Goal: Task Accomplishment & Management: Complete application form

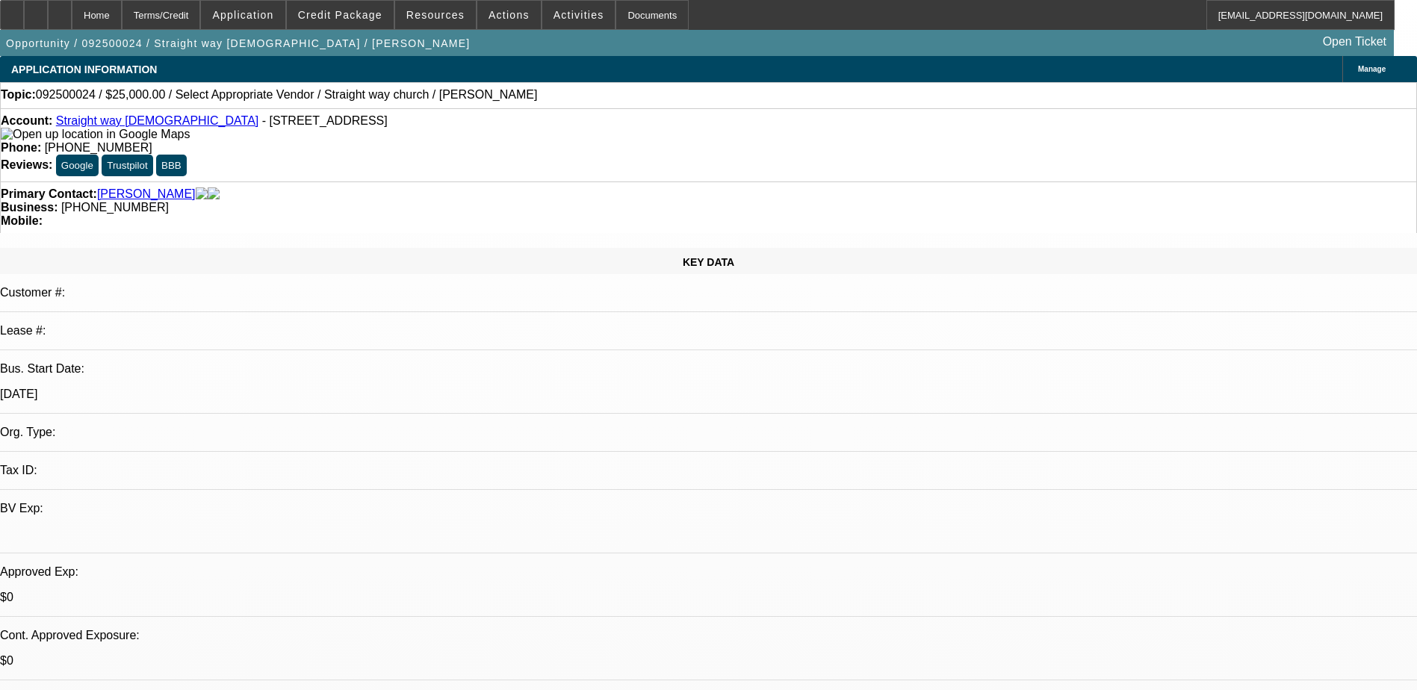
select select "0"
select select "2"
select select "0.1"
select select "1"
select select "2"
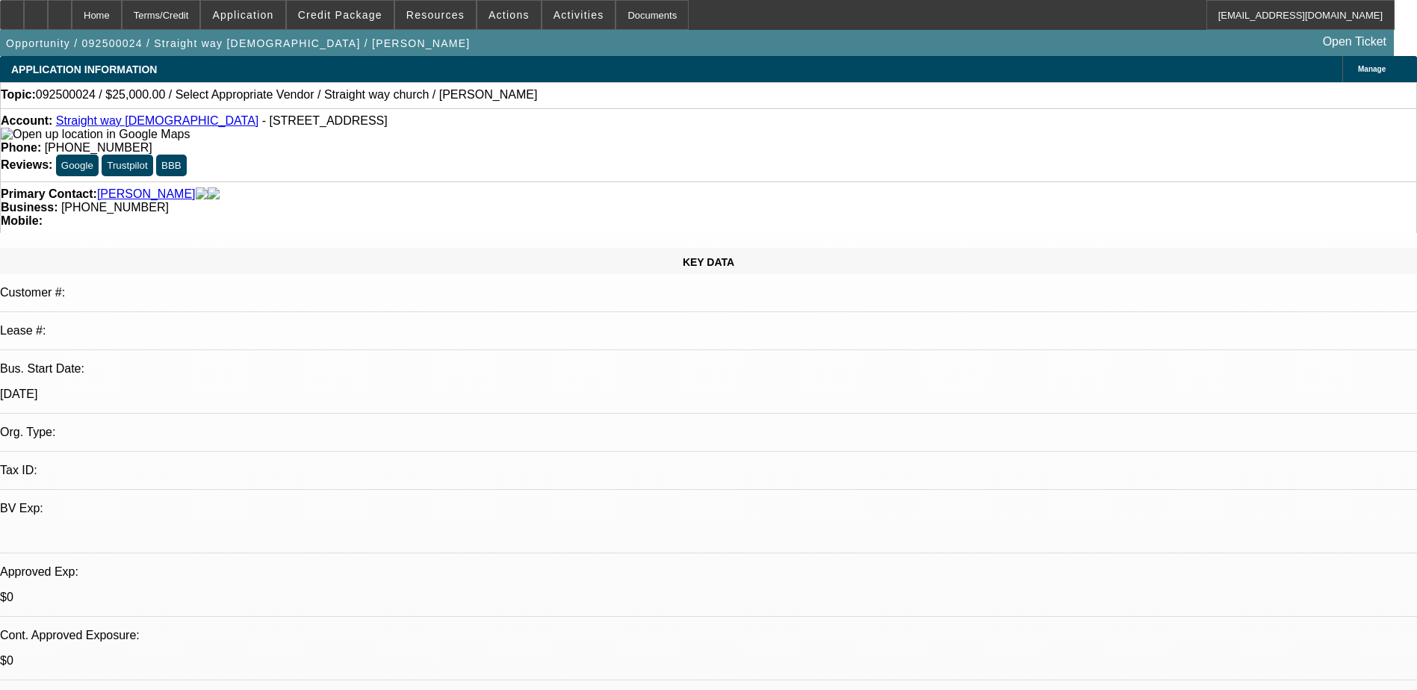
select select "4"
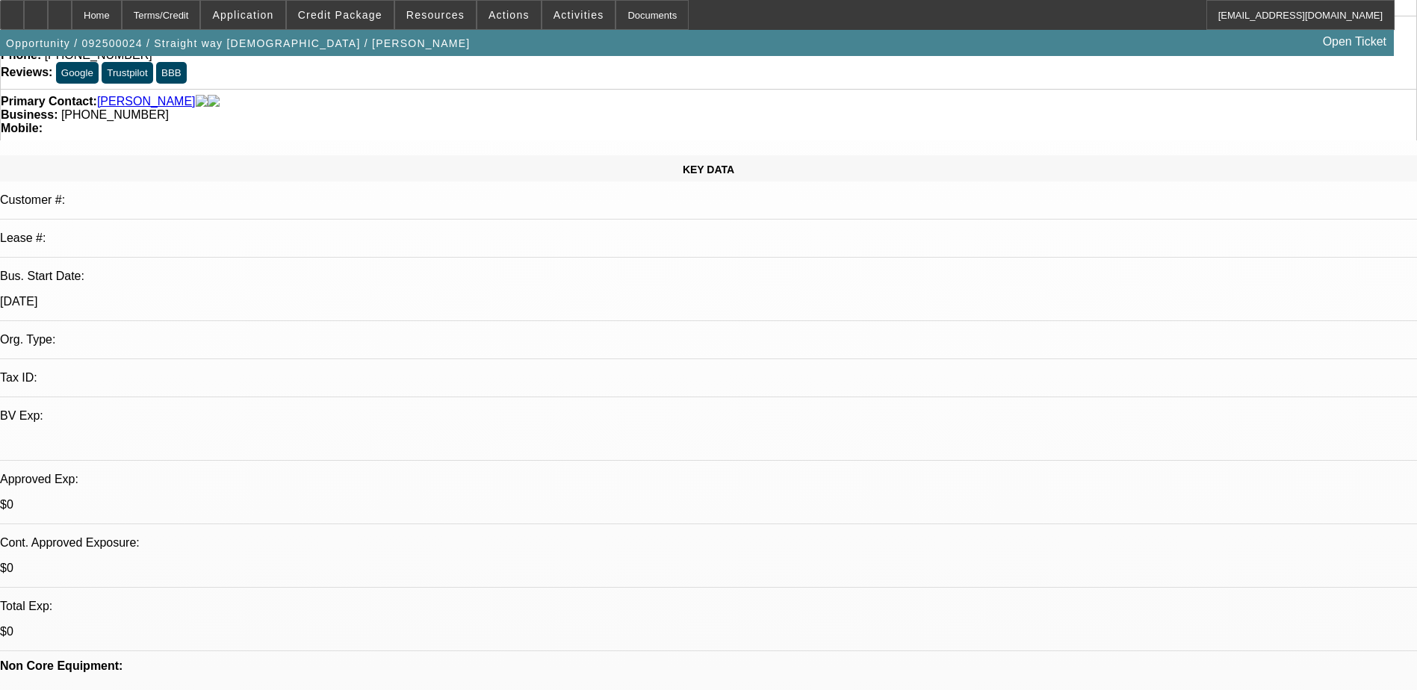
scroll to position [299, 0]
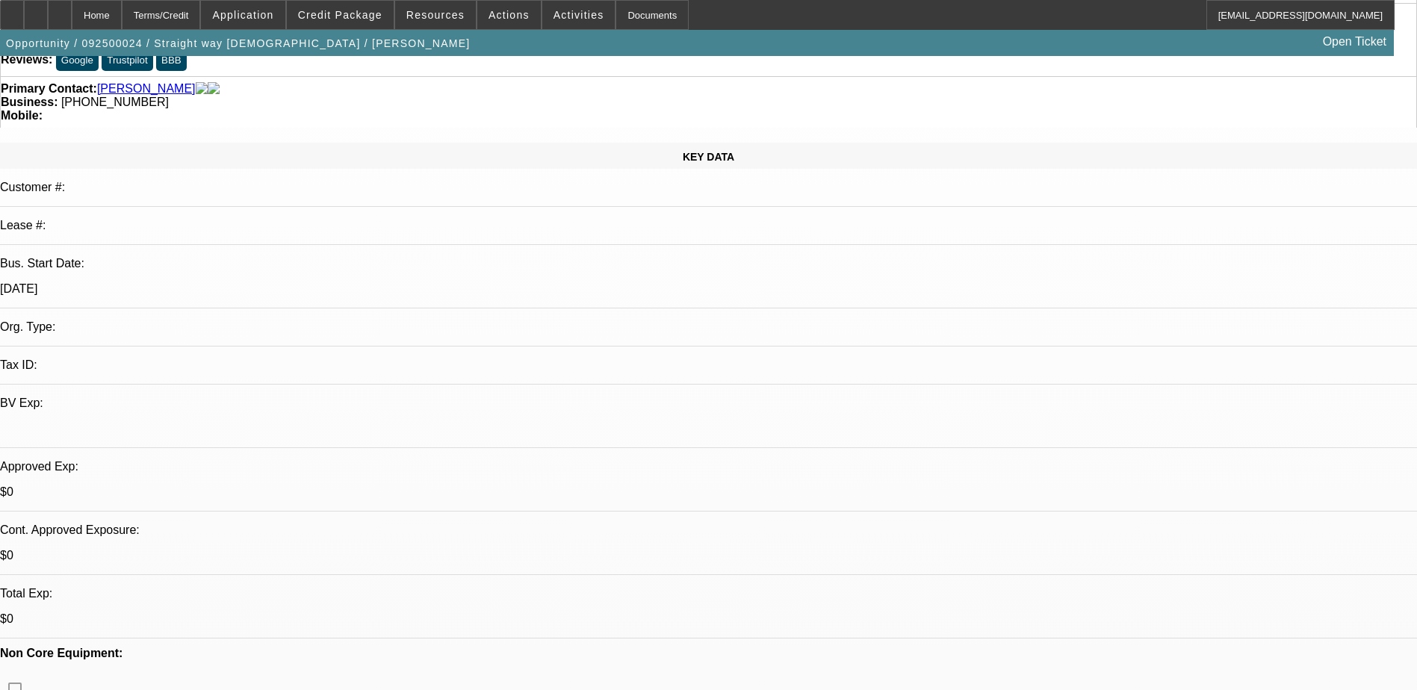
scroll to position [0, 0]
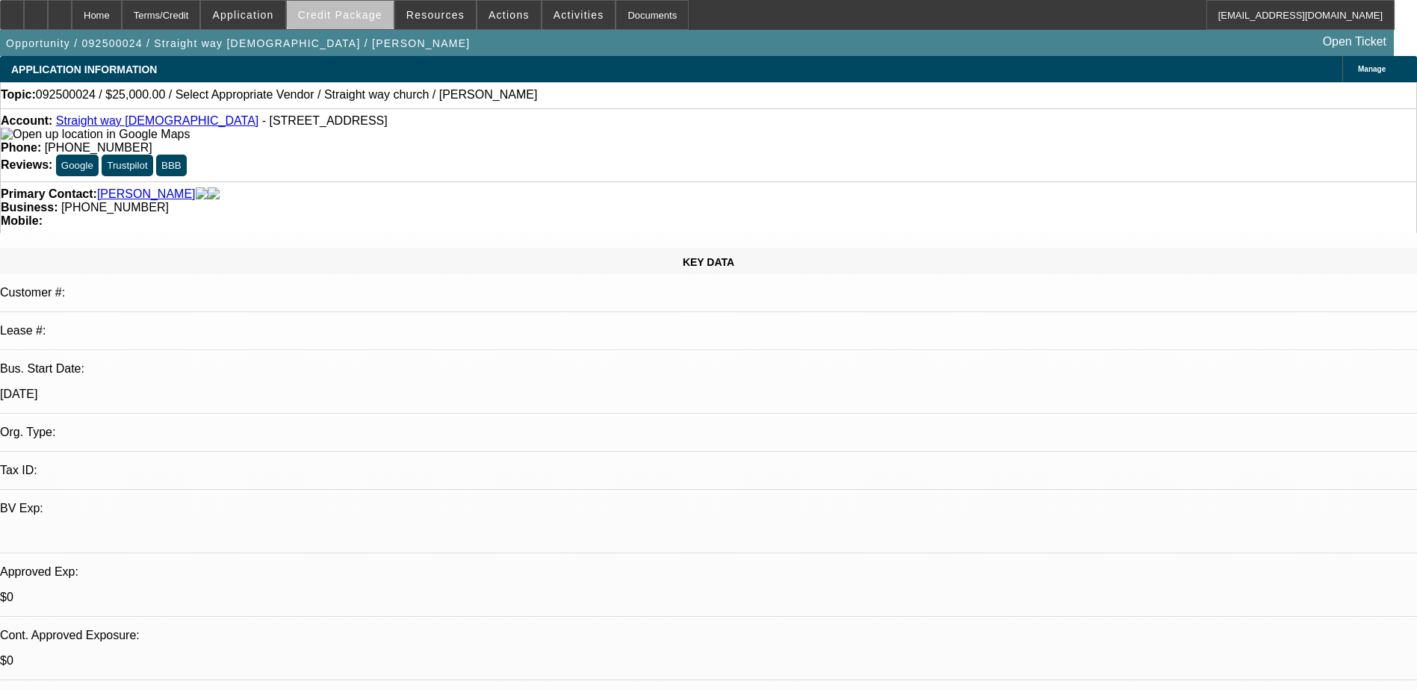
click at [376, 16] on span "Credit Package" at bounding box center [340, 15] width 84 height 12
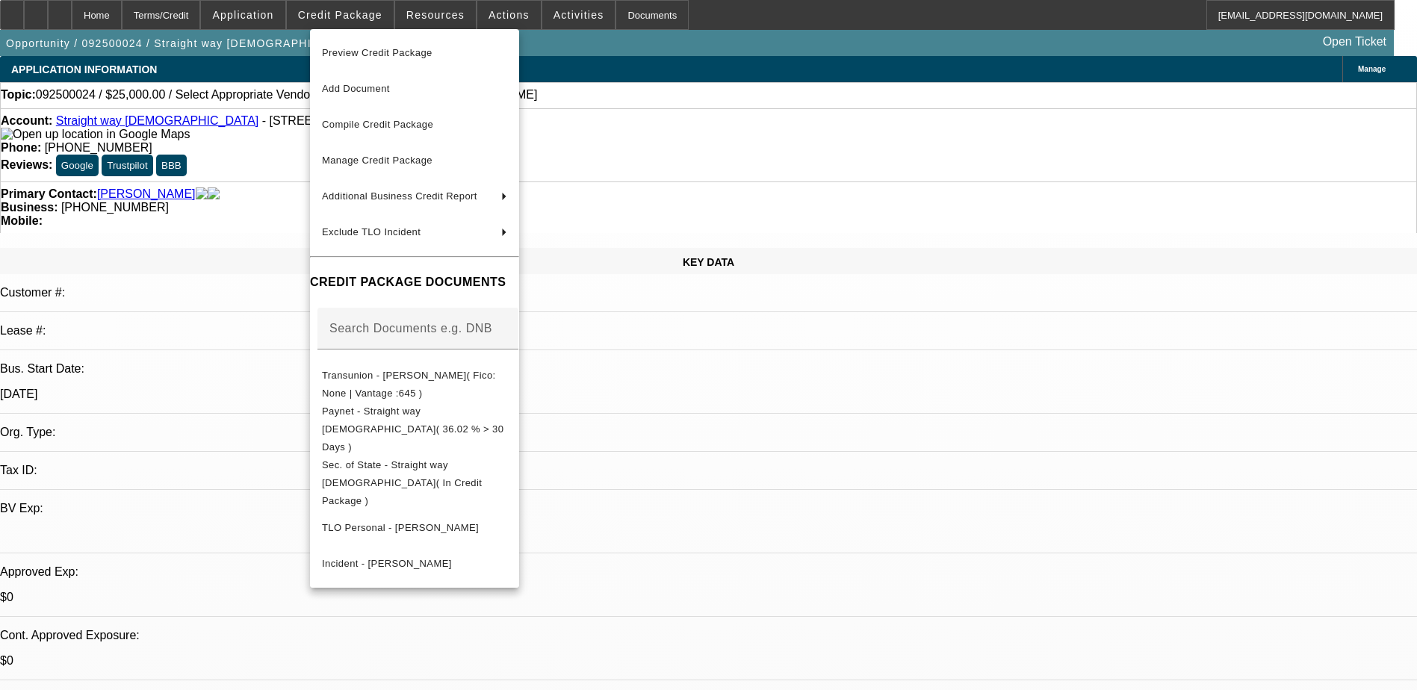
drag, startPoint x: 262, startPoint y: 4, endPoint x: 276, endPoint y: 13, distance: 16.2
click at [263, 7] on div at bounding box center [708, 345] width 1417 height 690
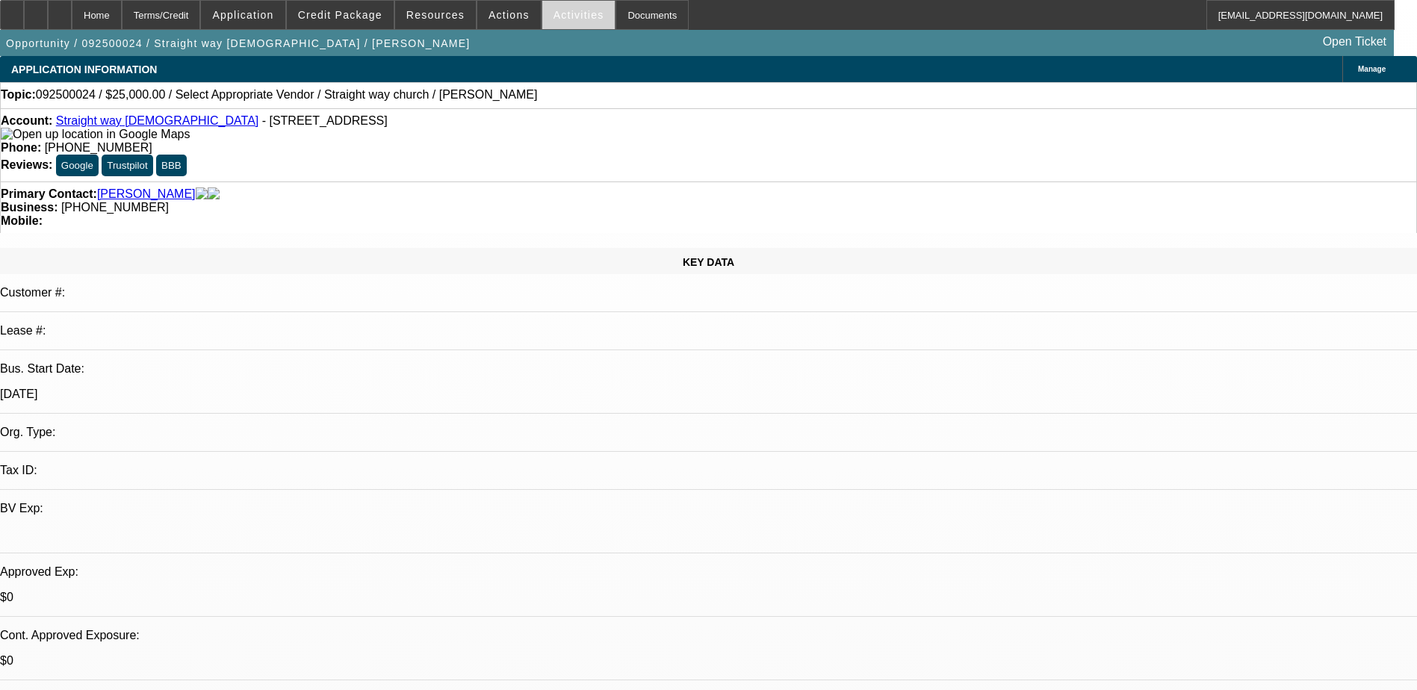
click at [573, 17] on span "Activities" at bounding box center [578, 15] width 51 height 12
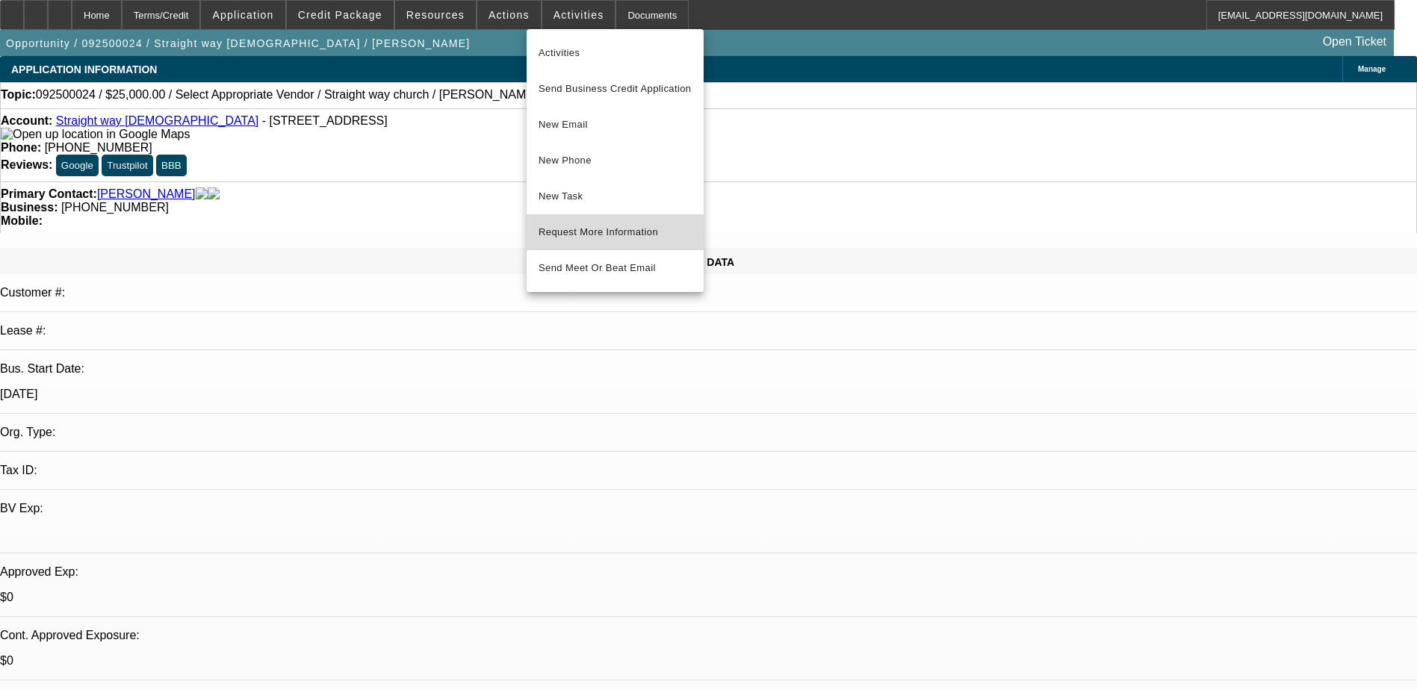
click at [635, 229] on span "Request More Information" at bounding box center [615, 232] width 153 height 18
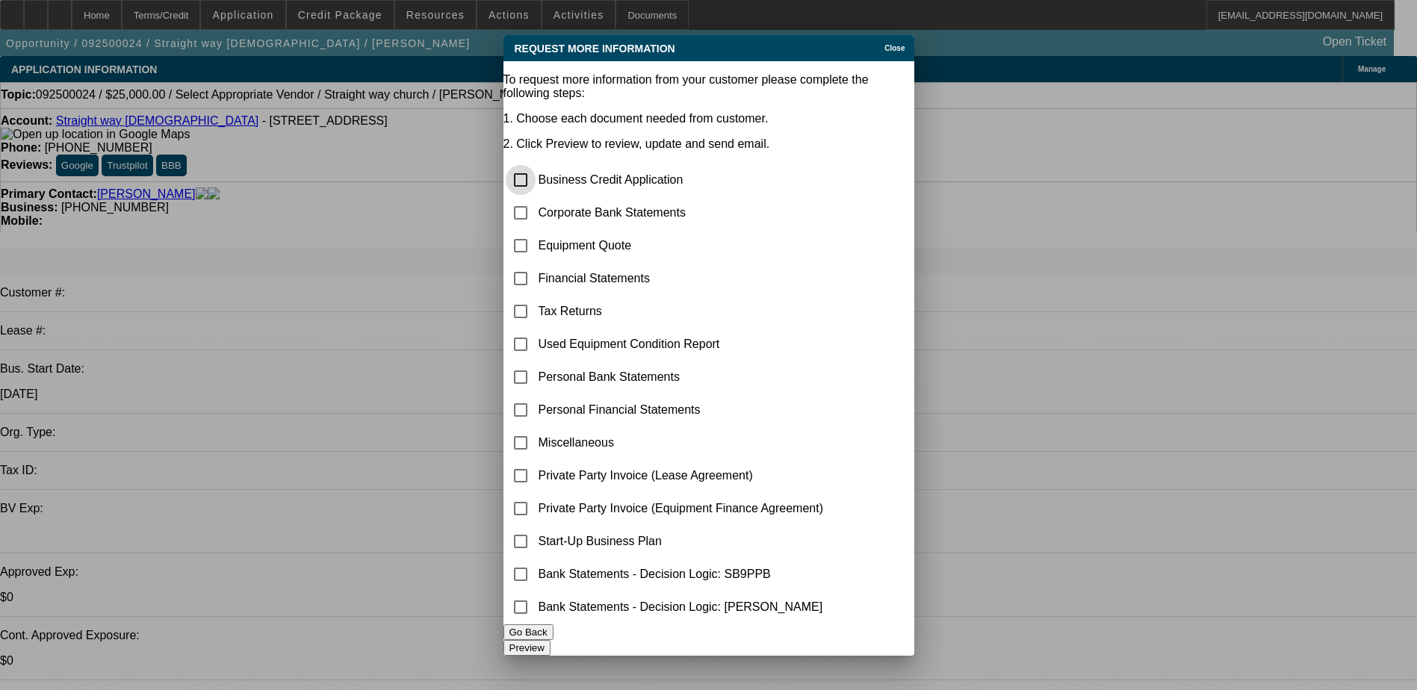
click at [536, 165] on input "checkbox" at bounding box center [521, 180] width 30 height 30
checkbox input "false"
click at [447, 77] on div at bounding box center [708, 345] width 1417 height 690
click at [884, 46] on span "Close" at bounding box center [894, 48] width 20 height 8
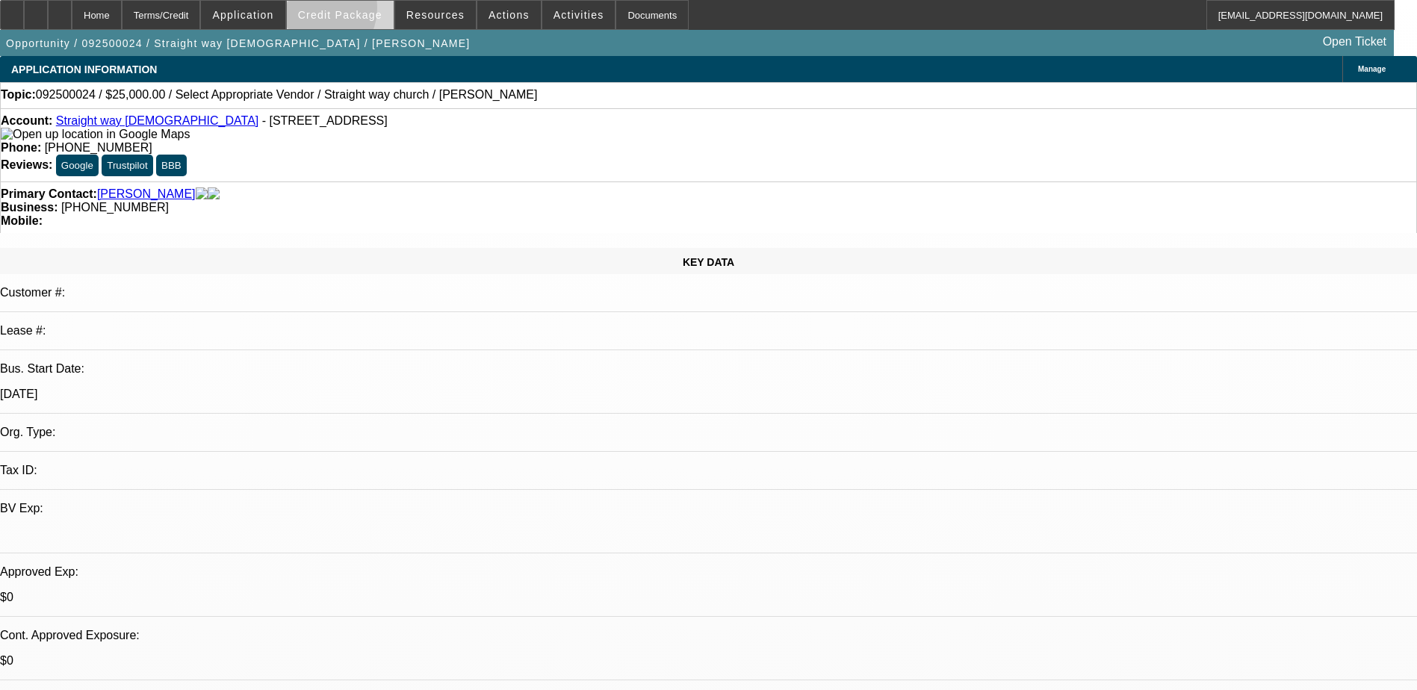
click at [335, 11] on span "Credit Package" at bounding box center [340, 15] width 84 height 12
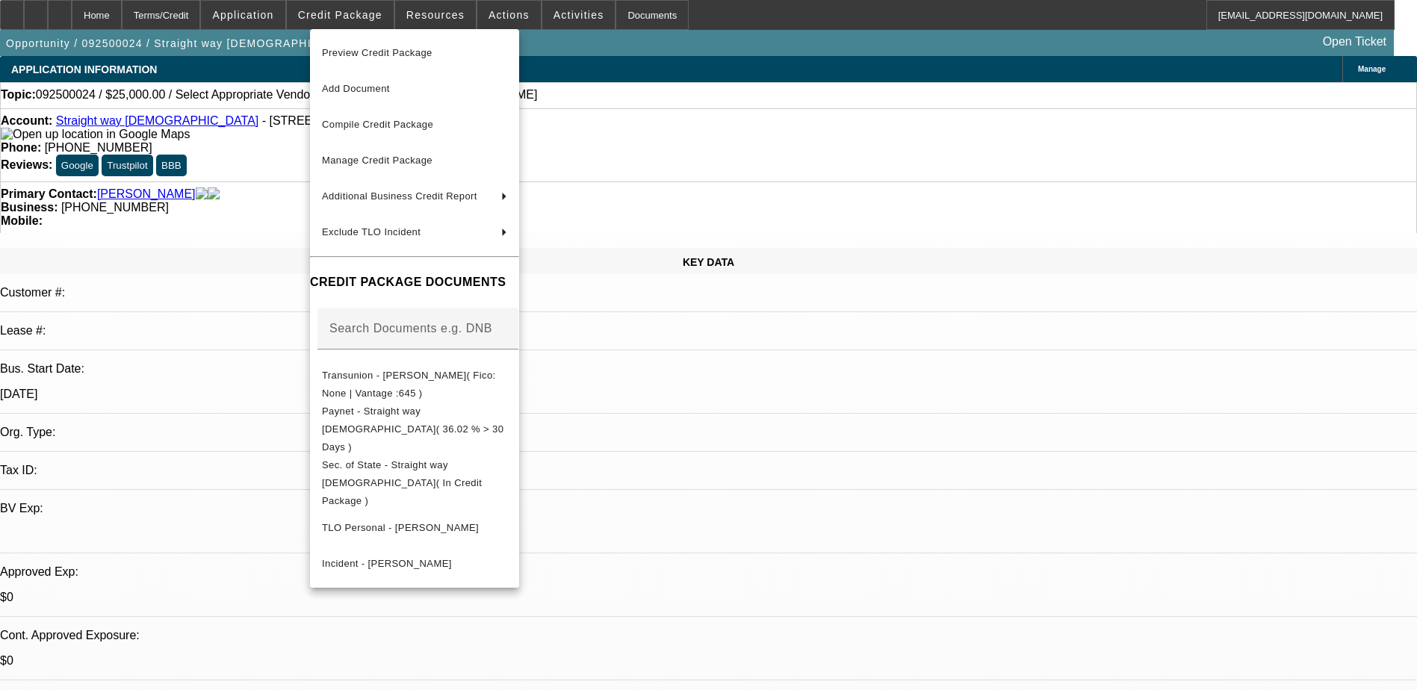
click at [221, 10] on div at bounding box center [708, 345] width 1417 height 690
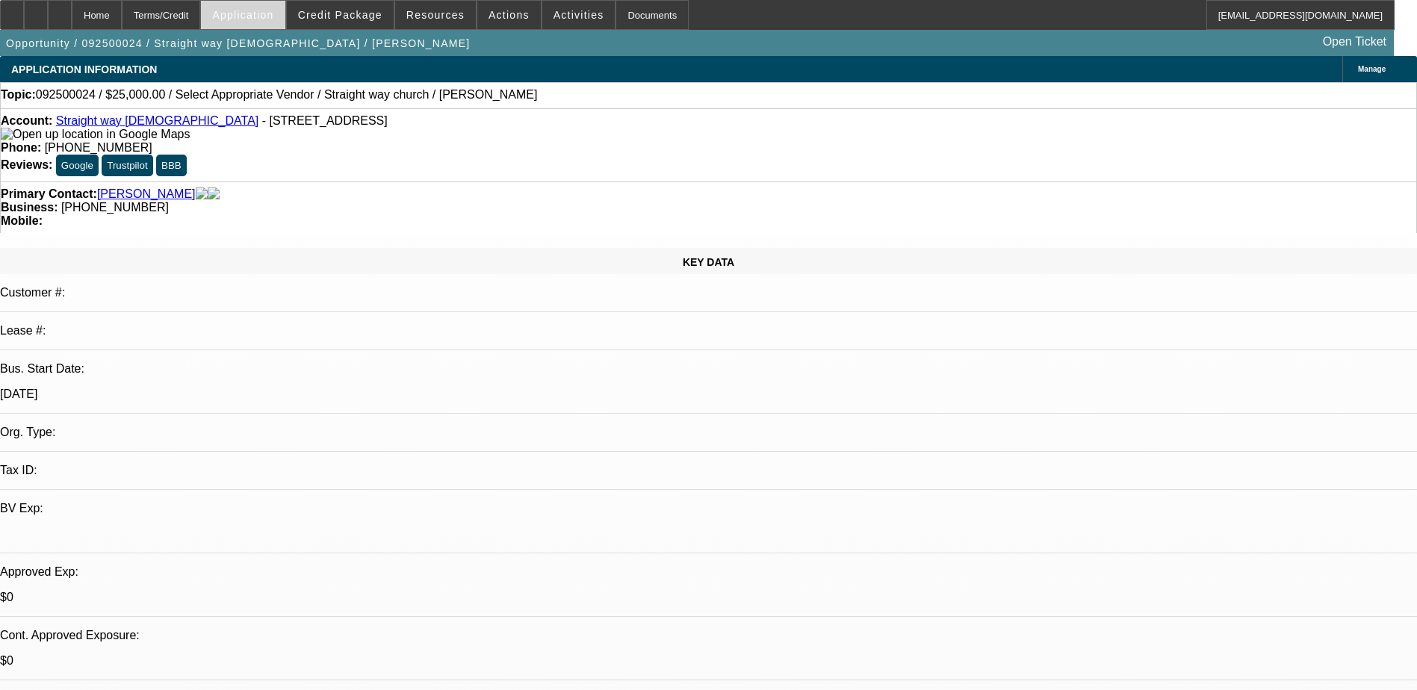
click at [285, 10] on span at bounding box center [243, 15] width 84 height 36
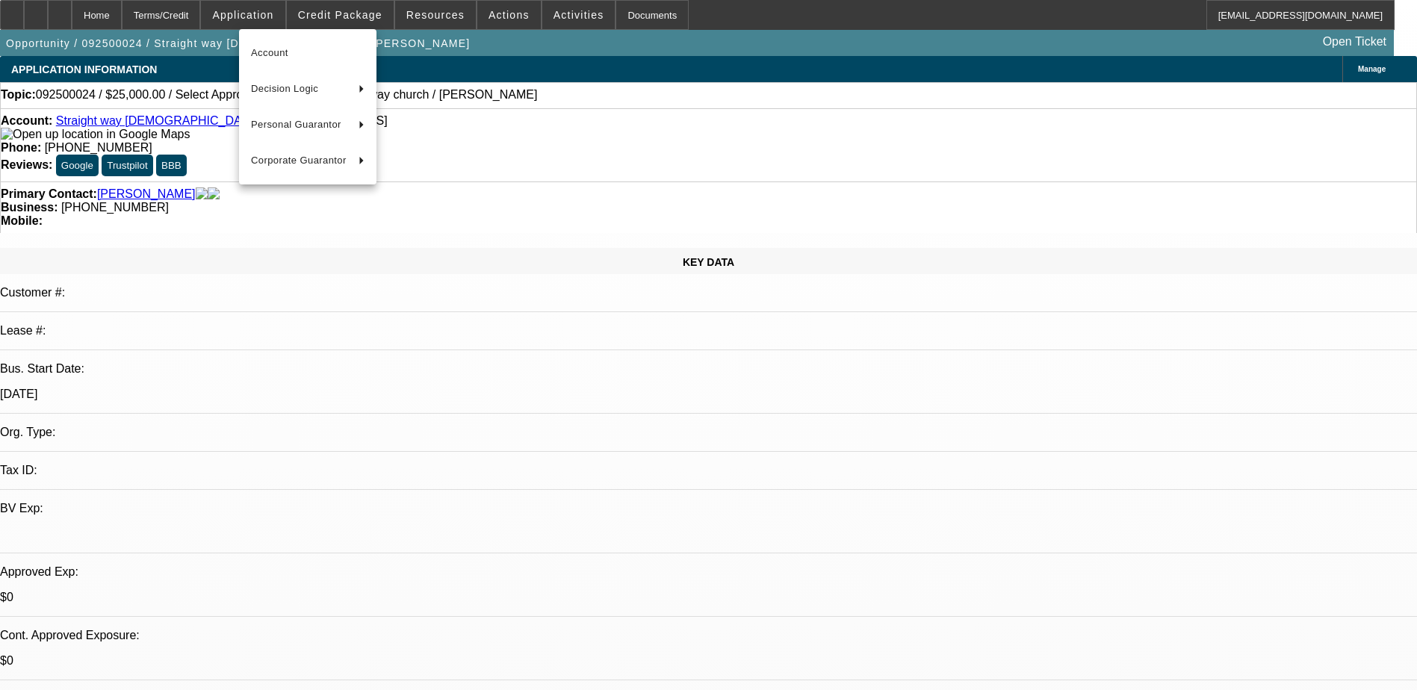
click at [291, 20] on div at bounding box center [708, 345] width 1417 height 690
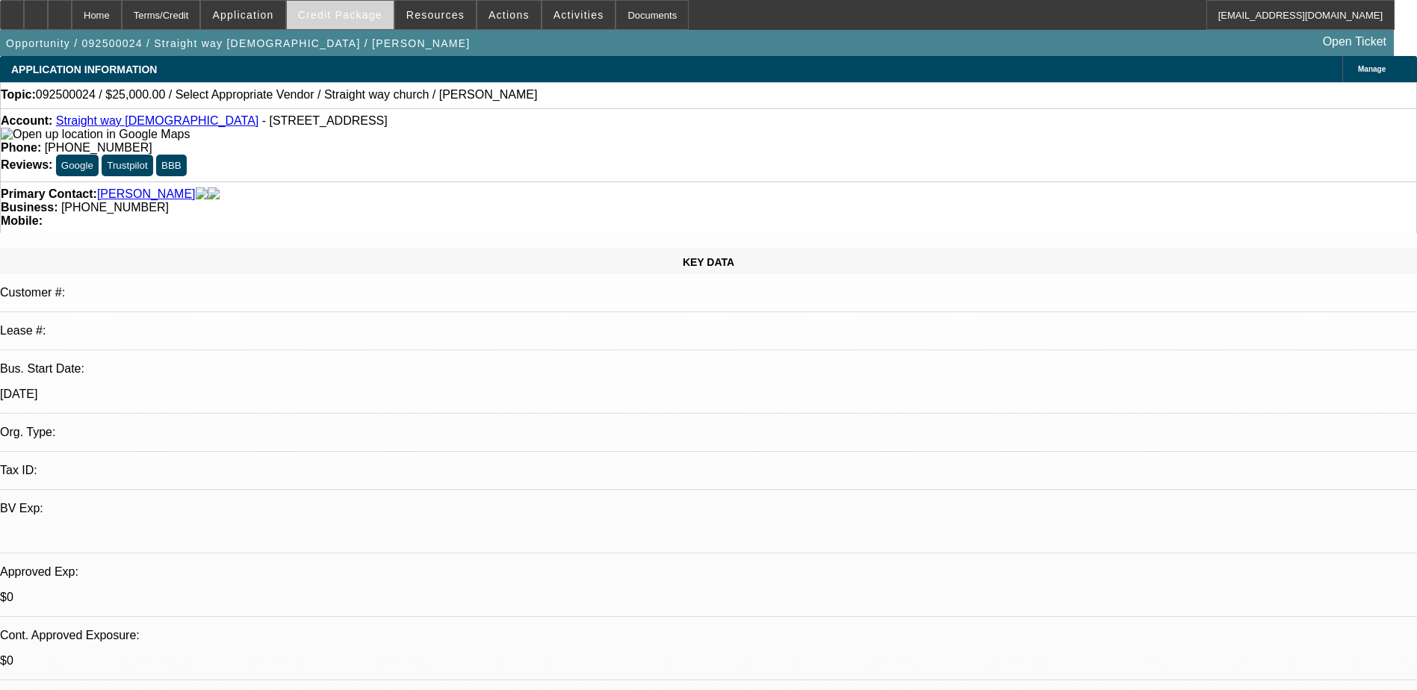
click at [366, 10] on span "Credit Package" at bounding box center [340, 15] width 84 height 12
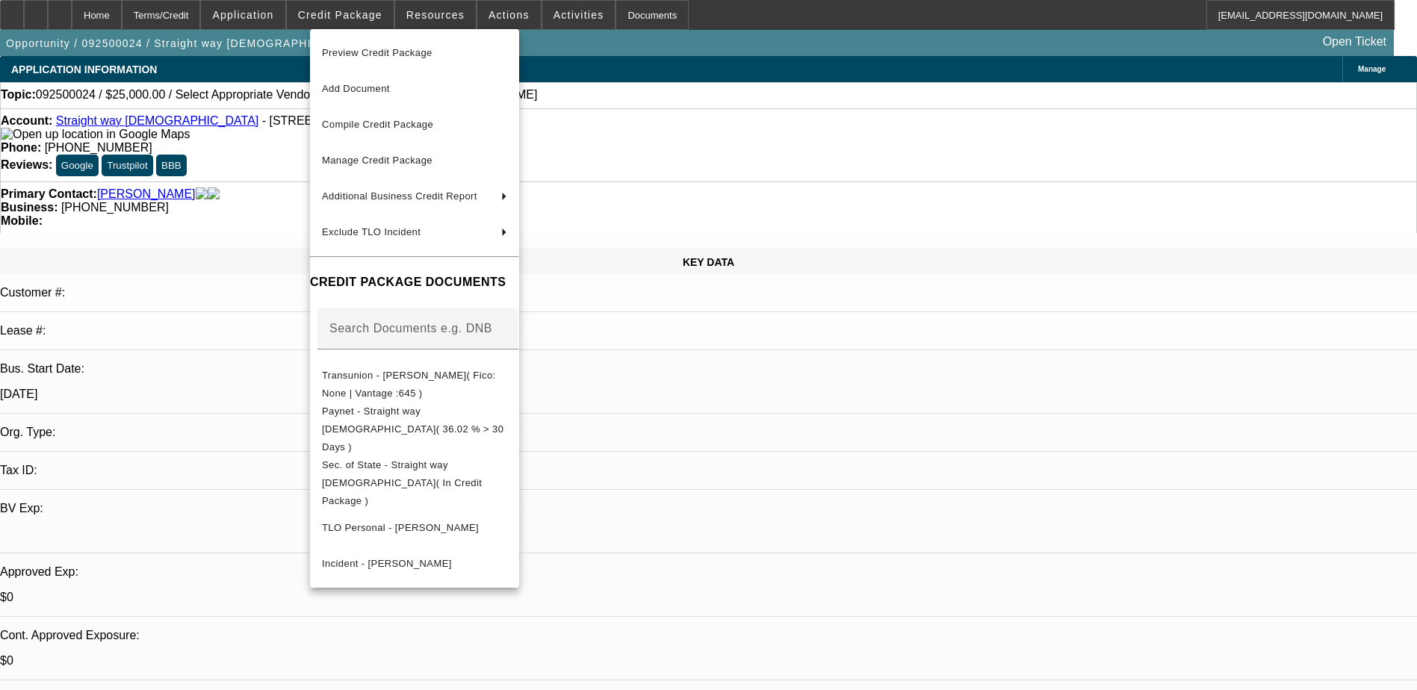
click at [466, 16] on div at bounding box center [708, 345] width 1417 height 690
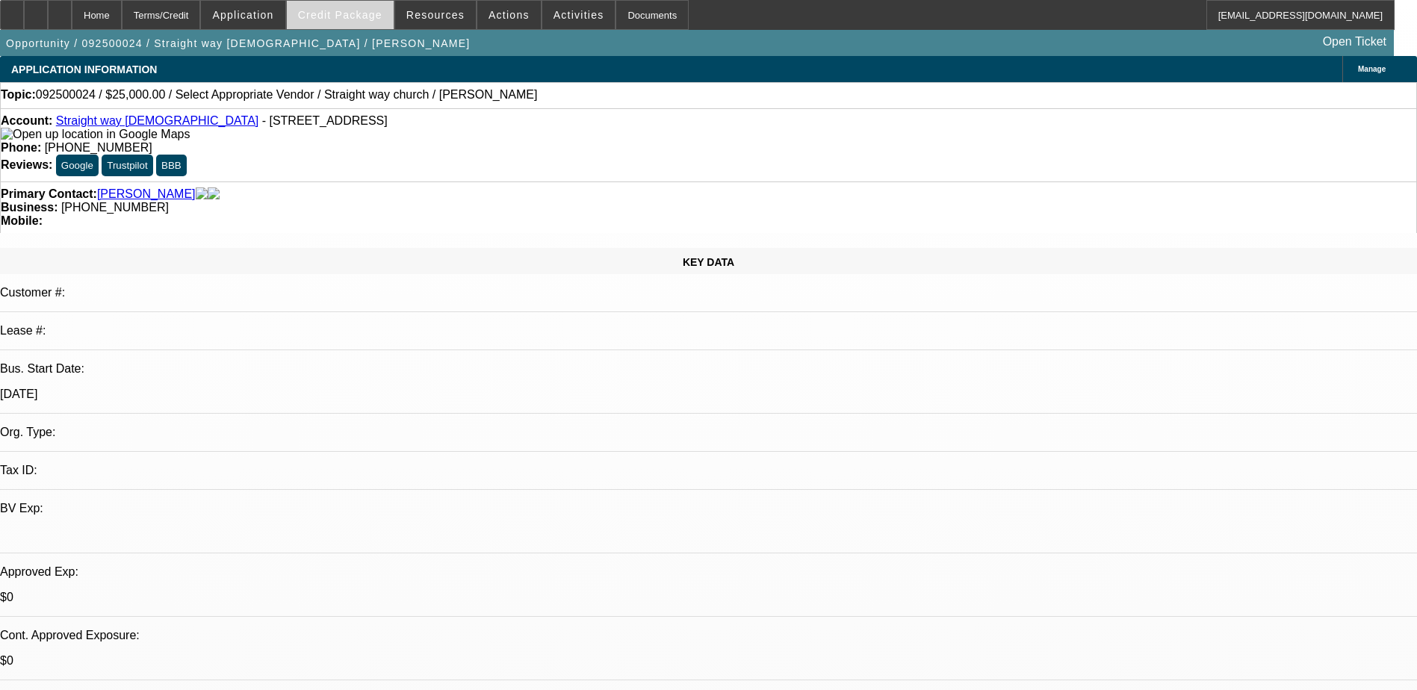
click at [359, 11] on span "Credit Package" at bounding box center [340, 15] width 84 height 12
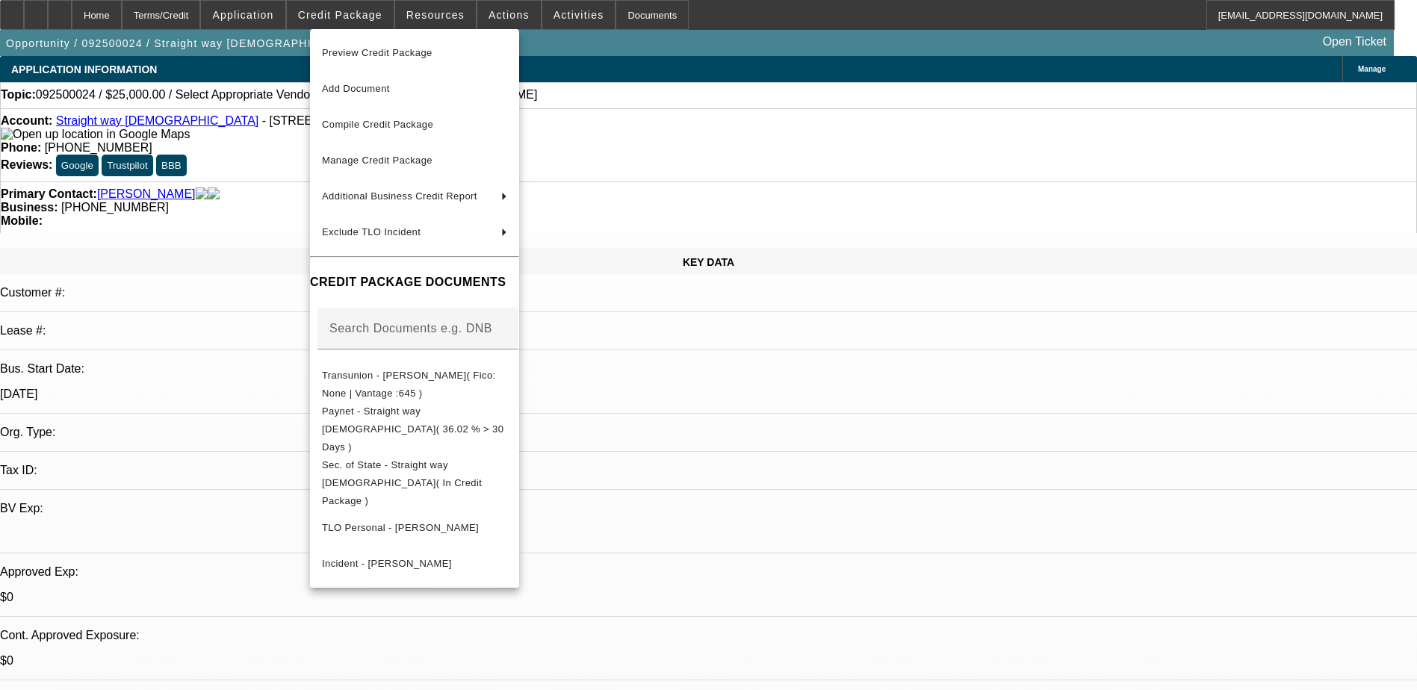
click at [433, 20] on div at bounding box center [708, 345] width 1417 height 690
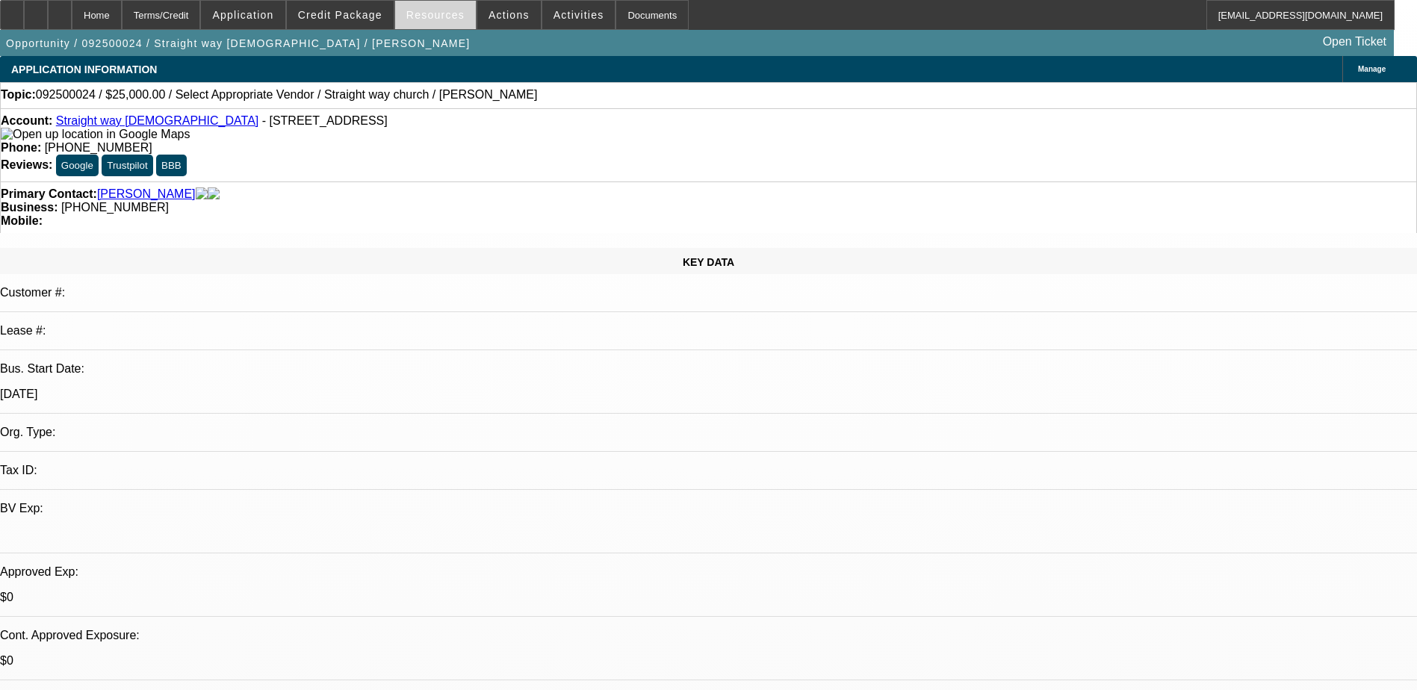
click at [436, 13] on span "Resources" at bounding box center [435, 15] width 58 height 12
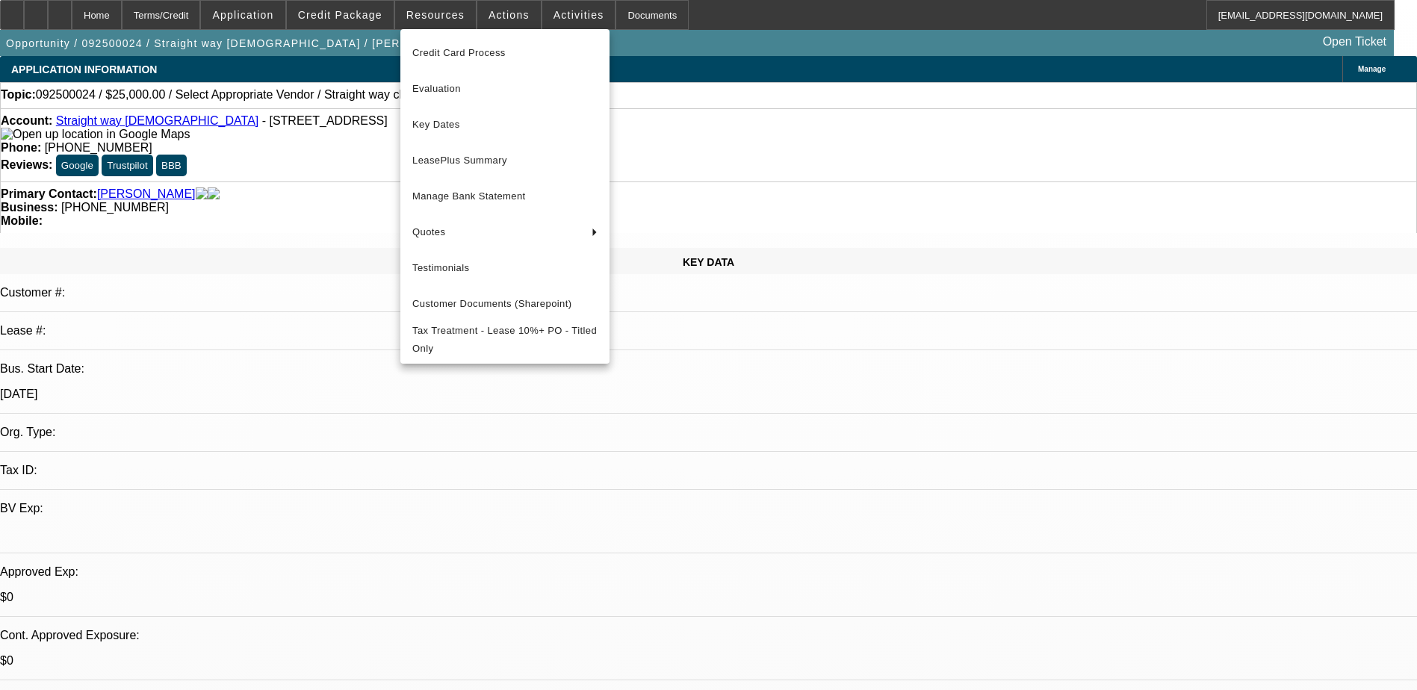
click at [506, 18] on div at bounding box center [708, 345] width 1417 height 690
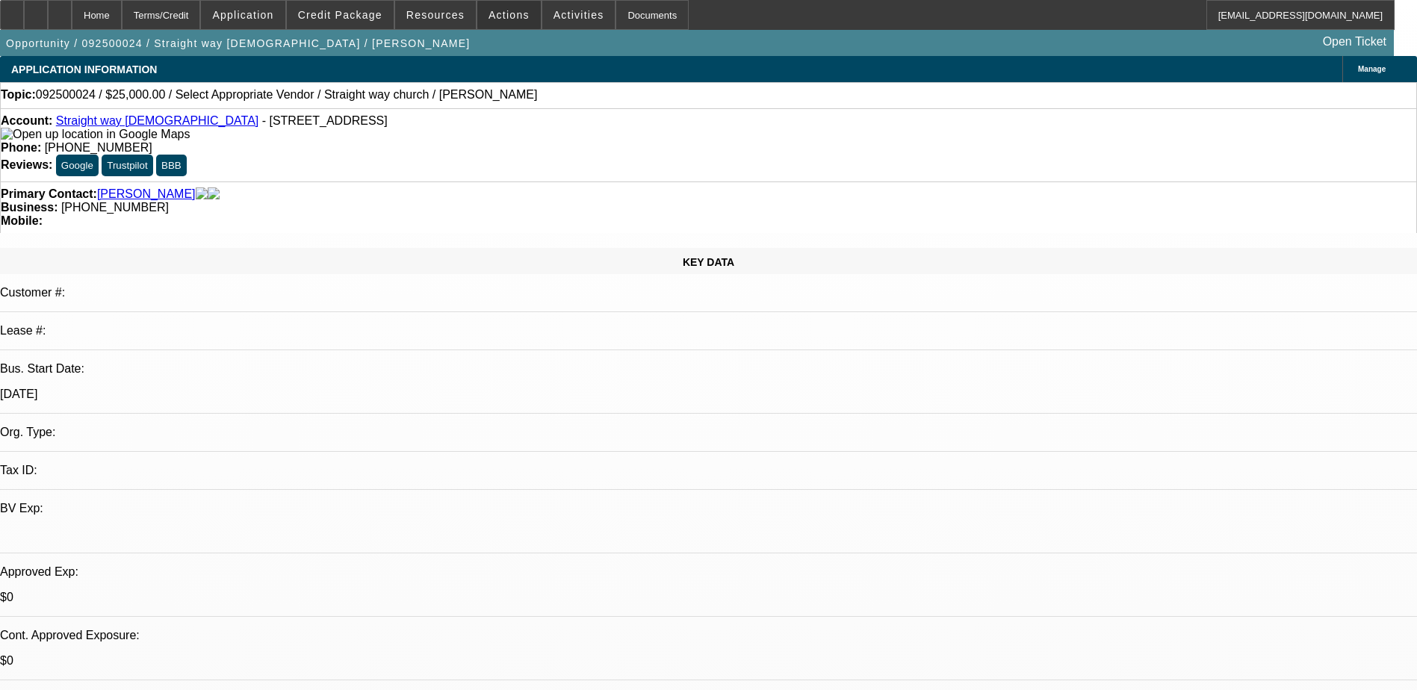
click at [506, 18] on span "Actions" at bounding box center [508, 15] width 41 height 12
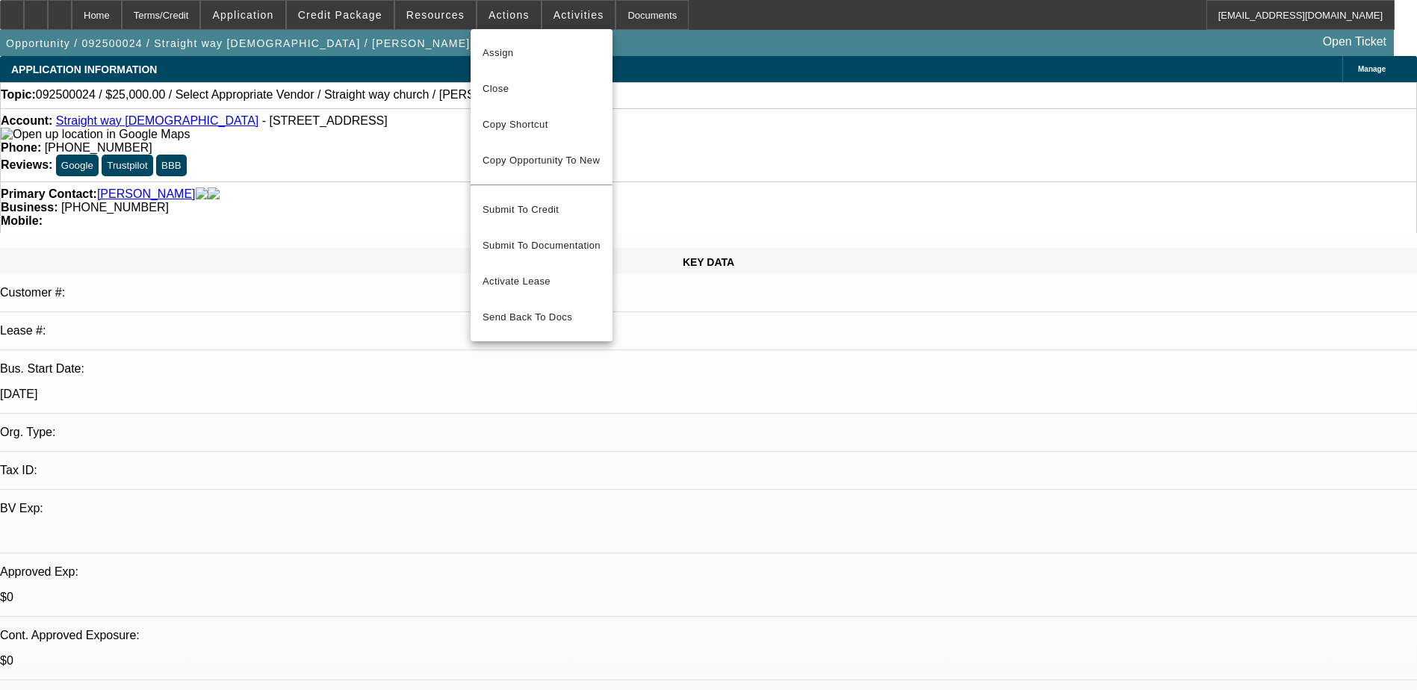
click at [540, 10] on div at bounding box center [708, 345] width 1417 height 690
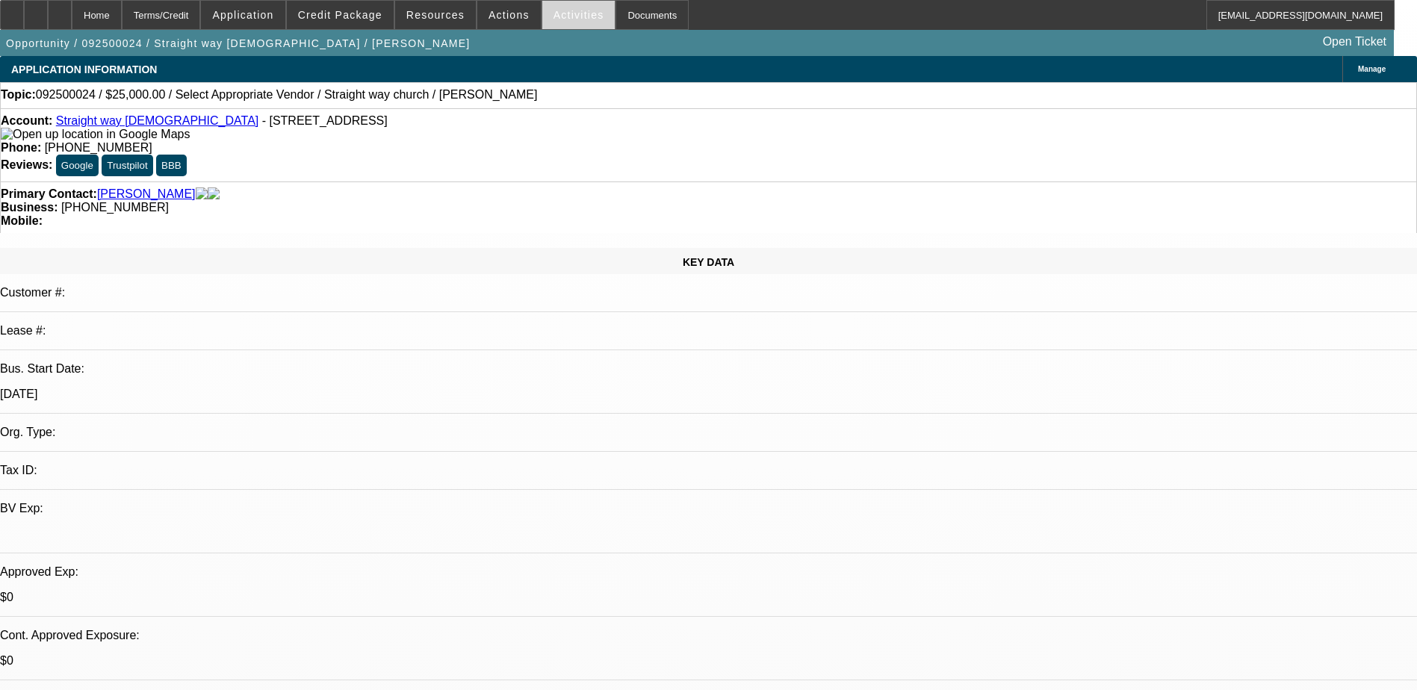
click at [559, 10] on span "Activities" at bounding box center [578, 15] width 51 height 12
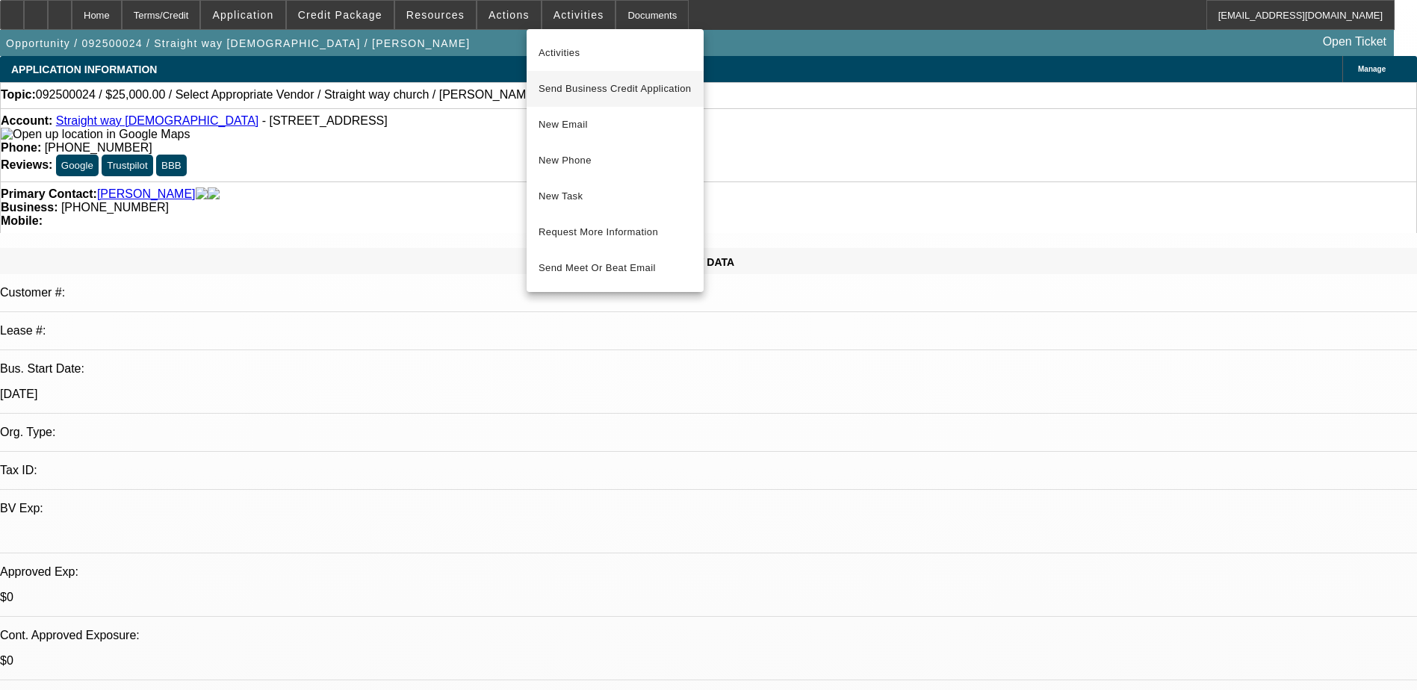
click at [595, 95] on span "Send Business Credit Application" at bounding box center [615, 89] width 153 height 18
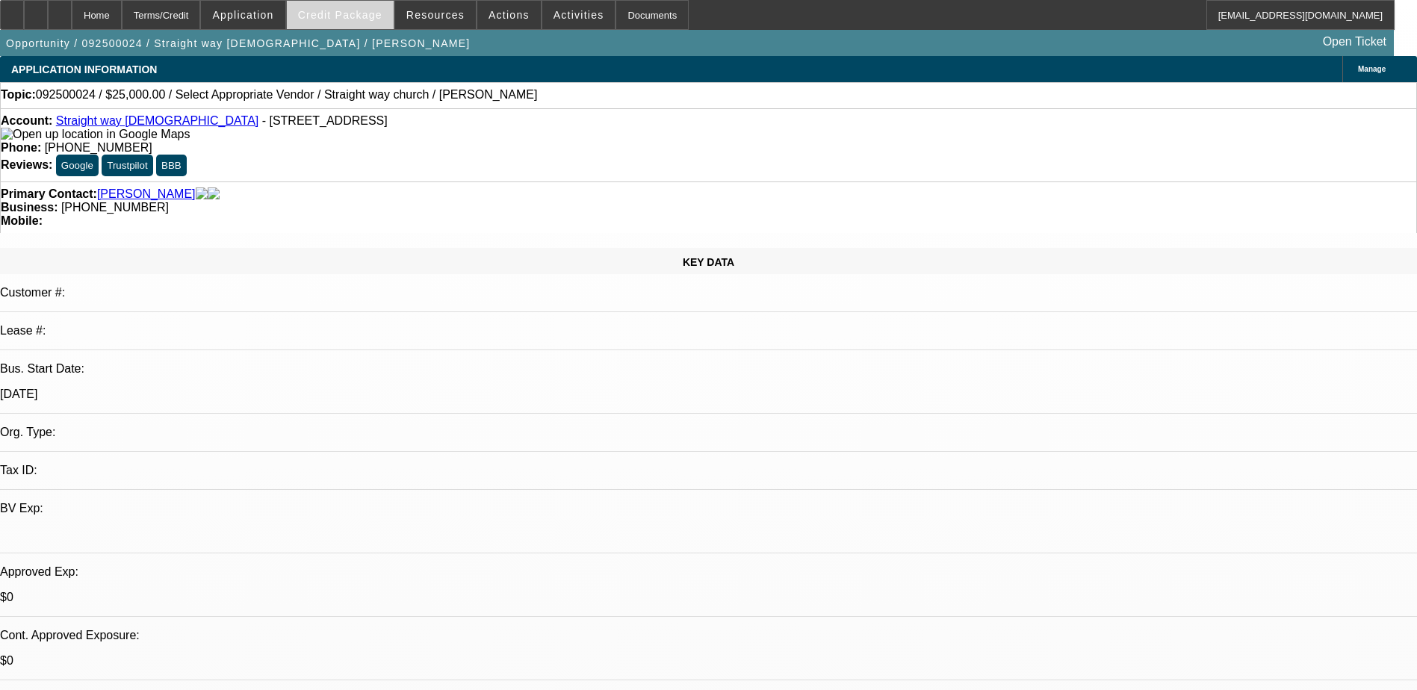
click at [354, 16] on span "Credit Package" at bounding box center [340, 15] width 84 height 12
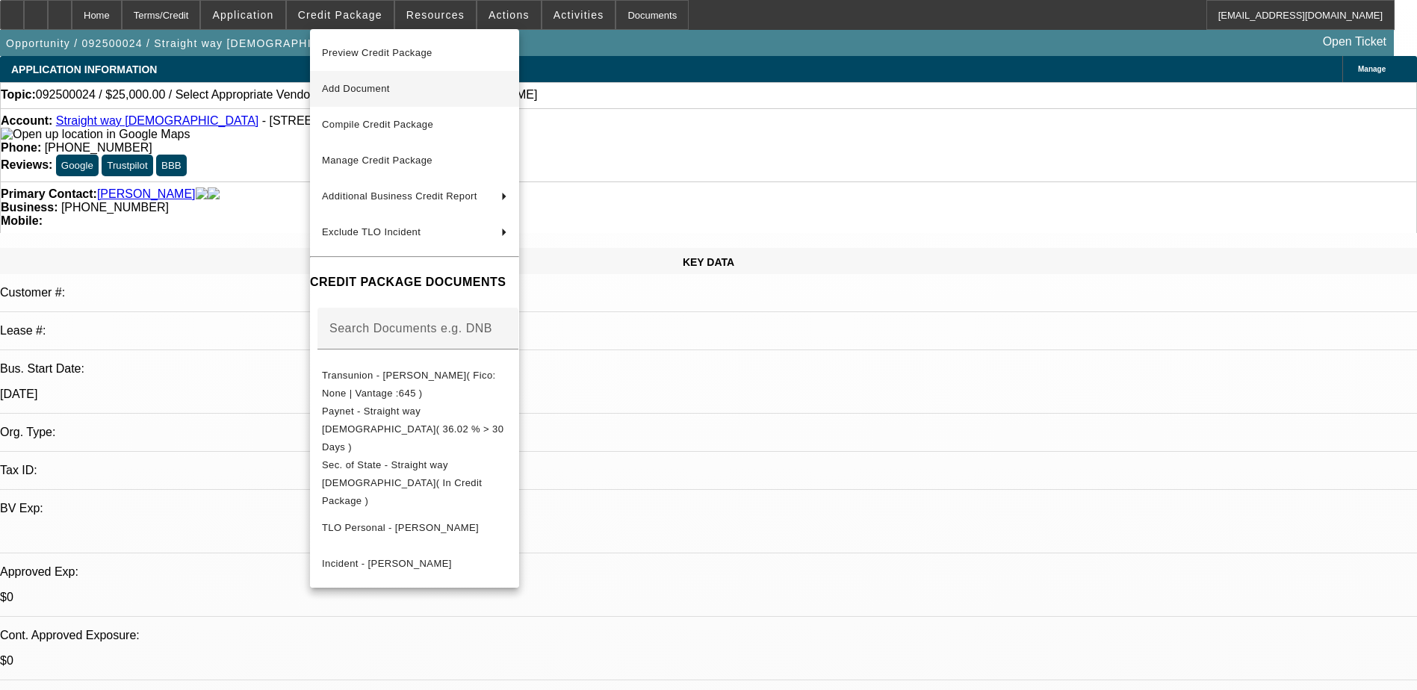
click at [352, 77] on button "Add Document" at bounding box center [414, 89] width 209 height 36
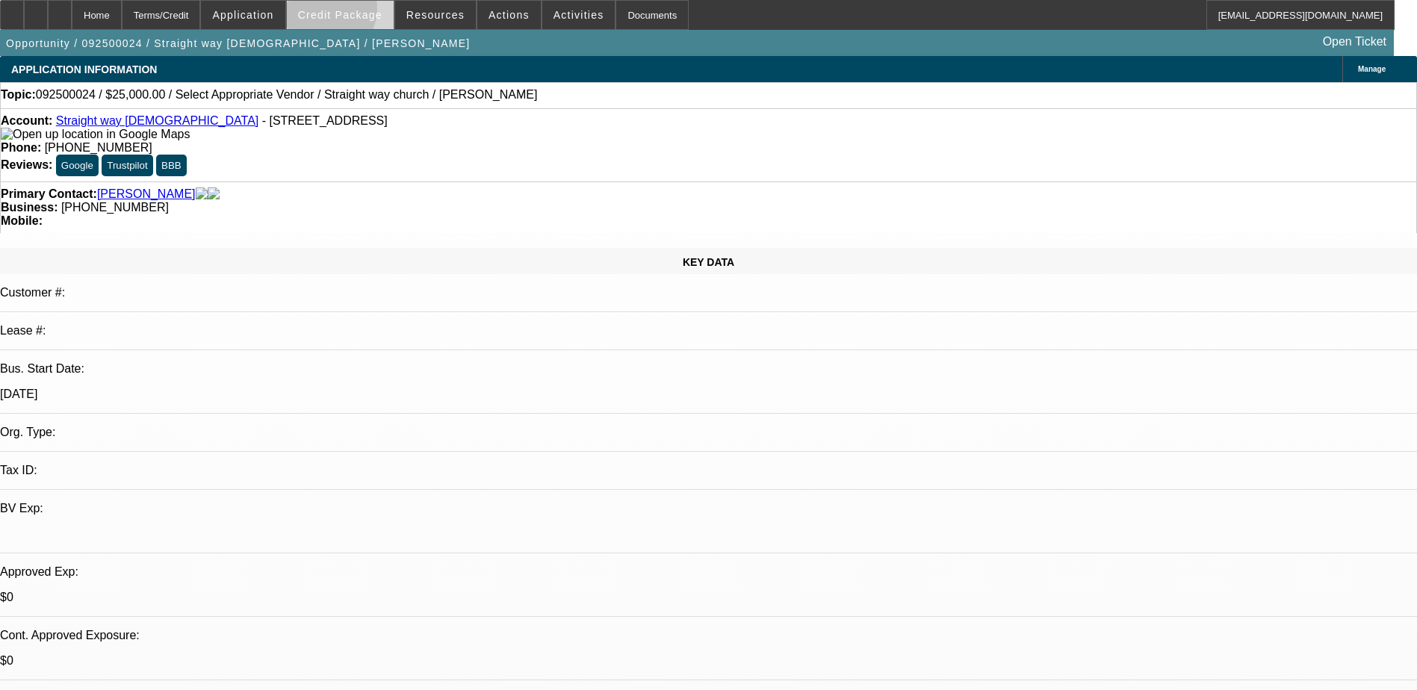
click at [346, 12] on span "Credit Package" at bounding box center [340, 15] width 84 height 12
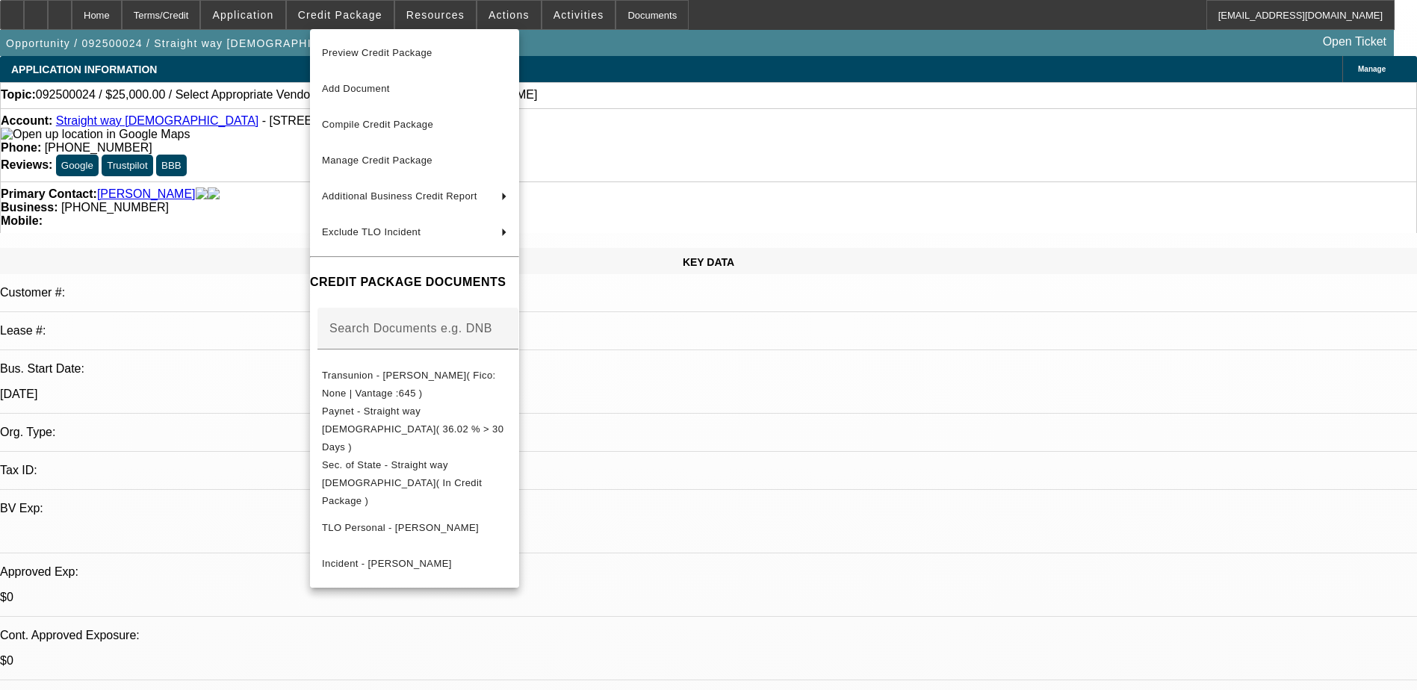
click at [792, 33] on div at bounding box center [708, 345] width 1417 height 690
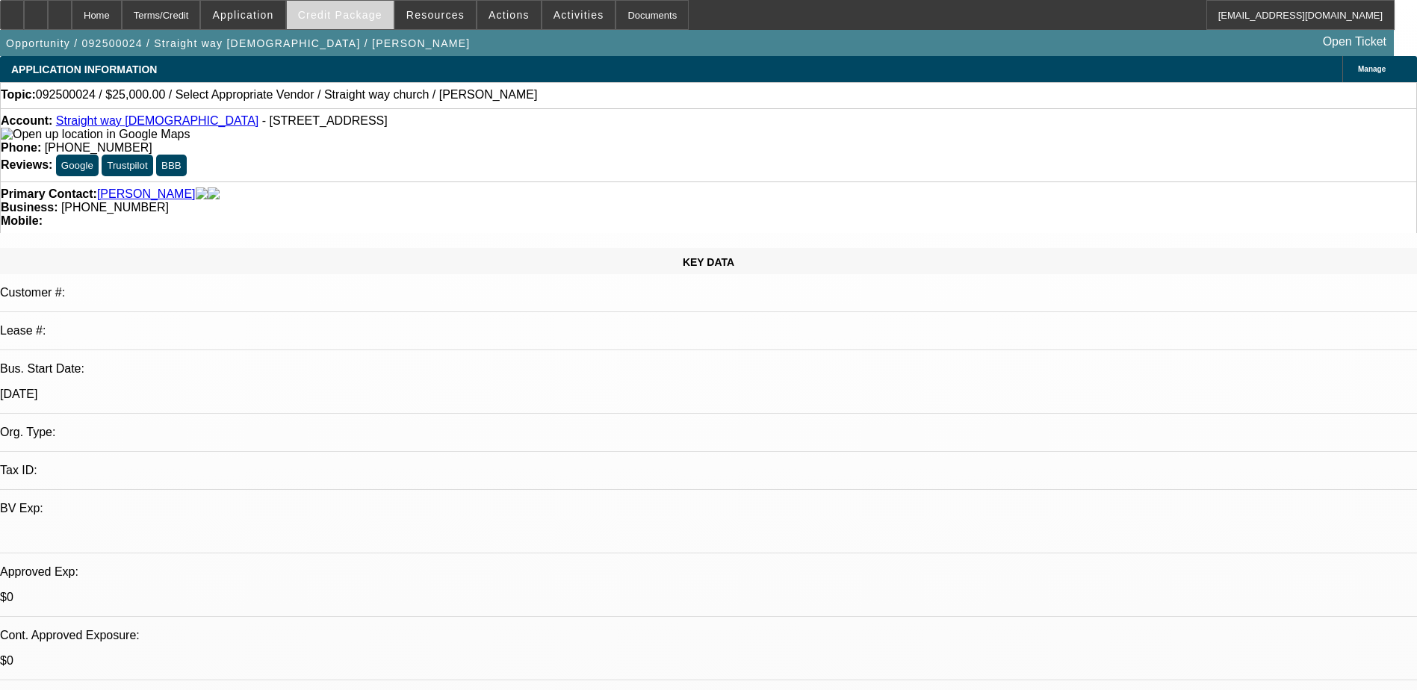
click at [367, 13] on span "Credit Package" at bounding box center [340, 15] width 84 height 12
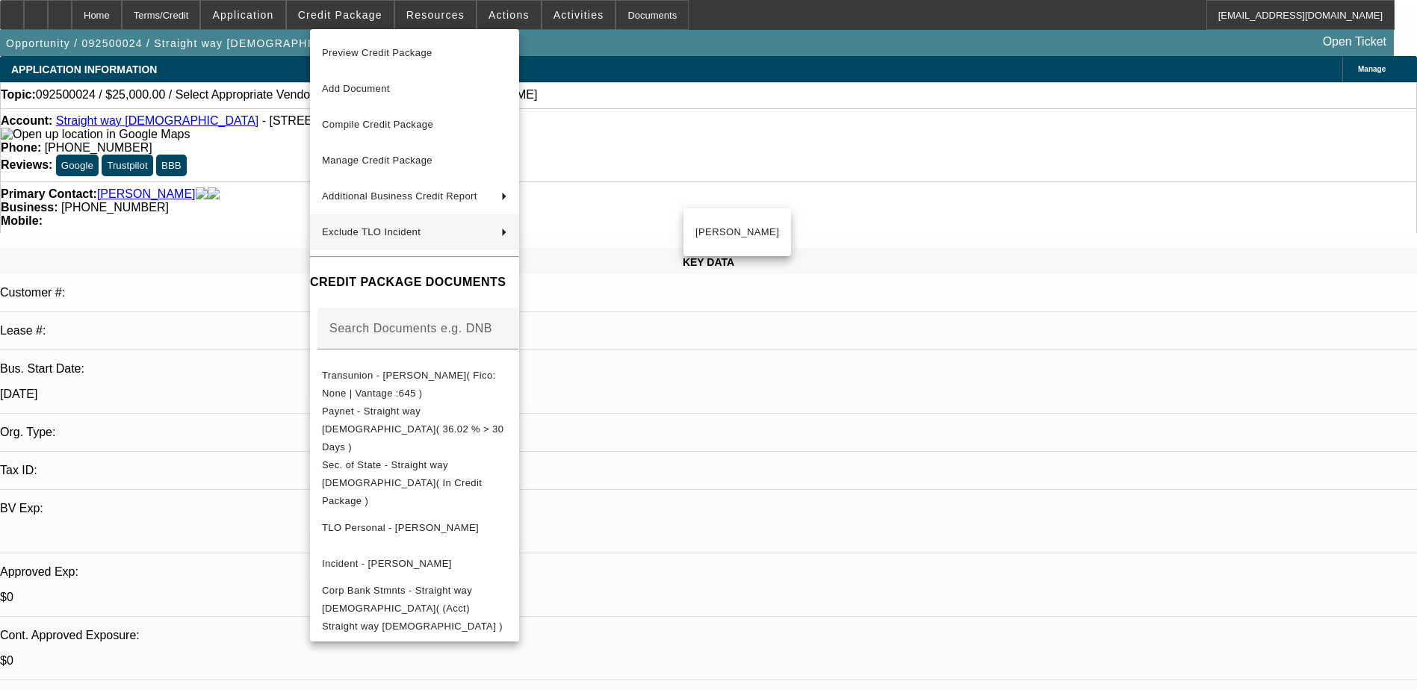
click at [273, 131] on div at bounding box center [708, 345] width 1417 height 690
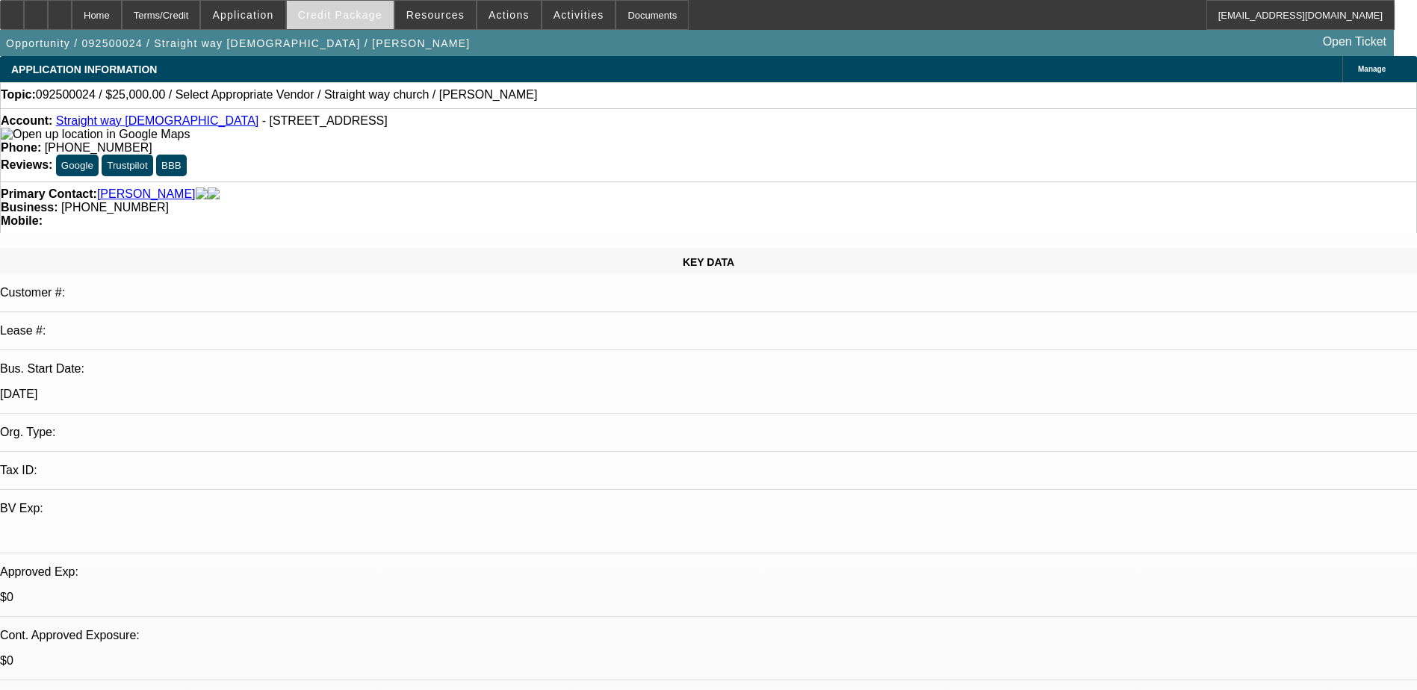
click at [349, 11] on span "Credit Package" at bounding box center [340, 15] width 84 height 12
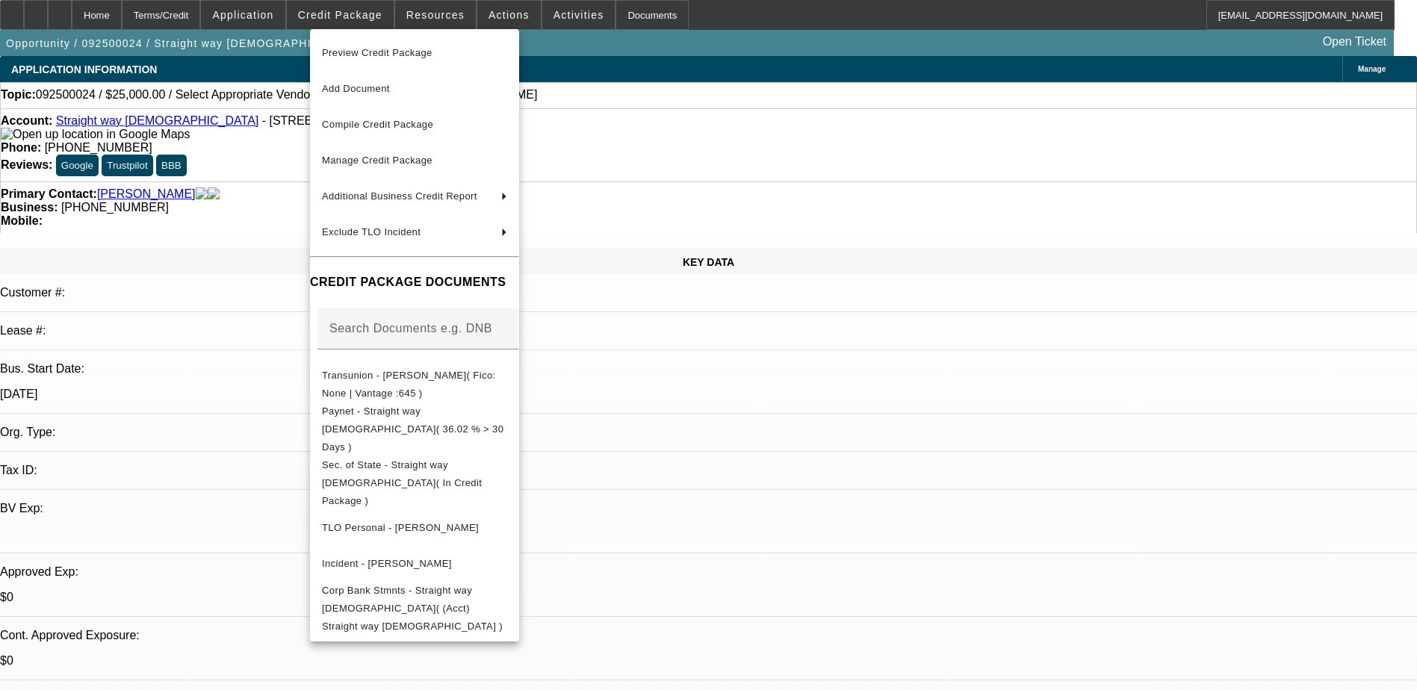
click at [571, 12] on div at bounding box center [708, 345] width 1417 height 690
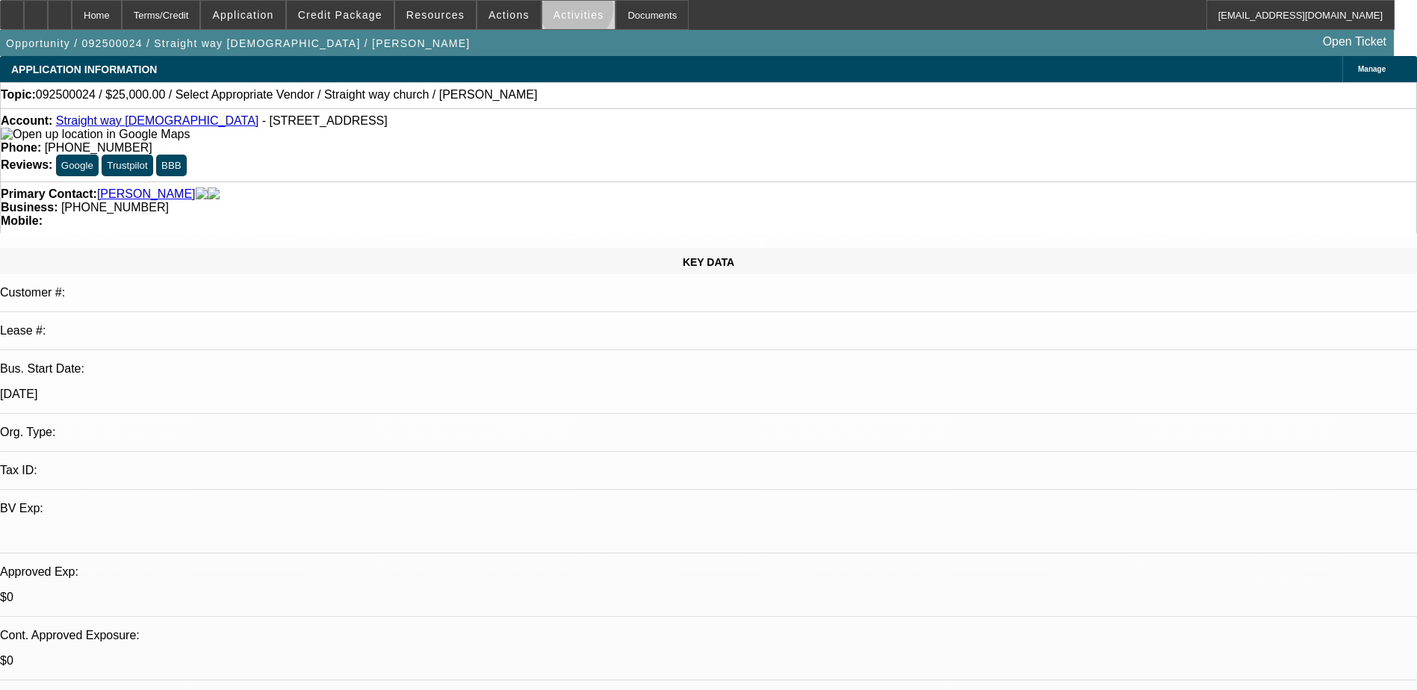
click at [561, 12] on span "Activities" at bounding box center [578, 15] width 51 height 12
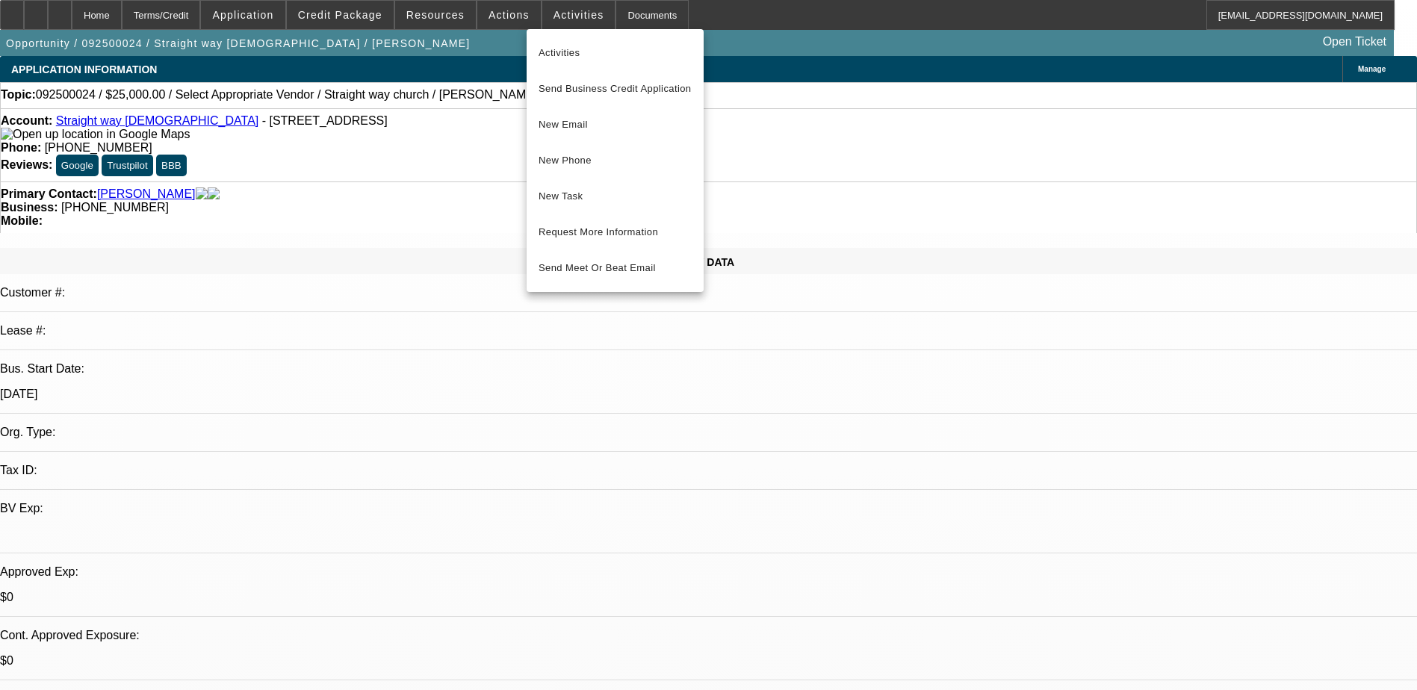
click at [500, 17] on div at bounding box center [708, 345] width 1417 height 690
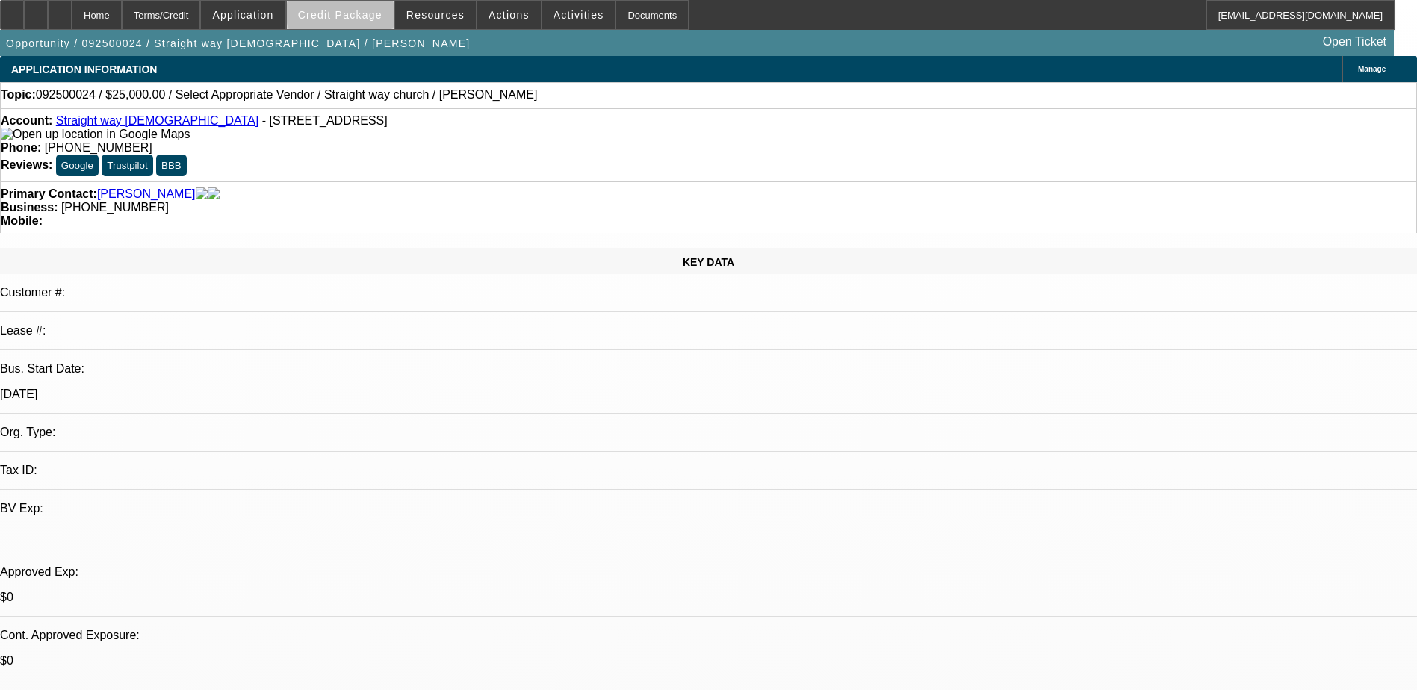
click at [365, 13] on span "Credit Package" at bounding box center [340, 15] width 84 height 12
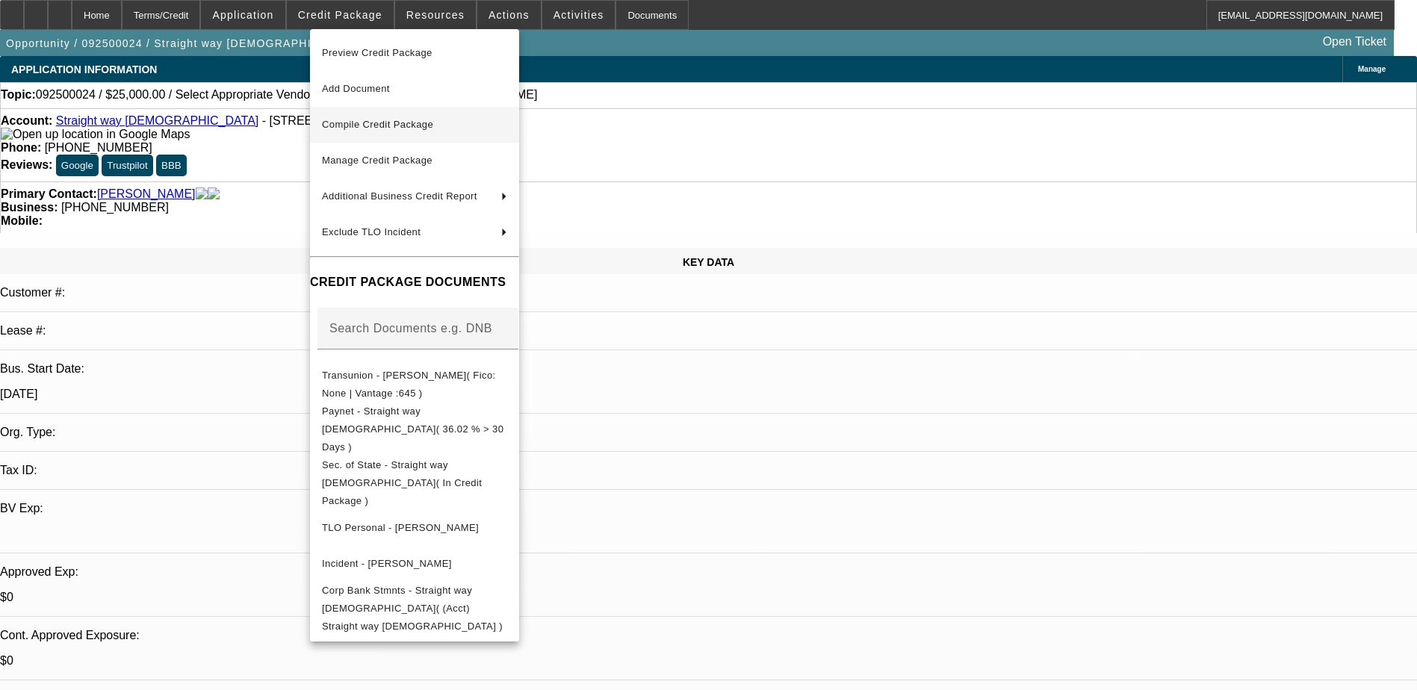
click at [392, 125] on span "Compile Credit Package" at bounding box center [377, 124] width 111 height 11
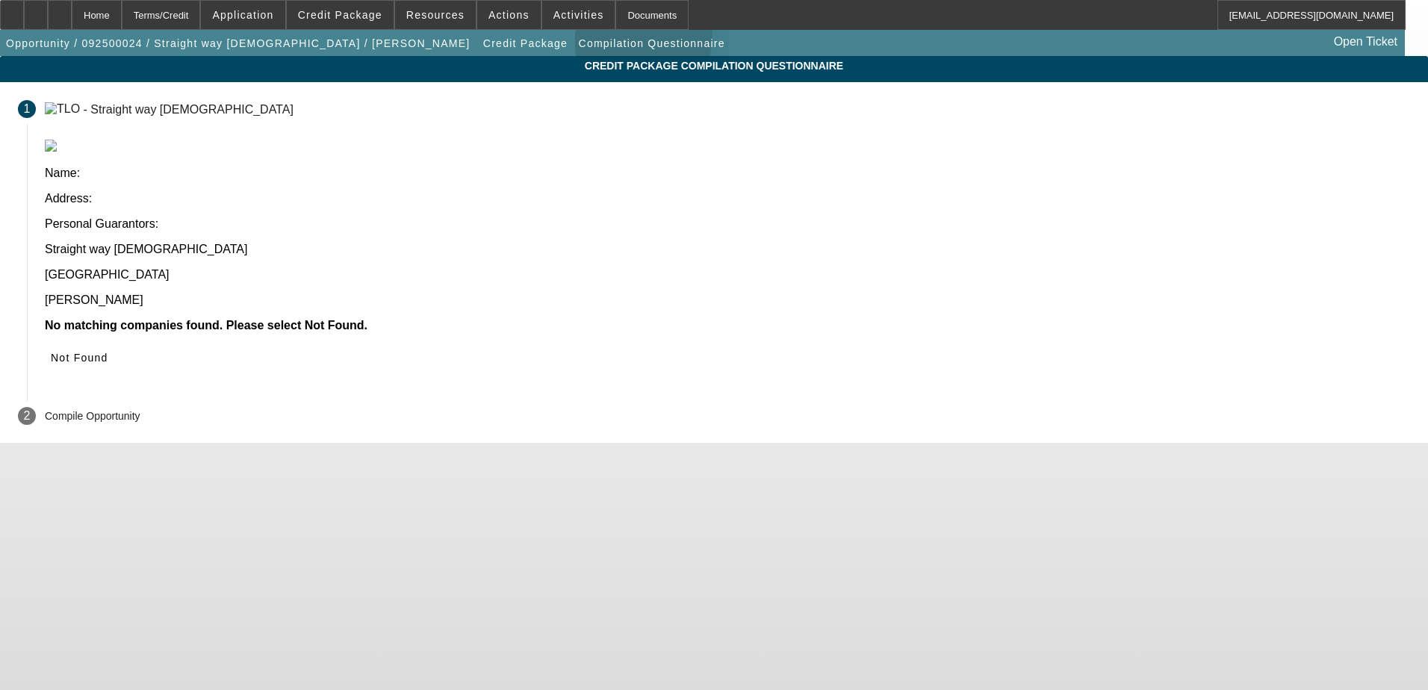
click at [579, 40] on span "Compilation Questionnaire" at bounding box center [652, 43] width 146 height 12
click at [108, 352] on span "Not Found" at bounding box center [80, 358] width 58 height 12
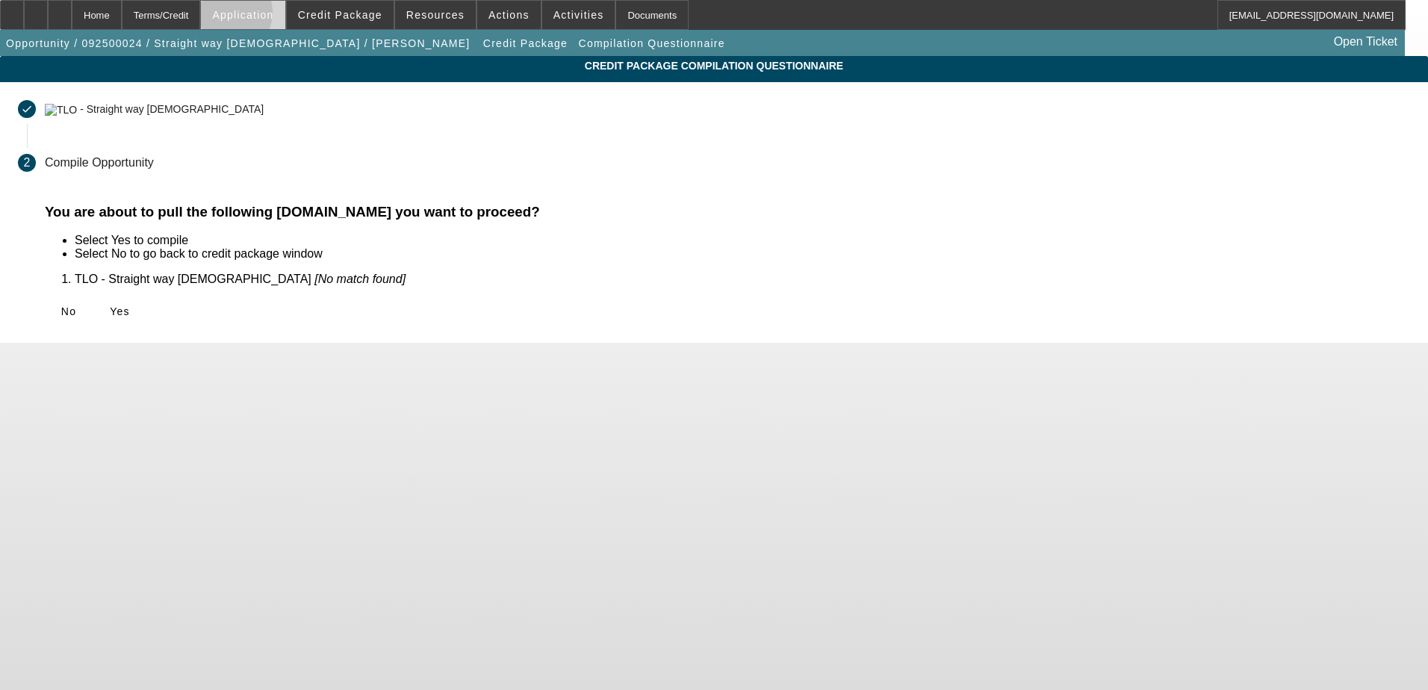
click at [269, 16] on span "Application" at bounding box center [242, 15] width 61 height 12
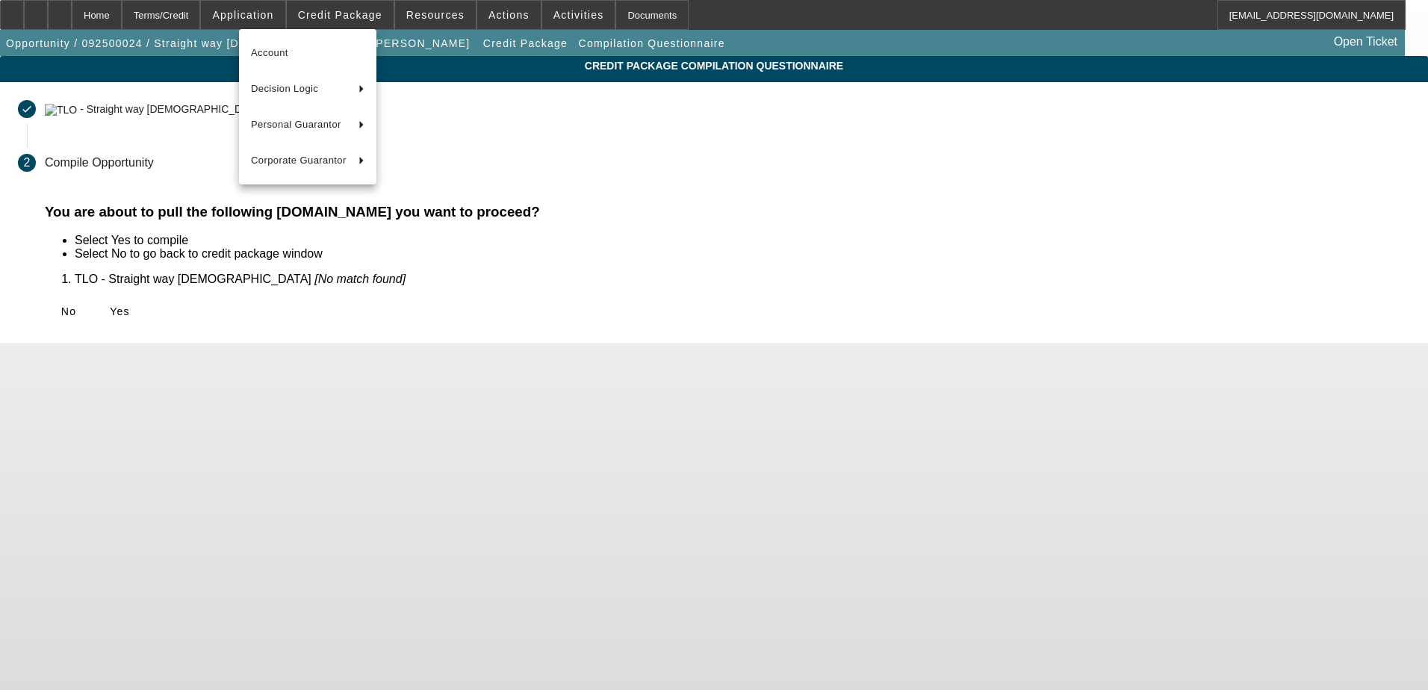
click at [211, 20] on div at bounding box center [714, 345] width 1428 height 690
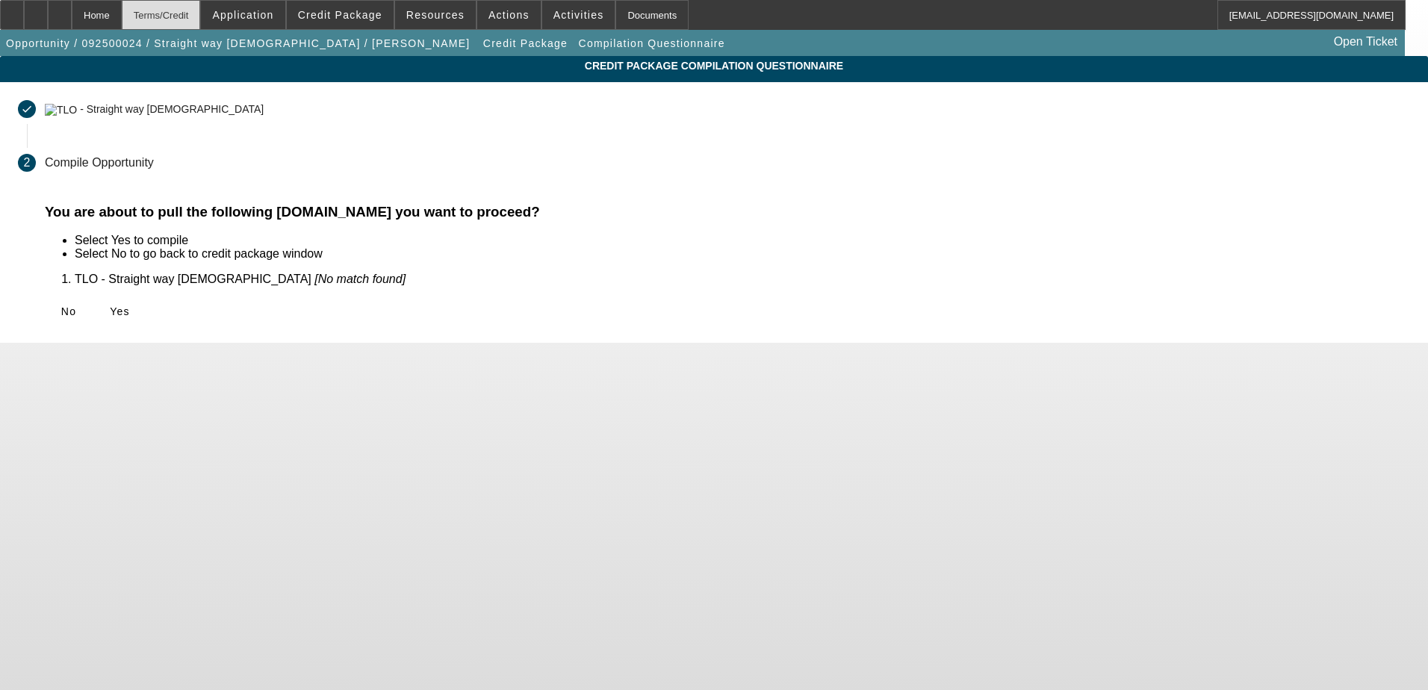
click at [201, 13] on div "Terms/Credit" at bounding box center [161, 15] width 79 height 30
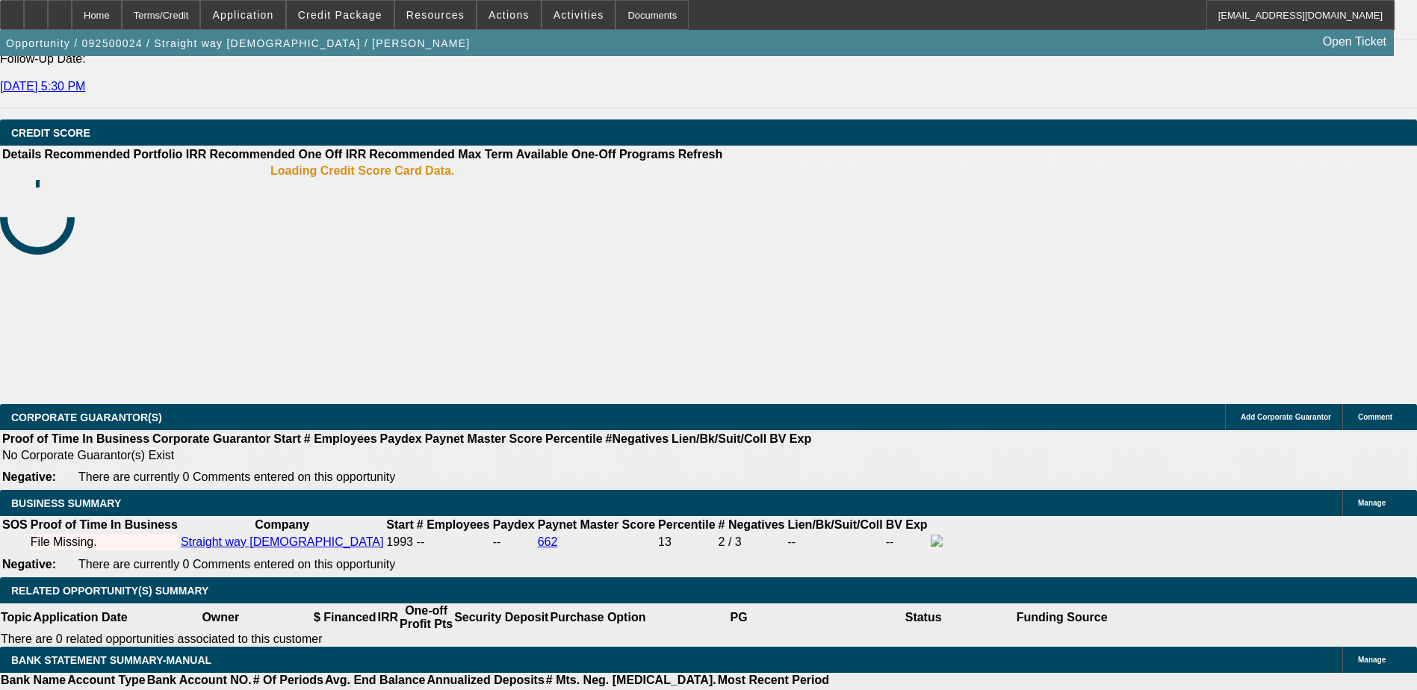
select select "0"
select select "2"
select select "0.1"
select select "4"
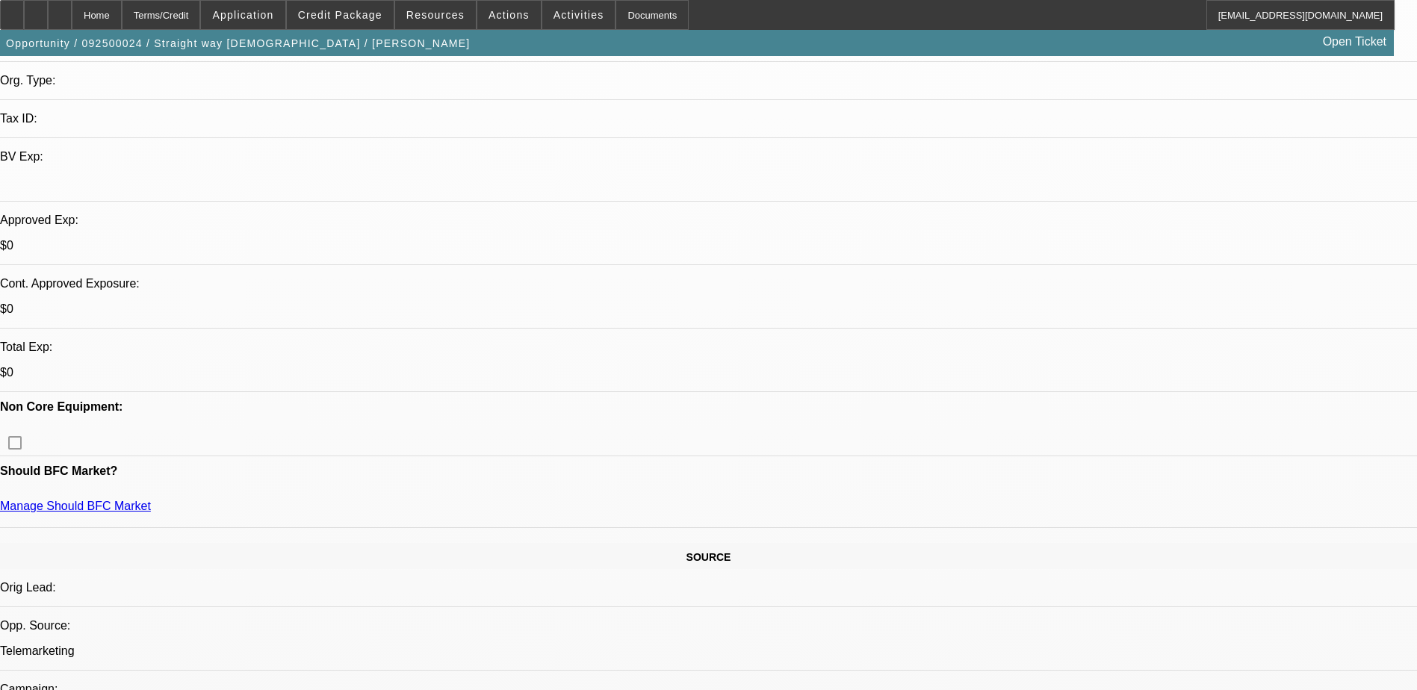
scroll to position [481, 0]
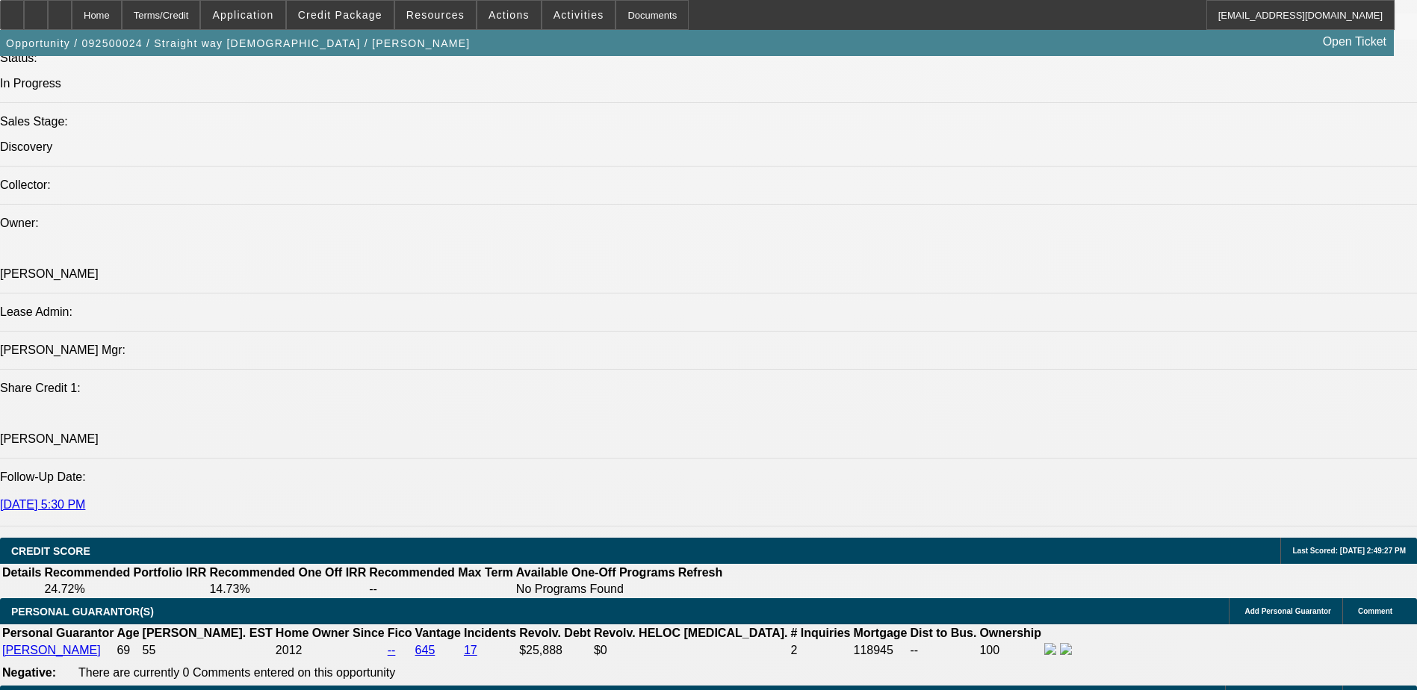
scroll to position [1942, 0]
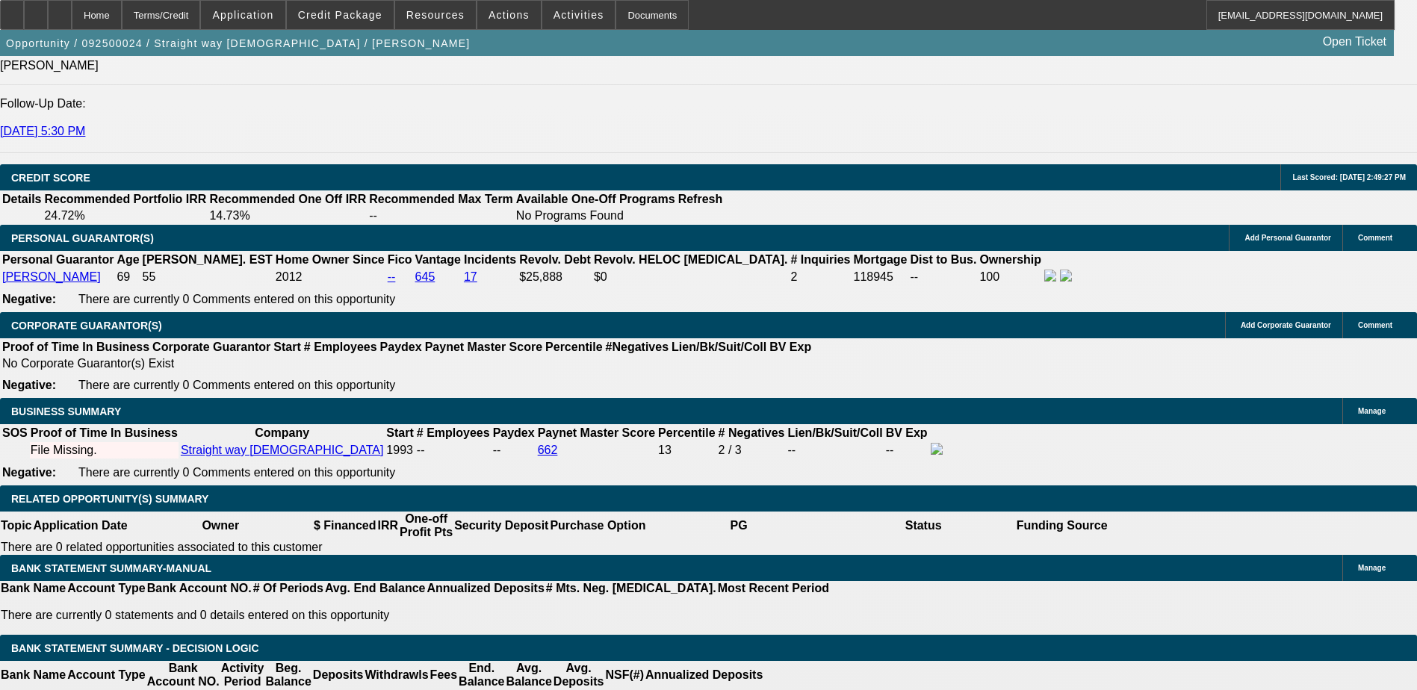
type input "$0.00"
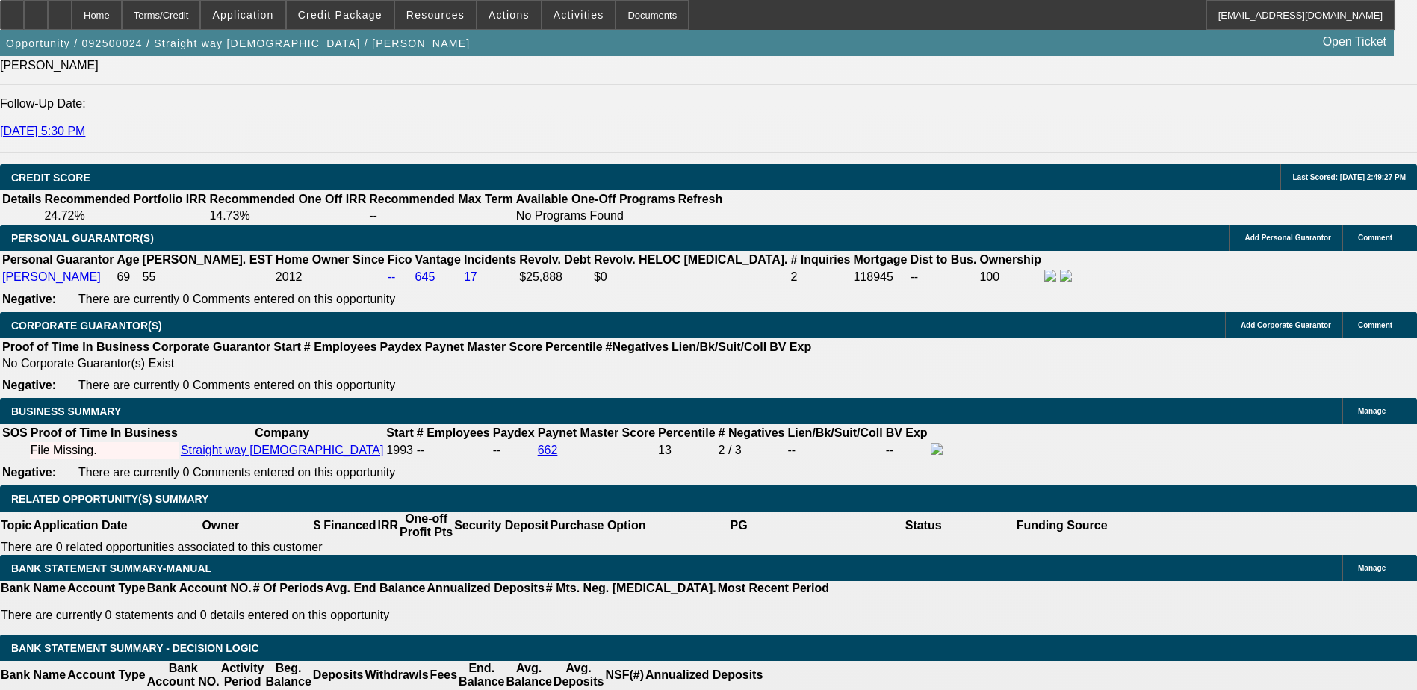
type input "$0.00"
type input "2"
type input "0"
type input "24"
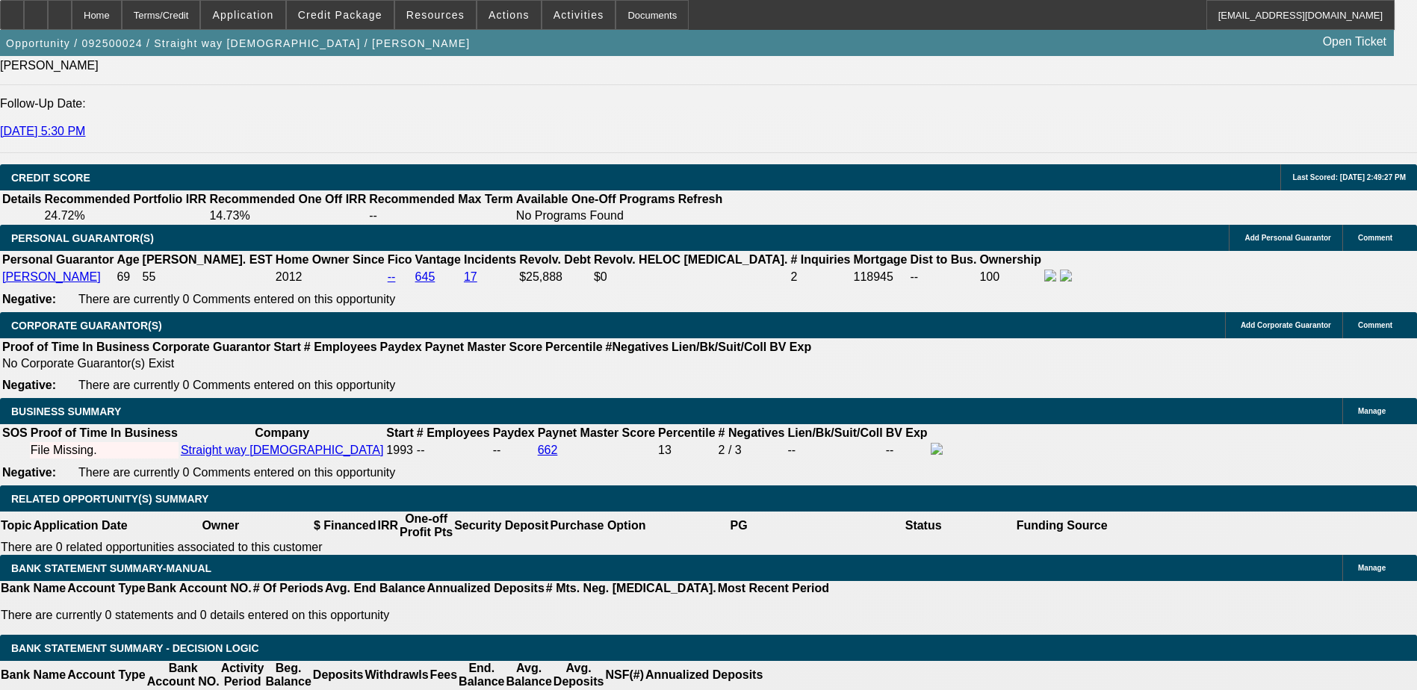
type input "20"
type input "$2,127.02"
type input "$1,063.51"
type input "$2,544.80"
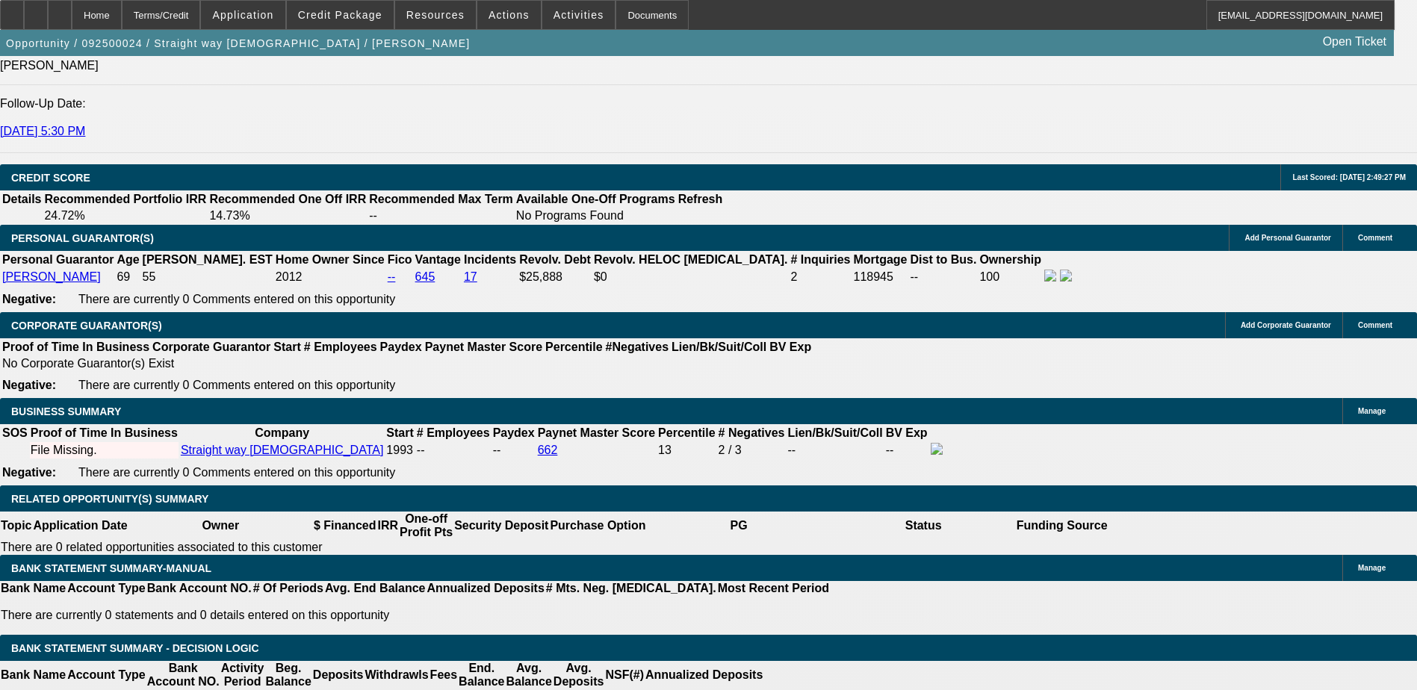
type input "$1,272.40"
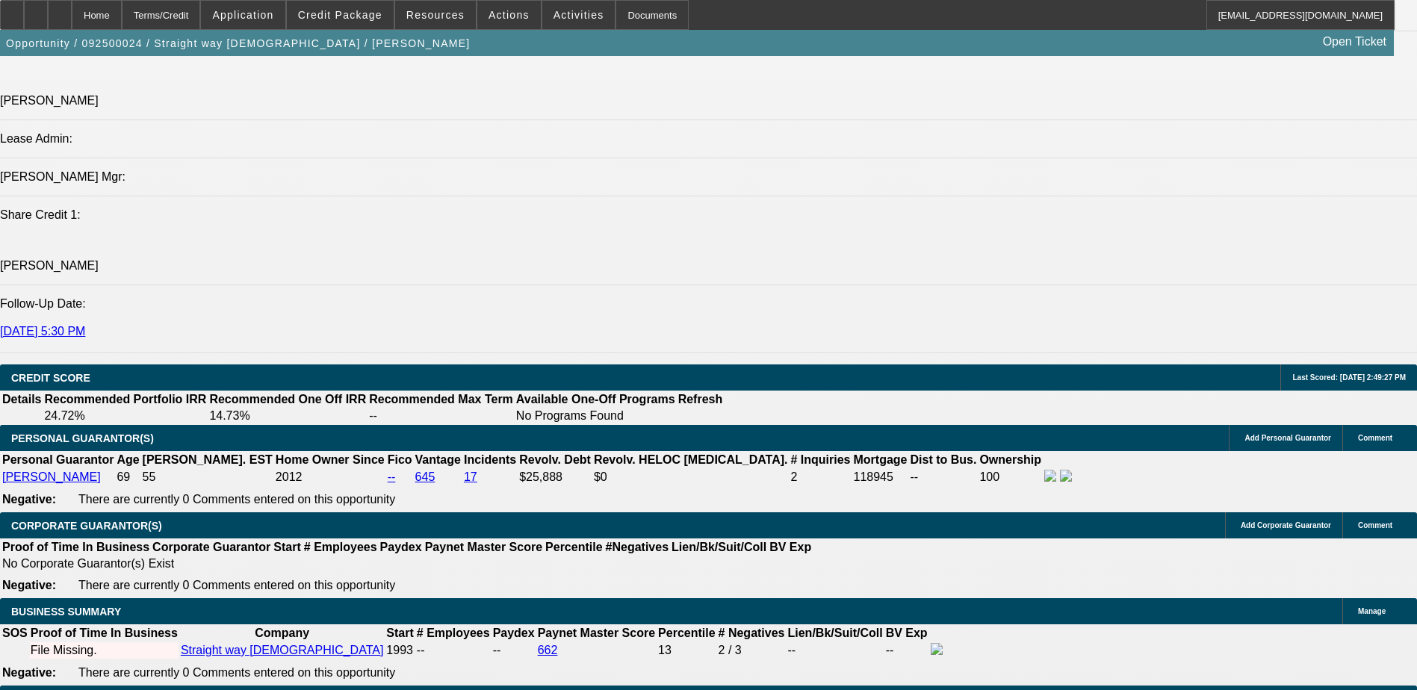
scroll to position [1718, 0]
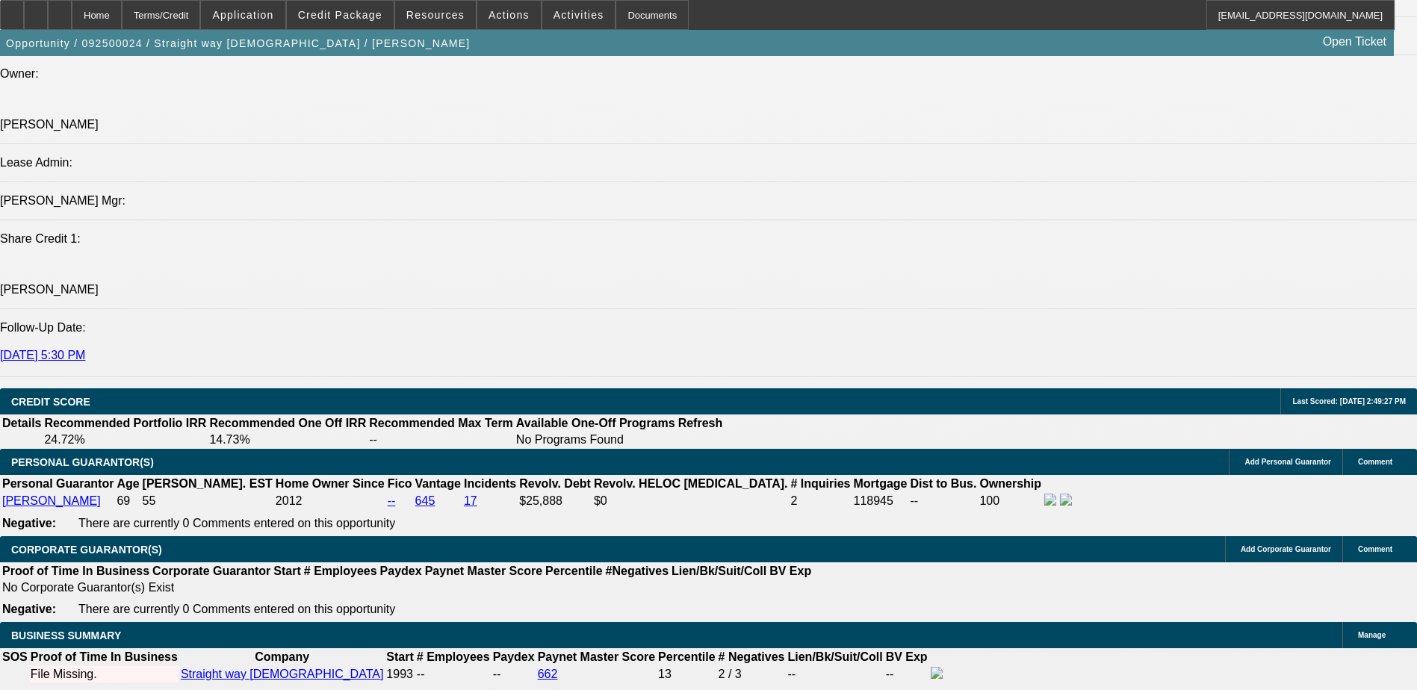
type input "20"
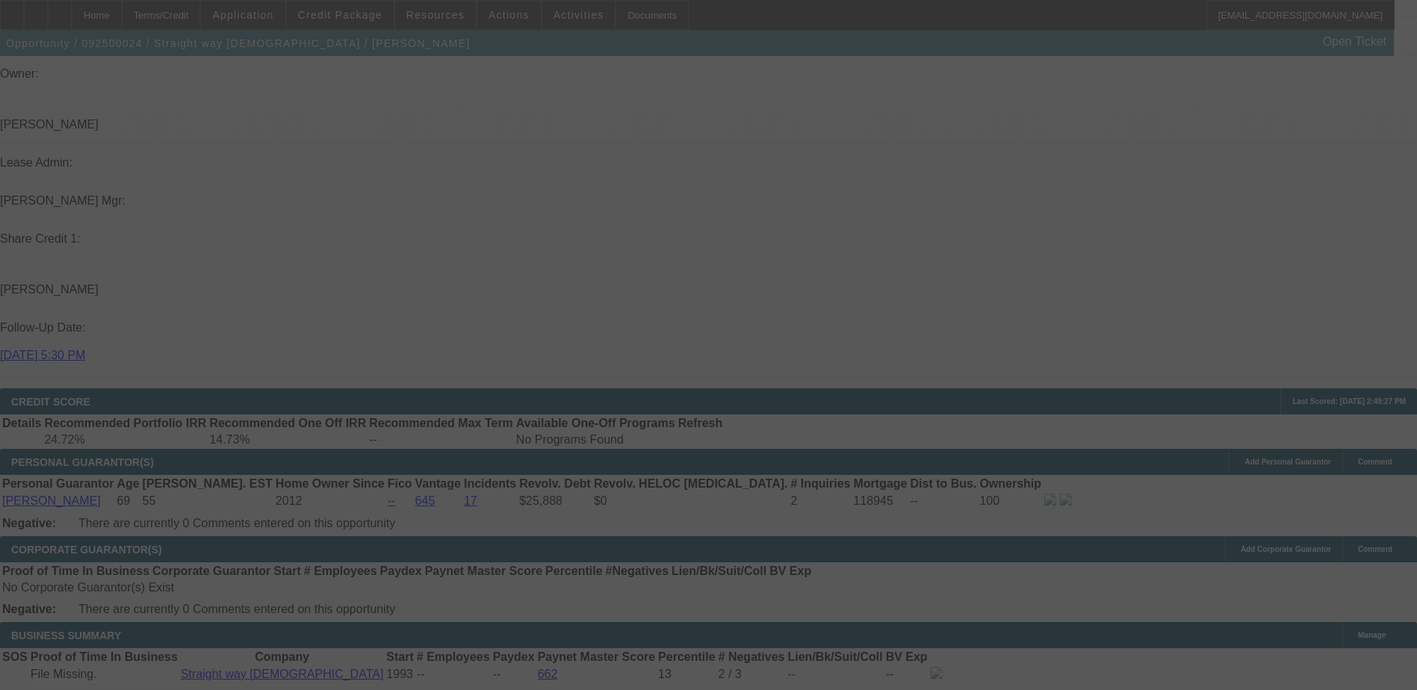
select select "0"
select select "2"
select select "0.1"
select select "4"
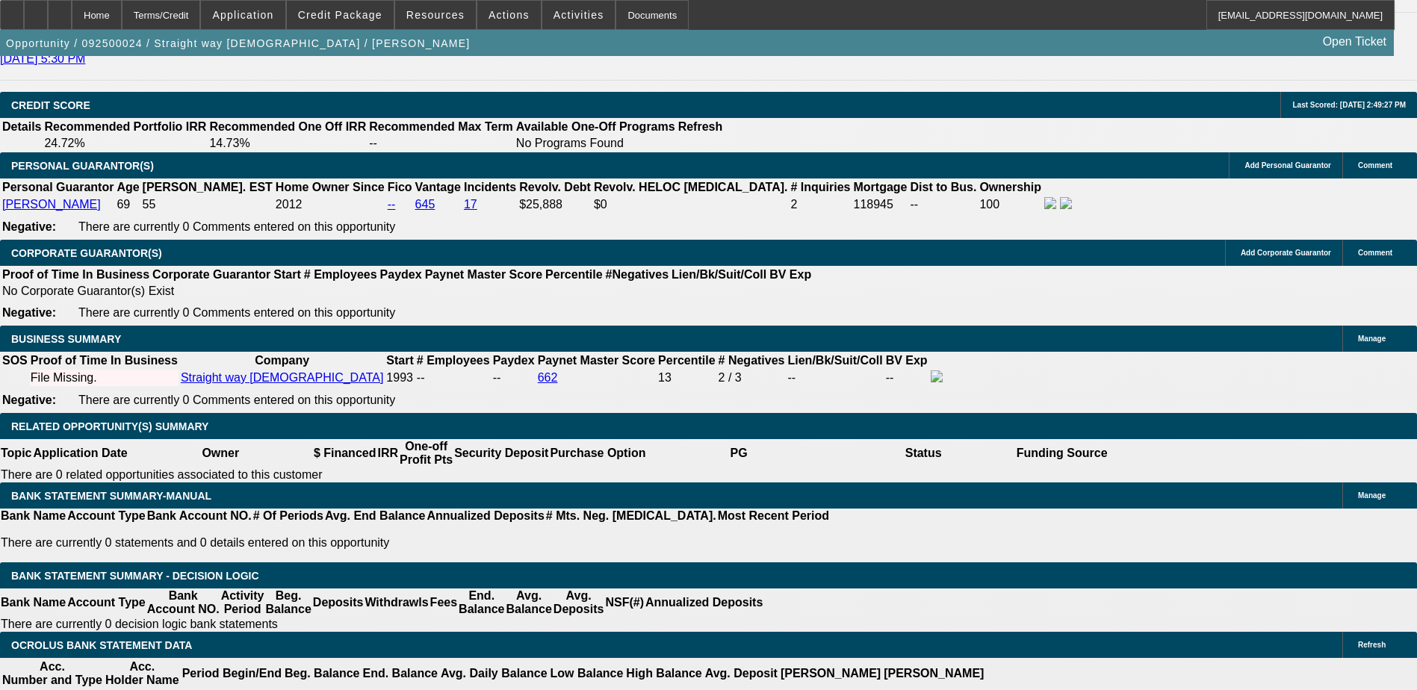
scroll to position [2017, 0]
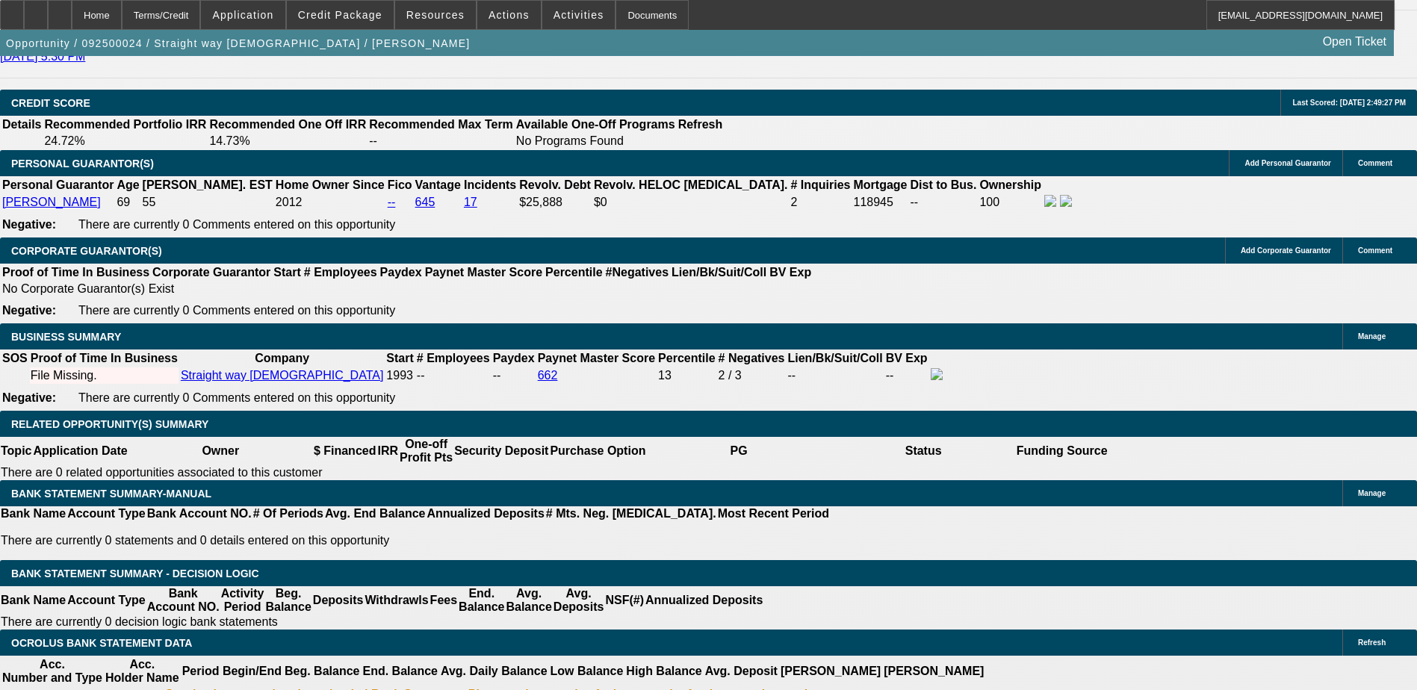
type input "UNKNOWN"
type input "2"
type input "$25,626.72"
type input "$12,813.36"
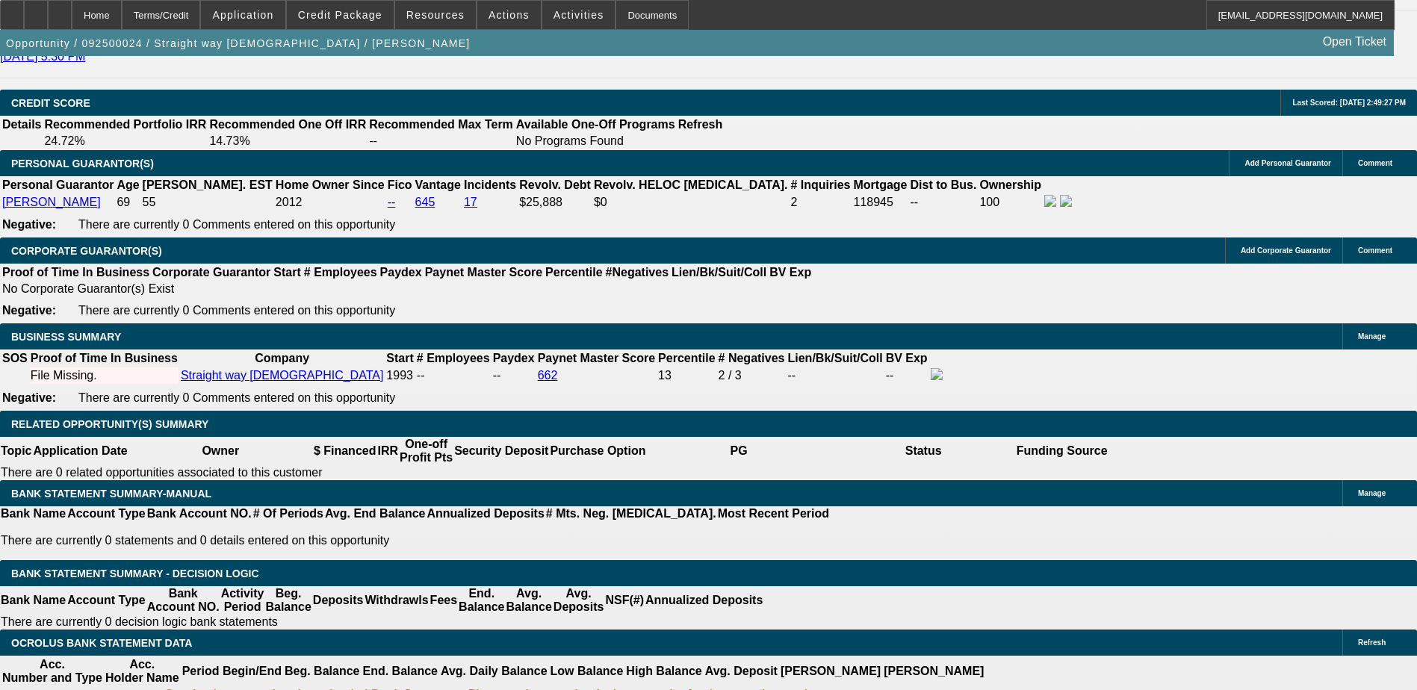
type input "3"
type input "$6.01"
type input "$3.00"
type input "36"
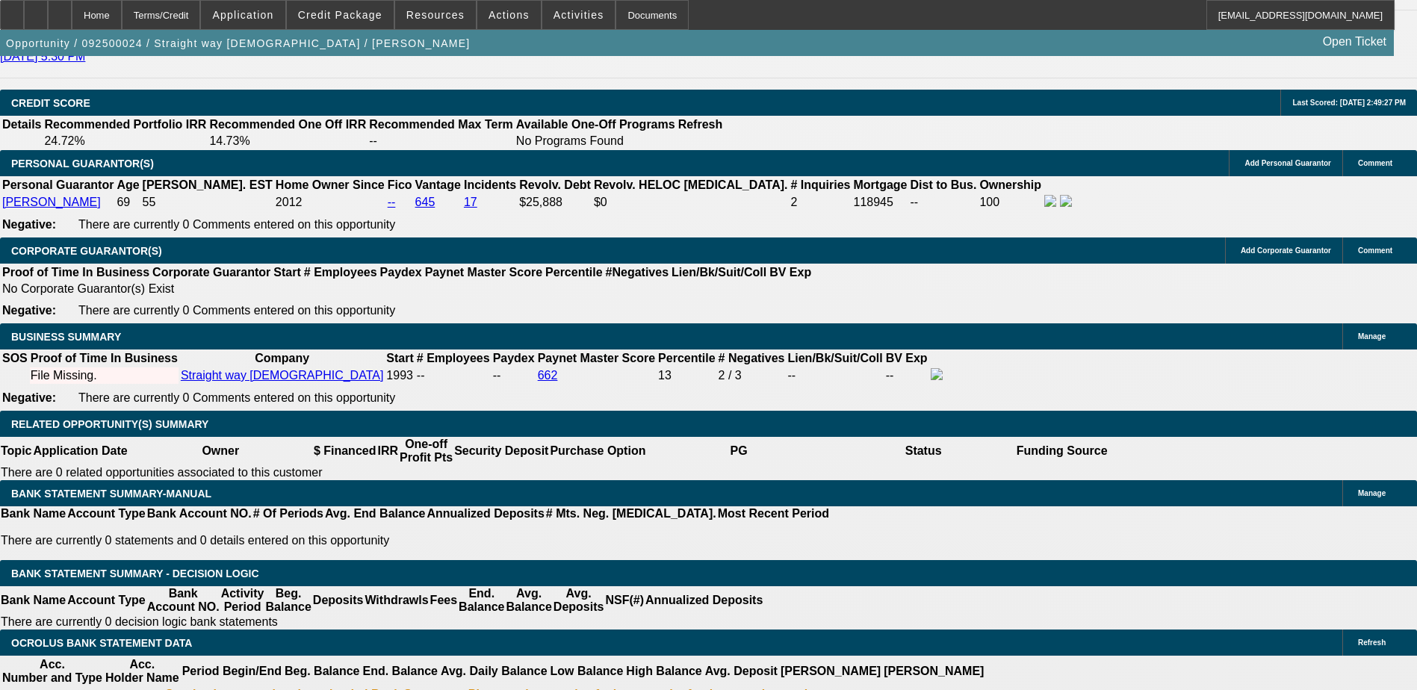
type input "1"
type input "$1,410.40"
type input "$705.20"
type input "15"
type input "$1,733.26"
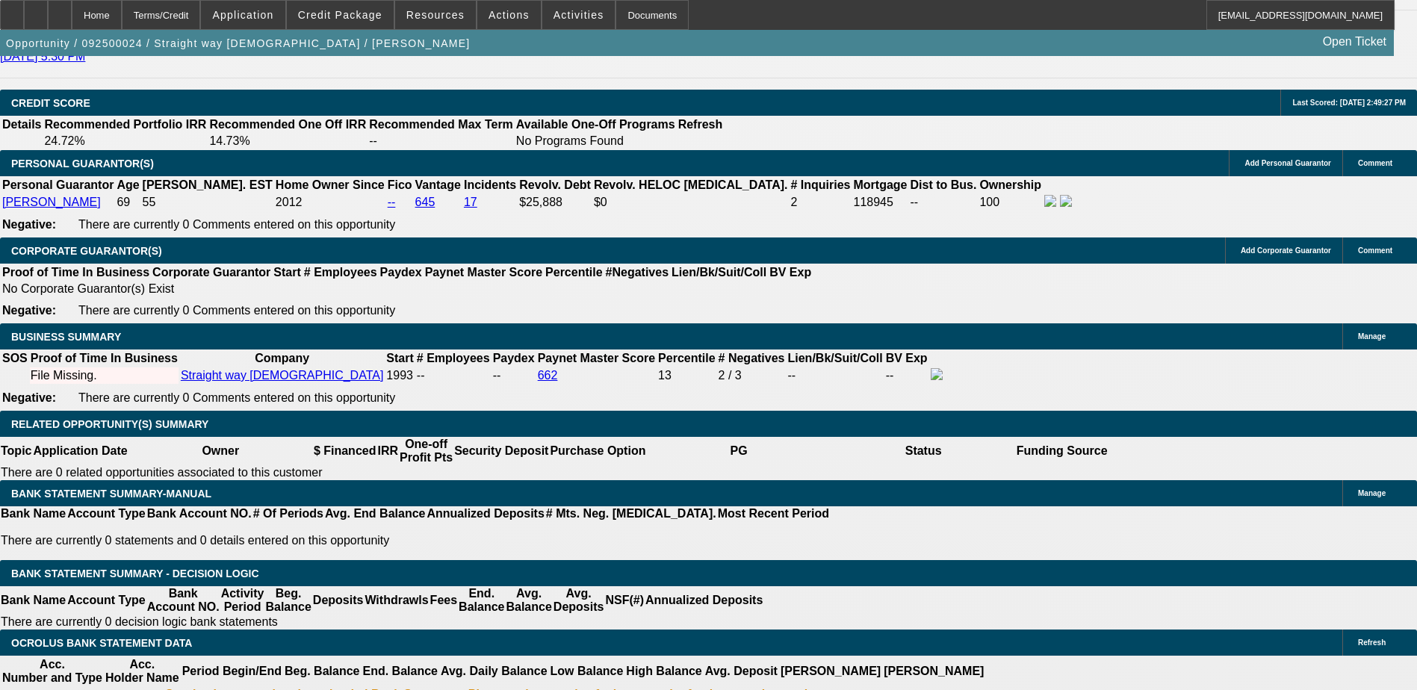
type input "$866.63"
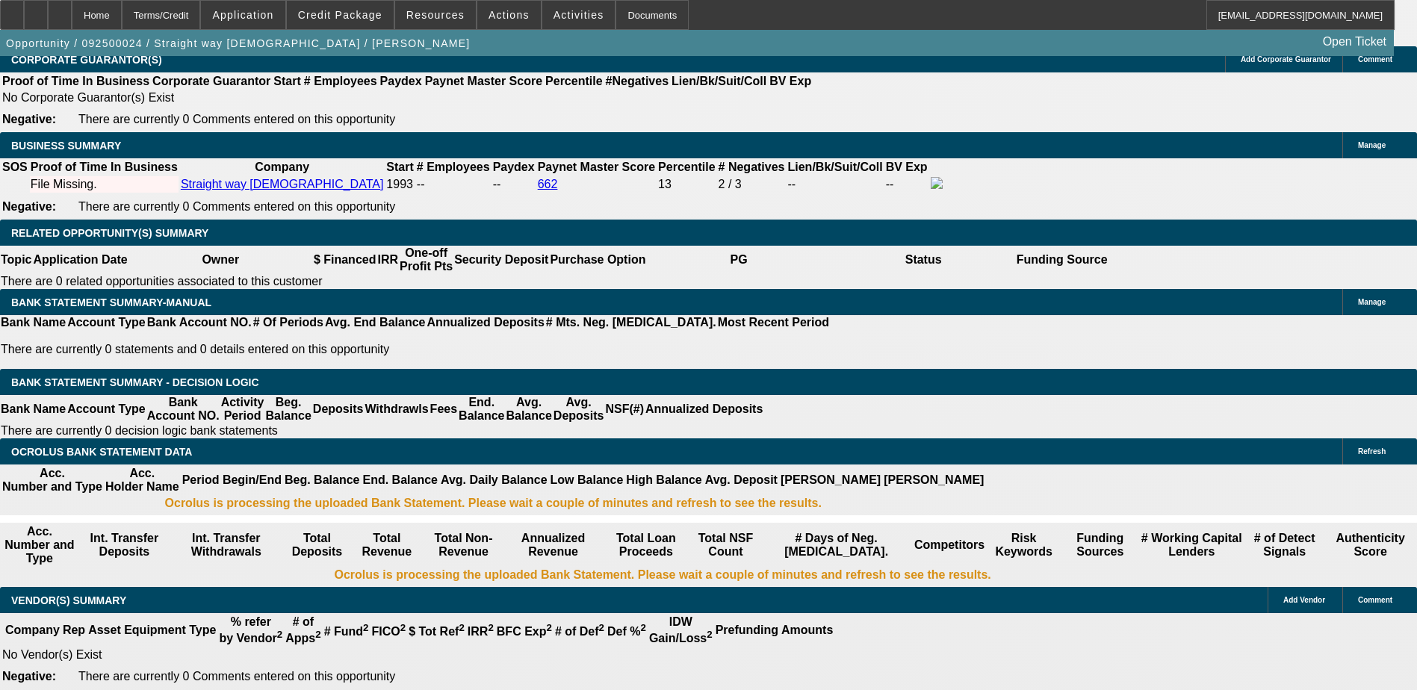
scroll to position [1942, 0]
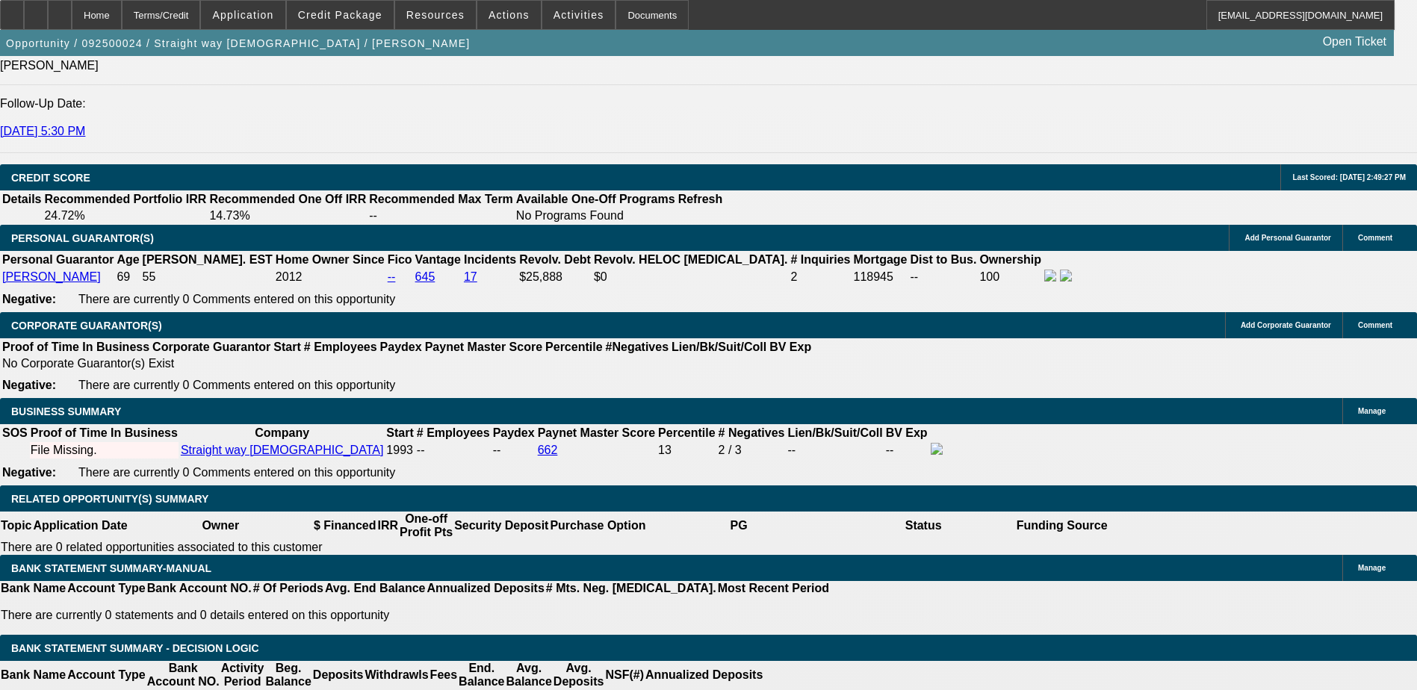
type input "15"
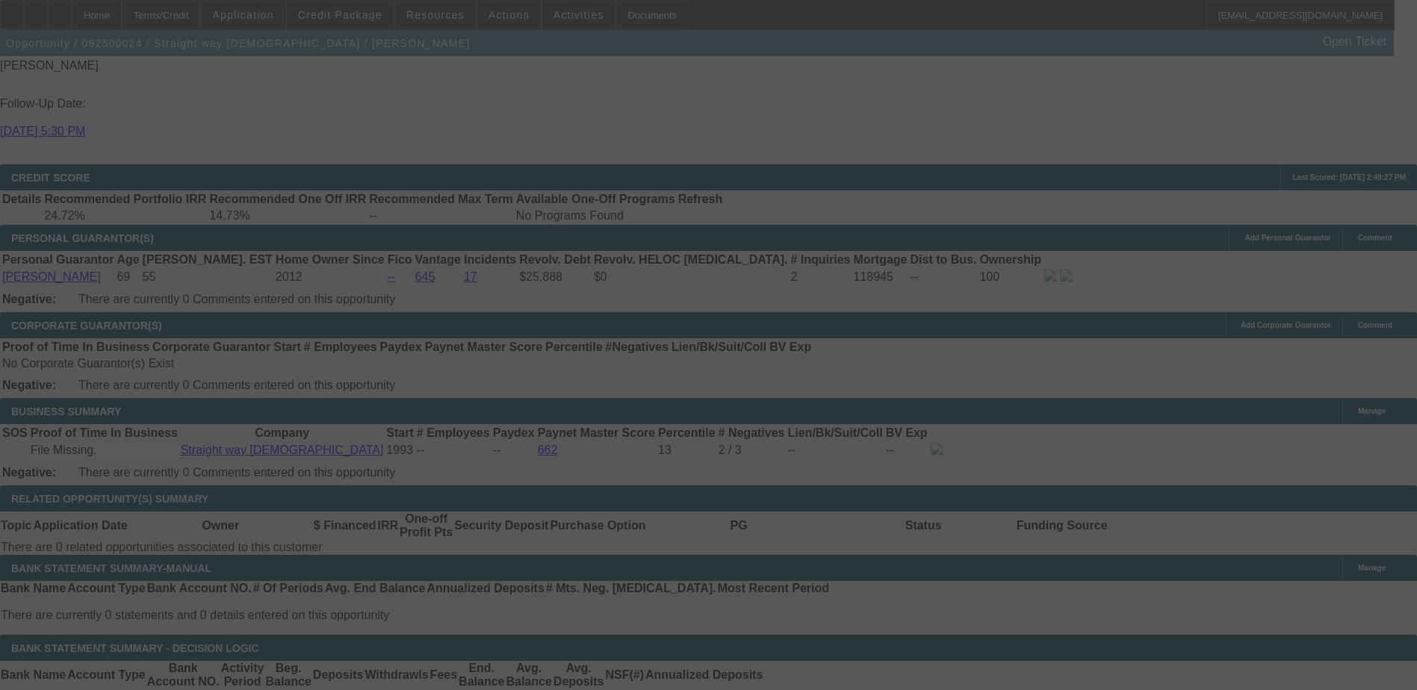
select select "0"
select select "2"
select select "0.1"
select select "4"
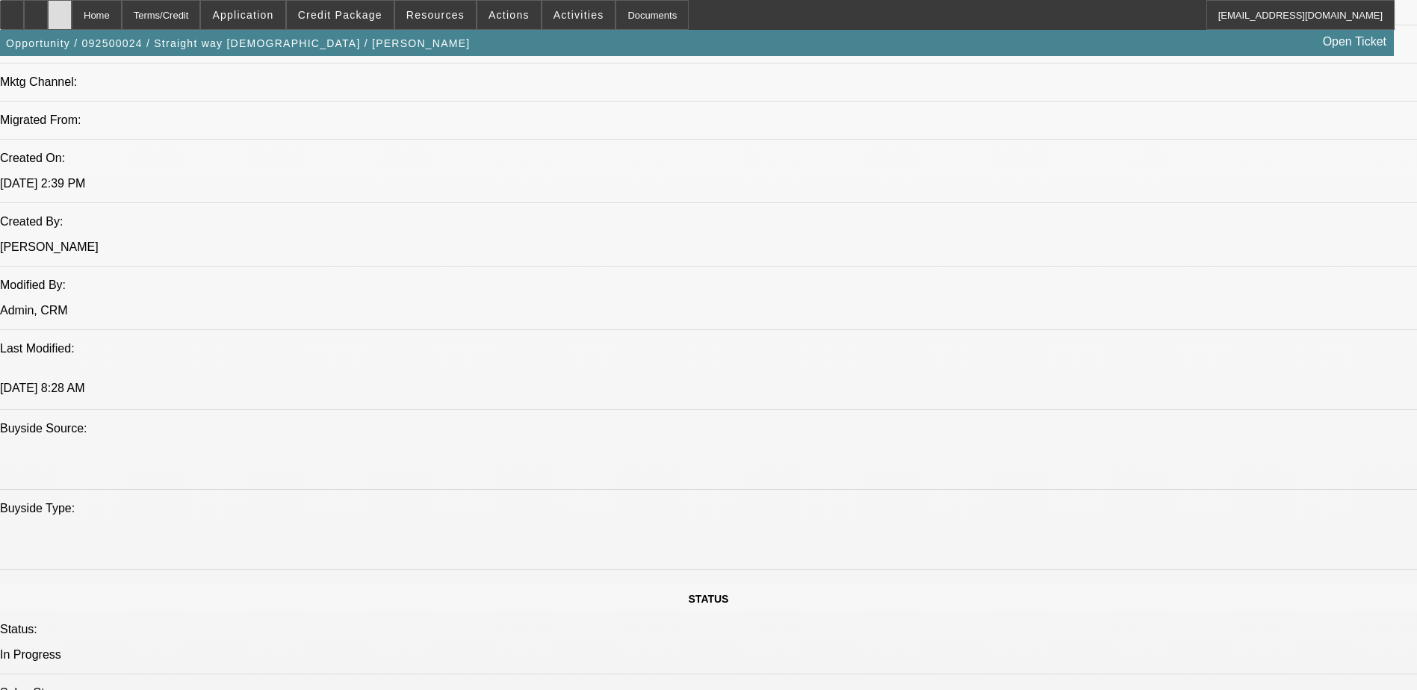
scroll to position [971, 0]
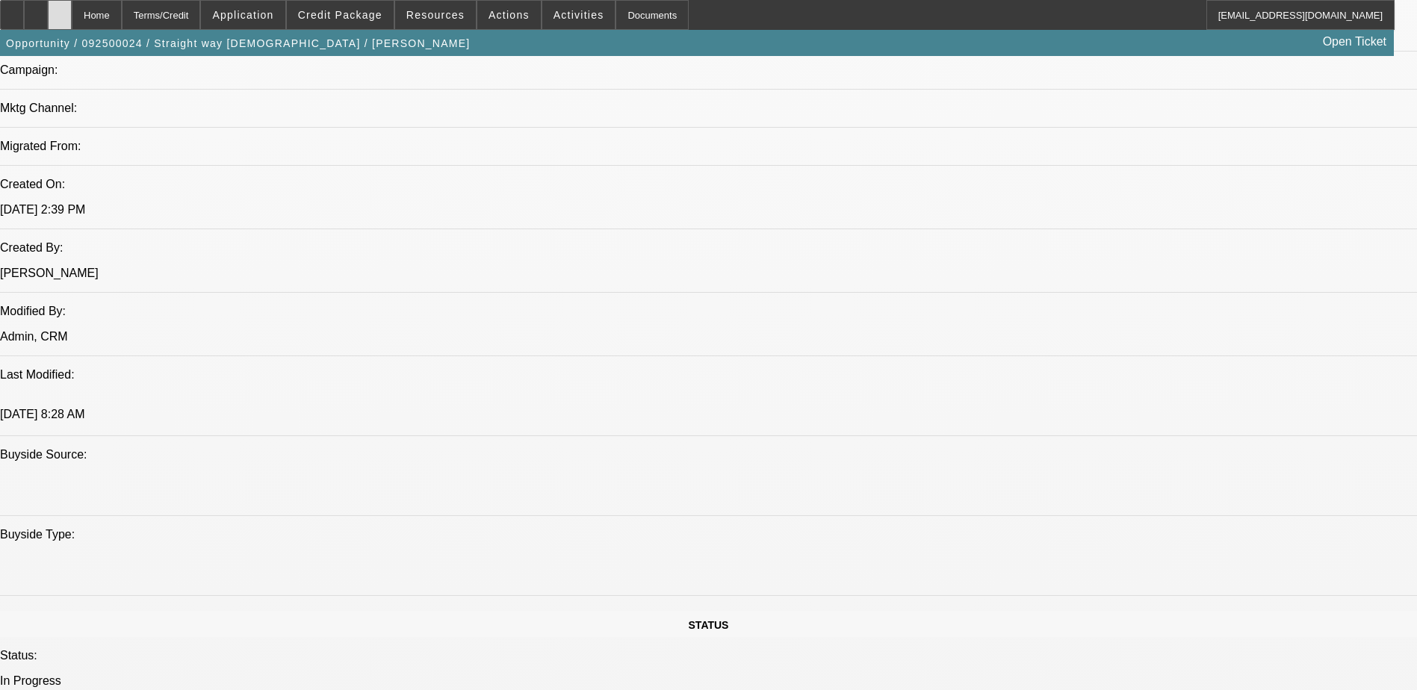
click at [72, 5] on div at bounding box center [60, 15] width 24 height 30
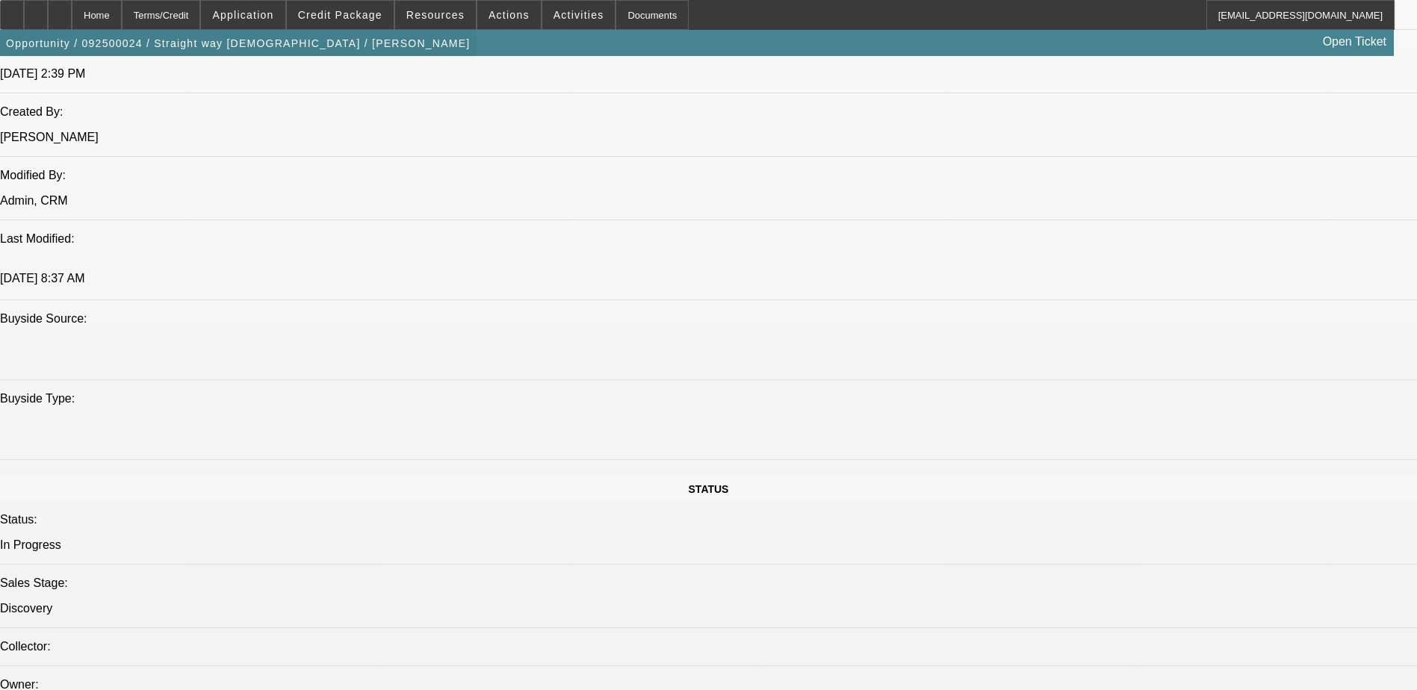
select select "0"
select select "2"
select select "0.1"
select select "1"
select select "2"
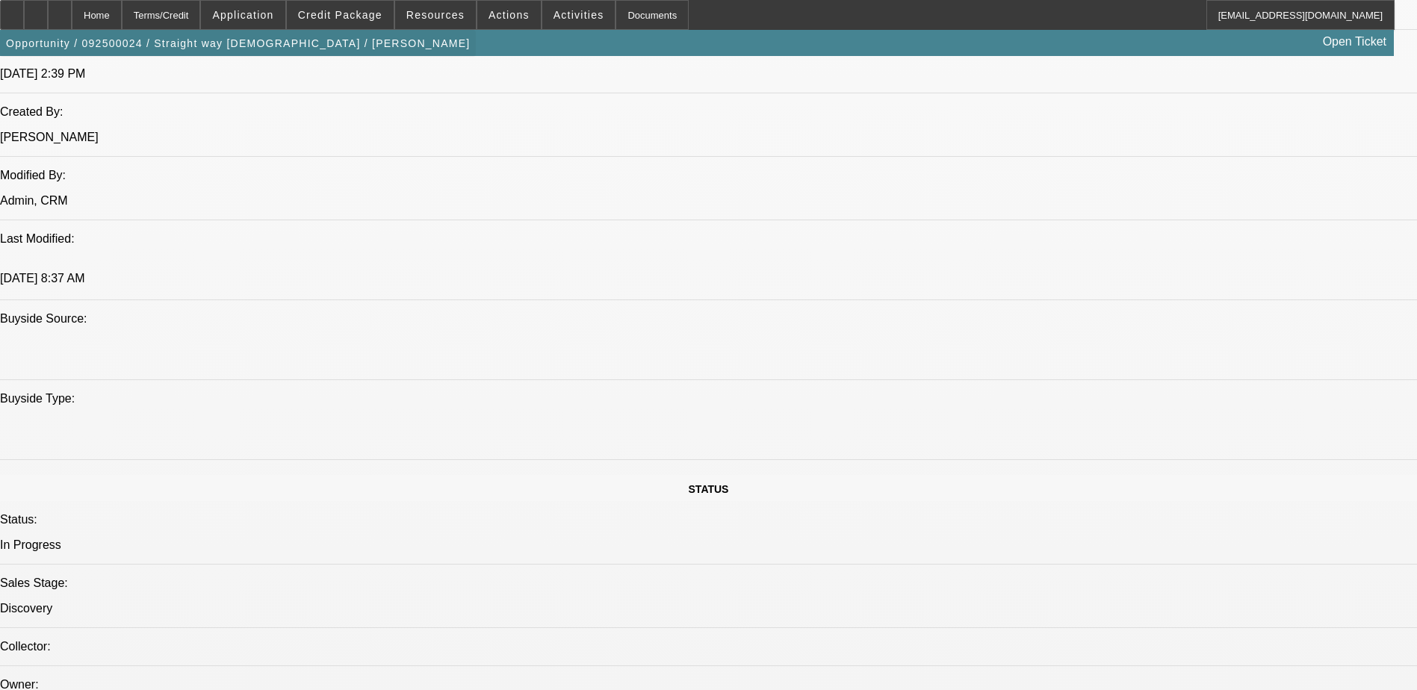
select select "4"
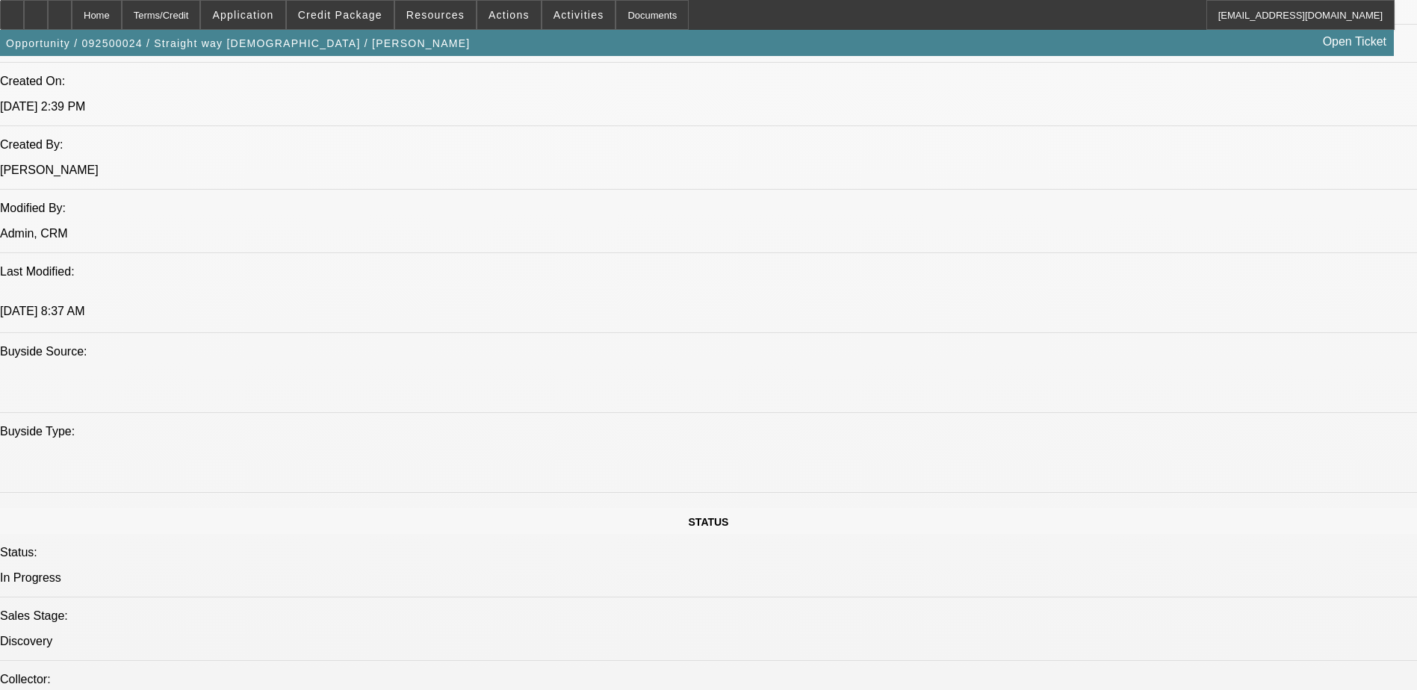
scroll to position [235, 0]
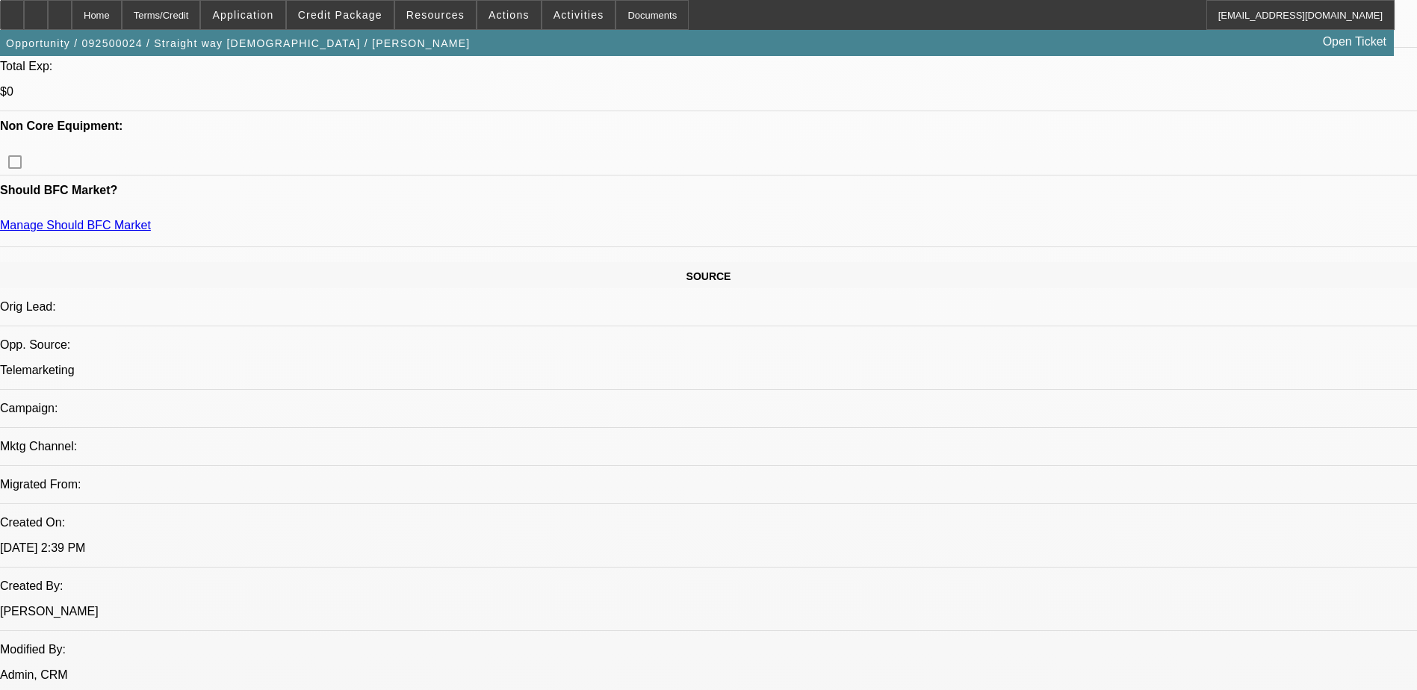
scroll to position [178, 0]
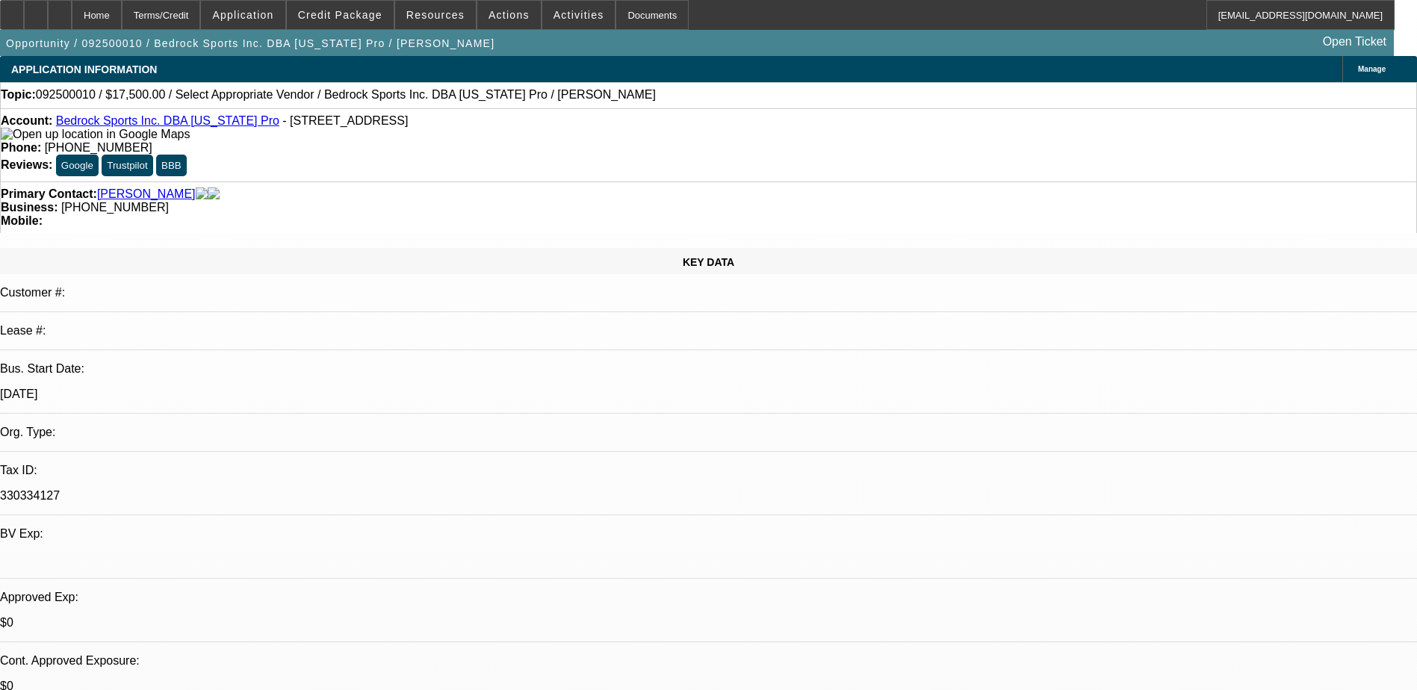
select select "0"
select select "2"
select select "0.1"
select select "4"
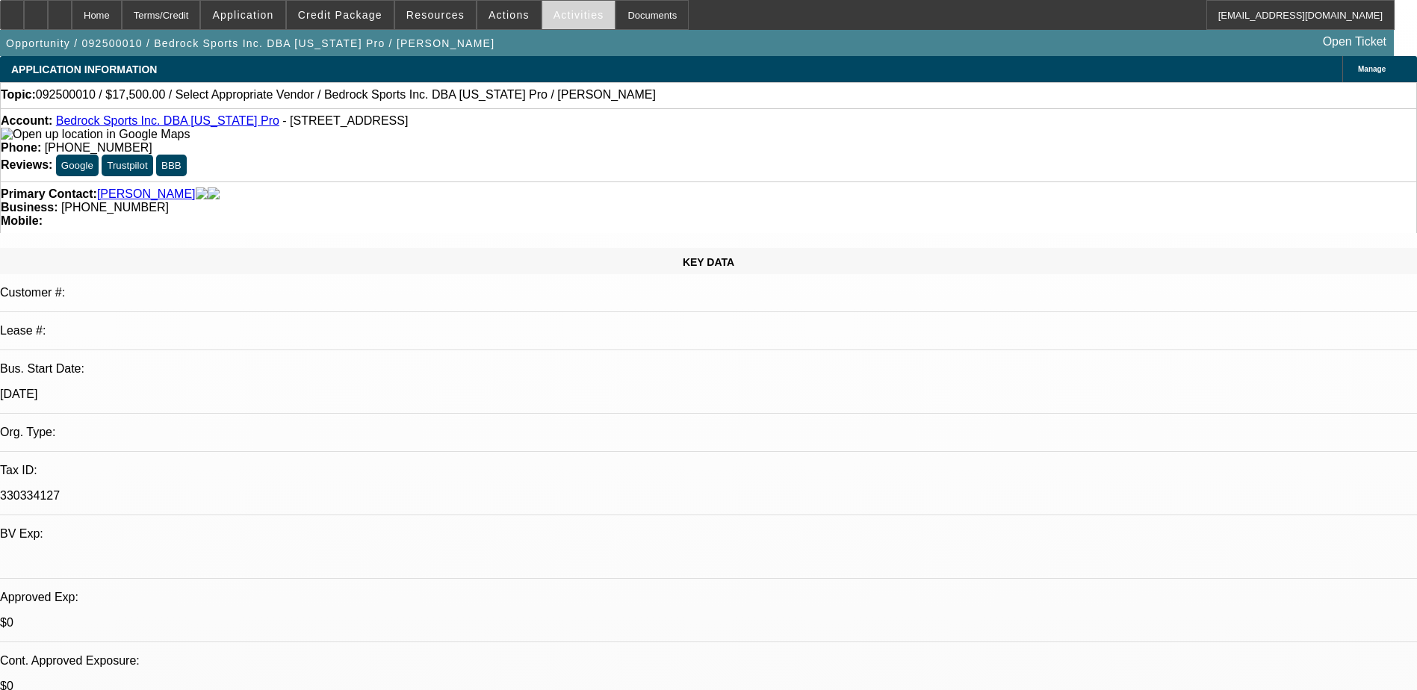
click at [559, 11] on span "Activities" at bounding box center [578, 15] width 51 height 12
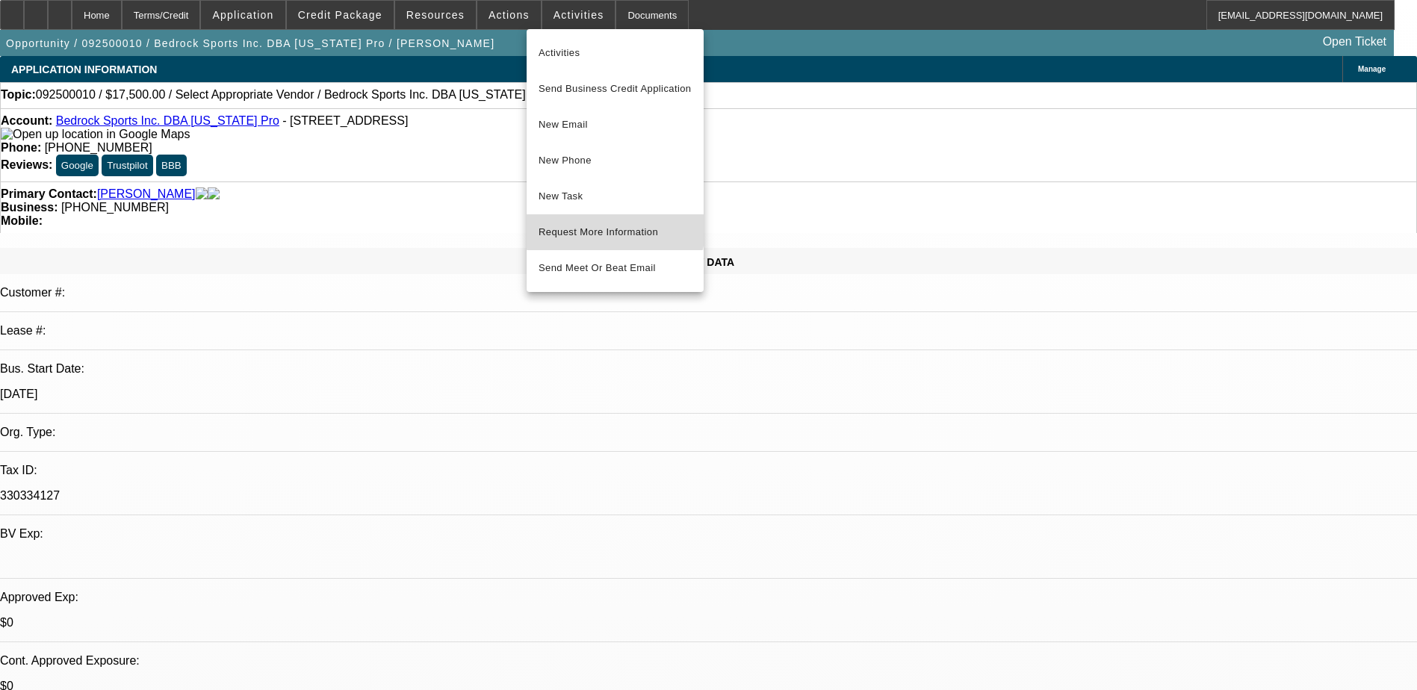
click at [615, 226] on span "Request More Information" at bounding box center [615, 232] width 153 height 18
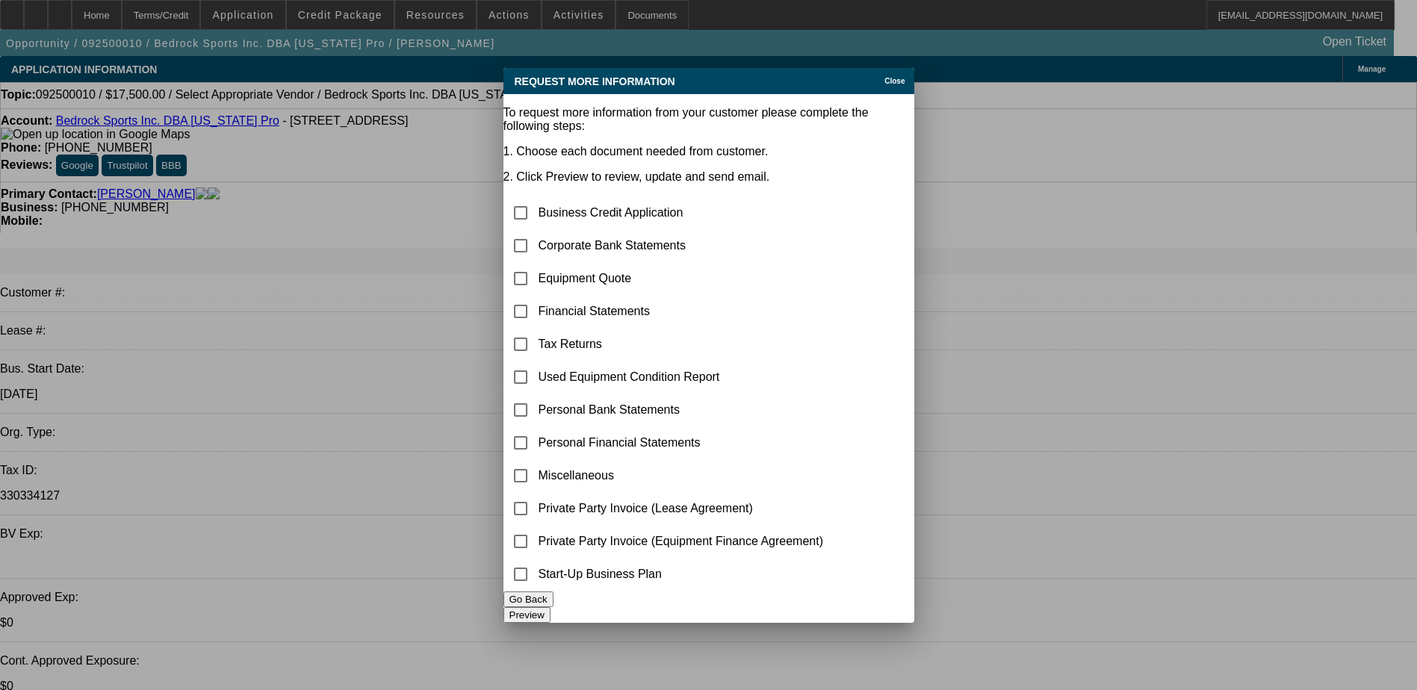
click at [863, 68] on div "Request More Information Close" at bounding box center [708, 81] width 411 height 26
click at [881, 77] on icon at bounding box center [881, 81] width 0 height 8
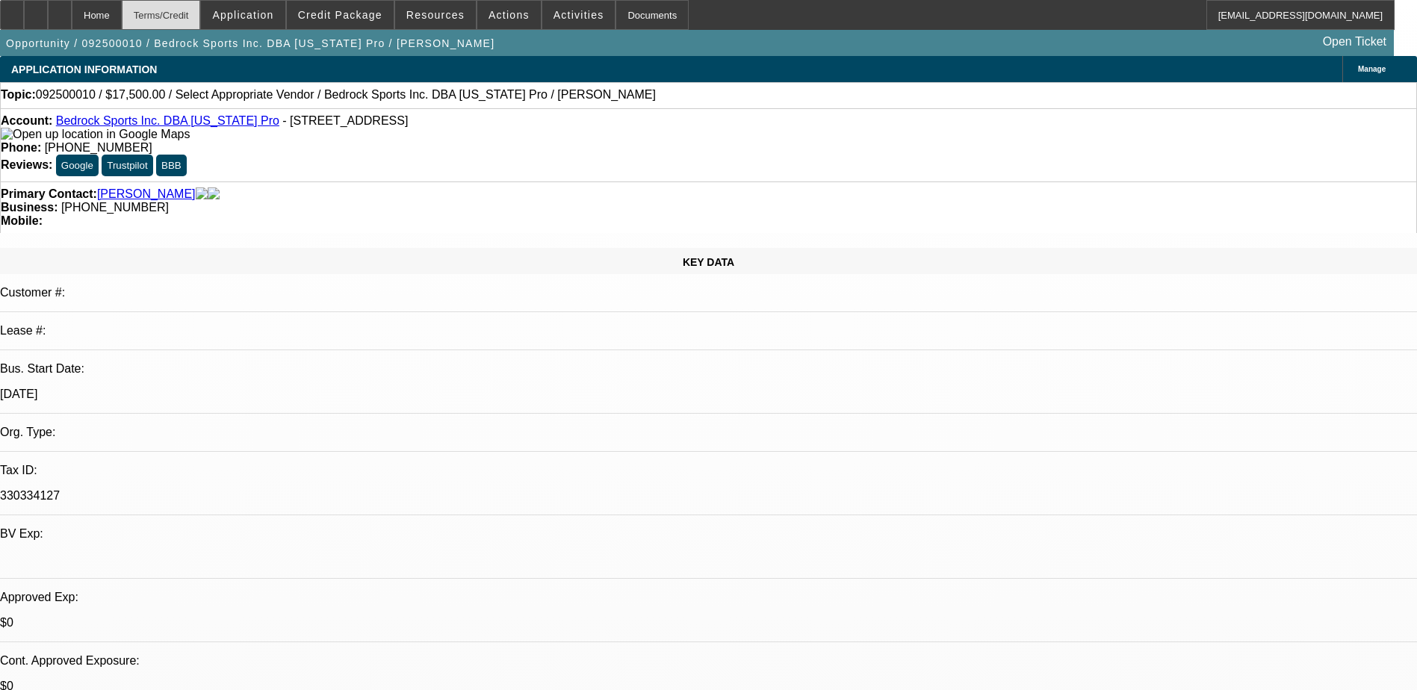
click at [201, 13] on div "Terms/Credit" at bounding box center [161, 15] width 79 height 30
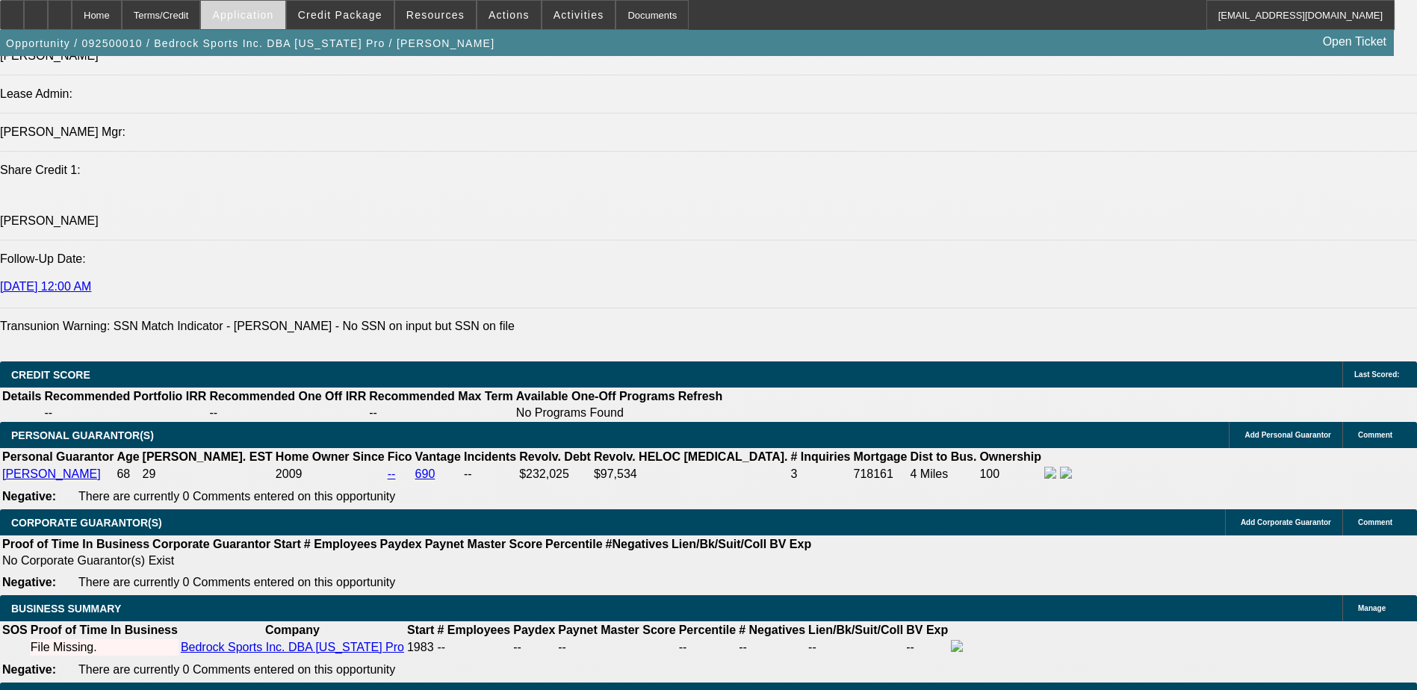
click at [273, 9] on span "Application" at bounding box center [242, 15] width 61 height 12
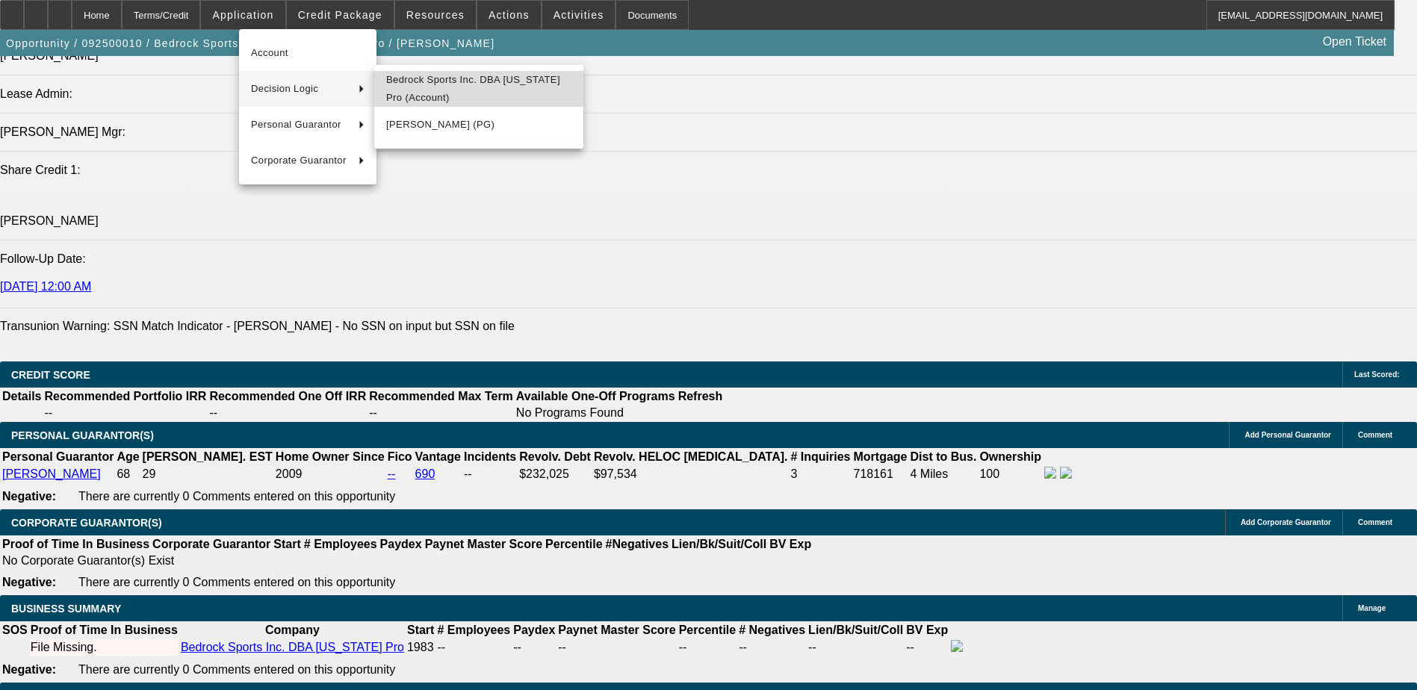
click at [456, 85] on span "Bedrock Sports Inc. DBA California Pro (Account)" at bounding box center [478, 89] width 185 height 36
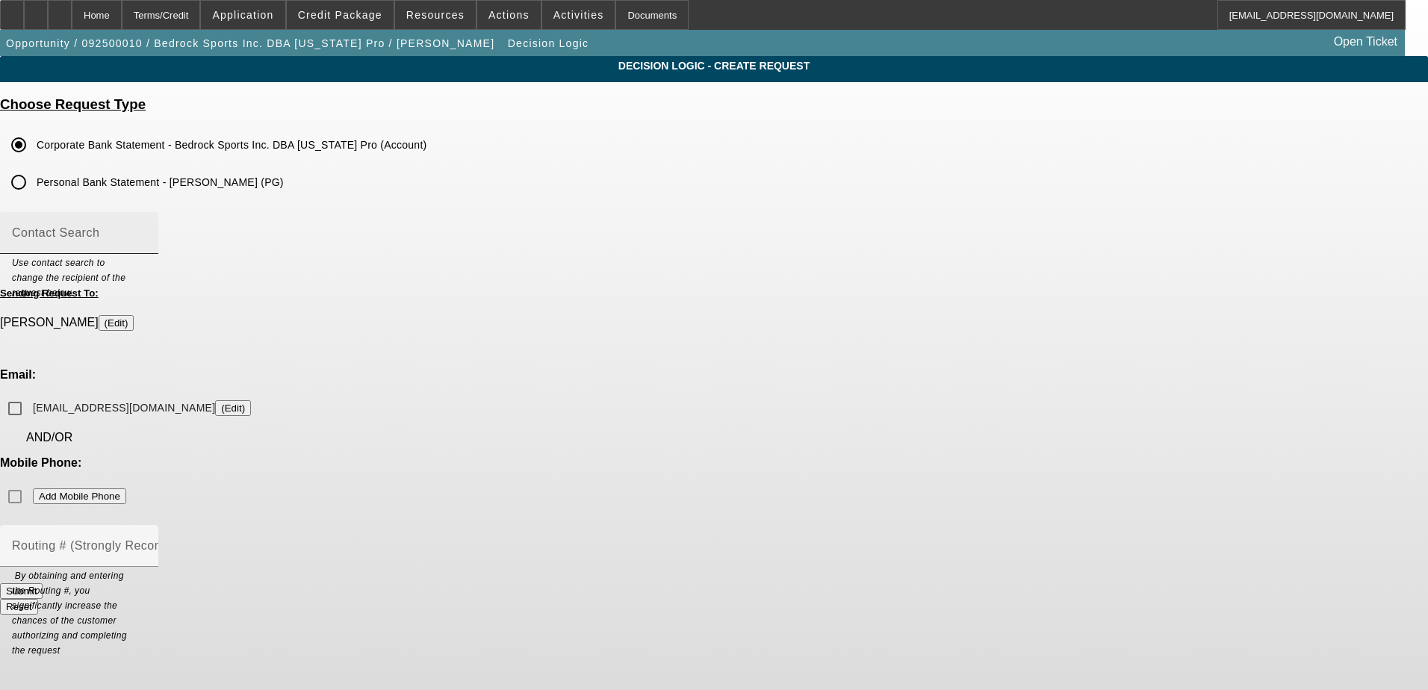
click at [99, 232] on mat-label "Contact Search" at bounding box center [55, 232] width 87 height 13
click at [146, 232] on input "Contact Search" at bounding box center [79, 239] width 134 height 18
click at [807, 456] on div "Mobile Phone: Add Mobile Phone" at bounding box center [714, 483] width 1428 height 55
click at [30, 394] on input "calprosports@aol.com (Edit)" at bounding box center [15, 409] width 30 height 30
click at [43, 583] on button "Submit" at bounding box center [21, 591] width 43 height 16
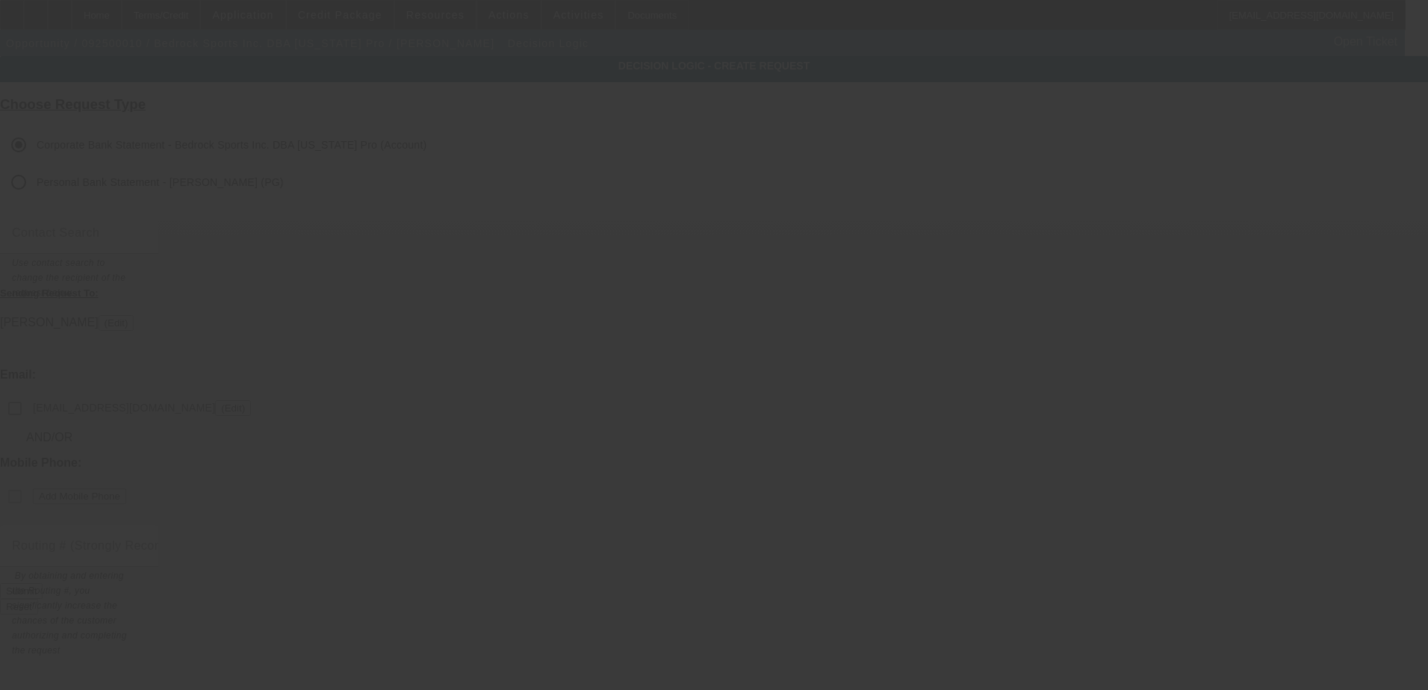
checkbox input "false"
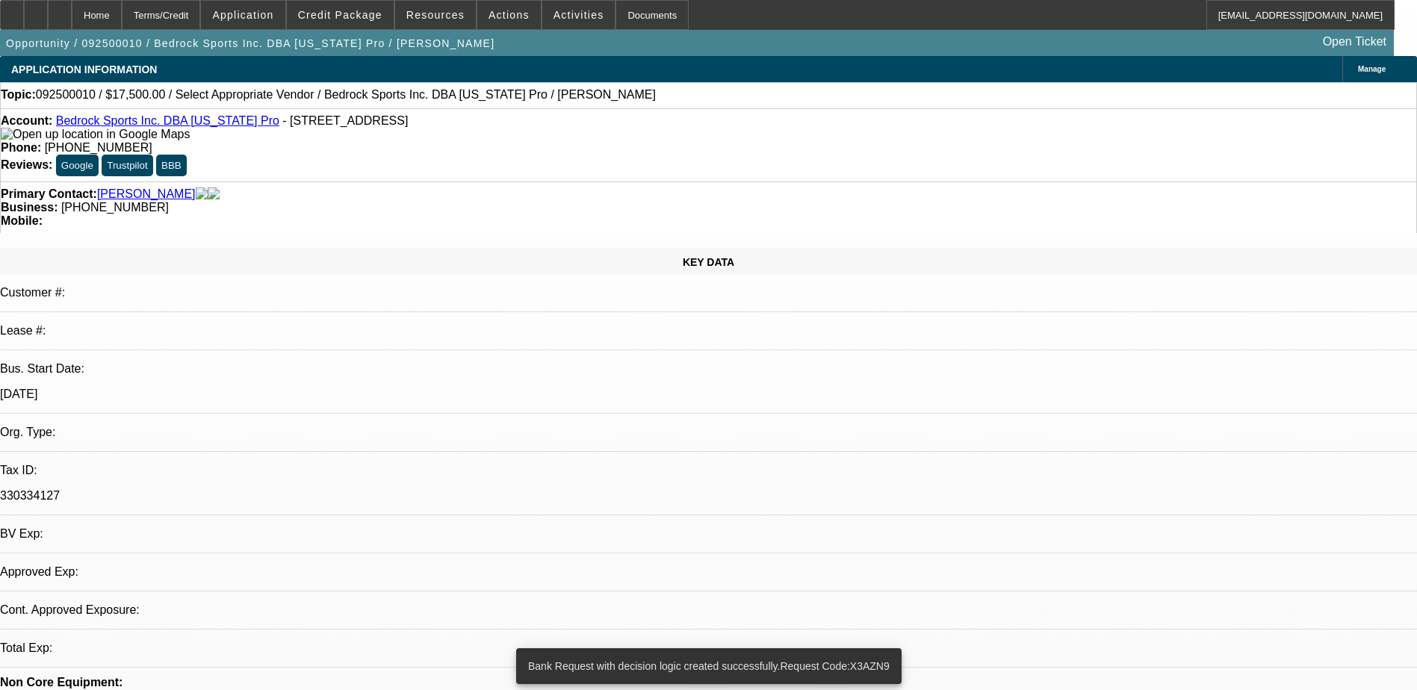
select select "0"
select select "2"
select select "0.1"
select select "4"
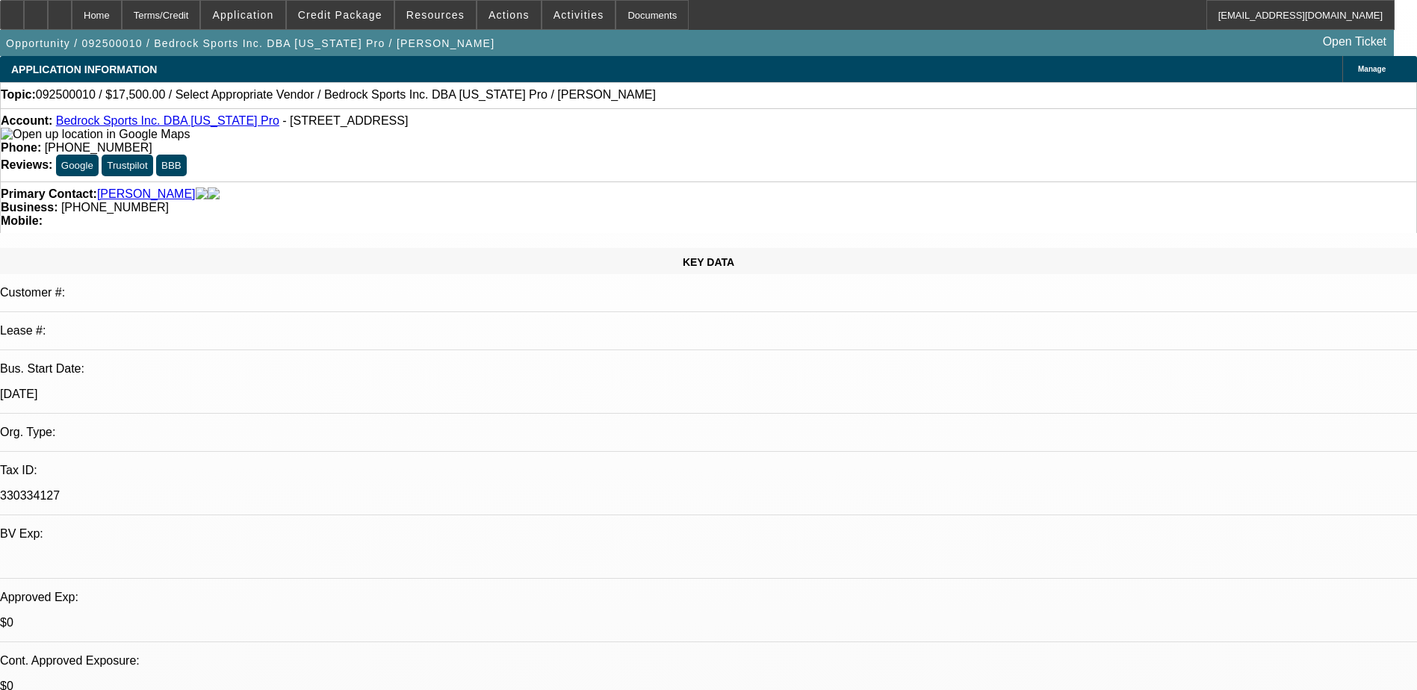
click at [343, 16] on span "Credit Package" at bounding box center [340, 15] width 84 height 12
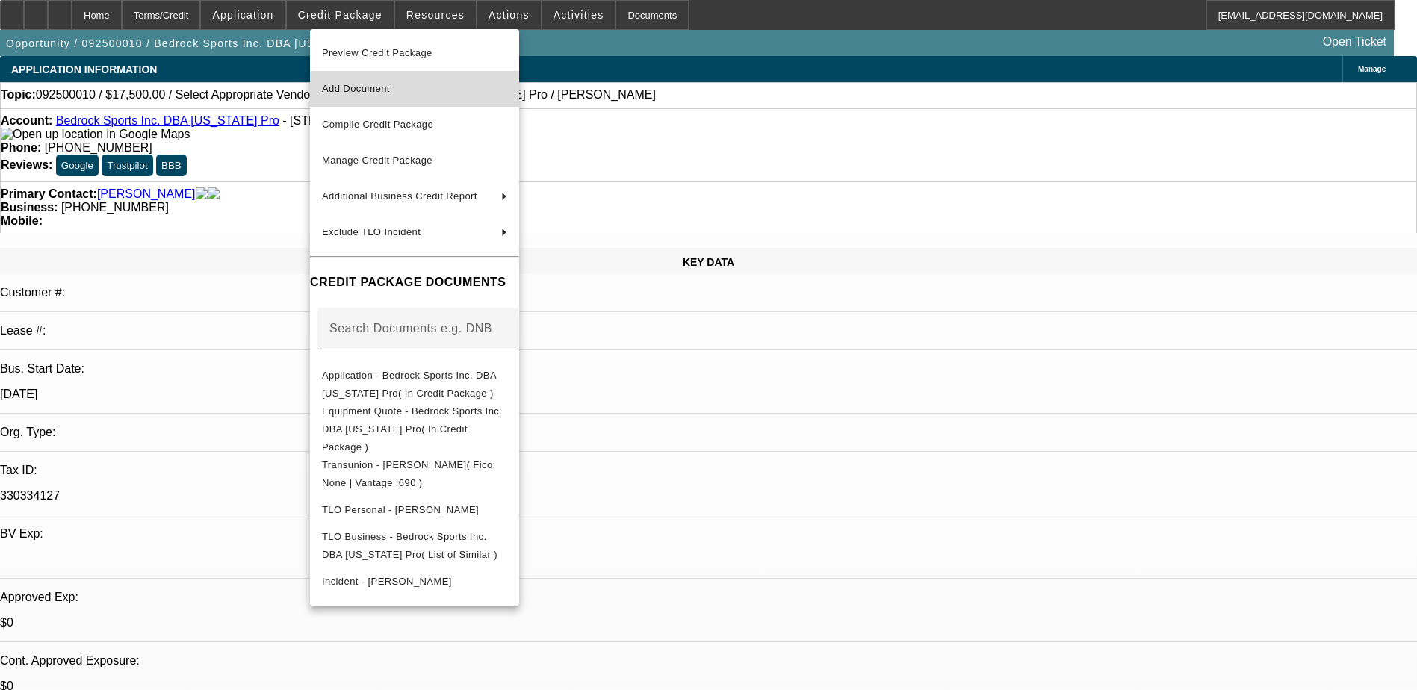
click at [452, 93] on span "Add Document" at bounding box center [414, 89] width 185 height 18
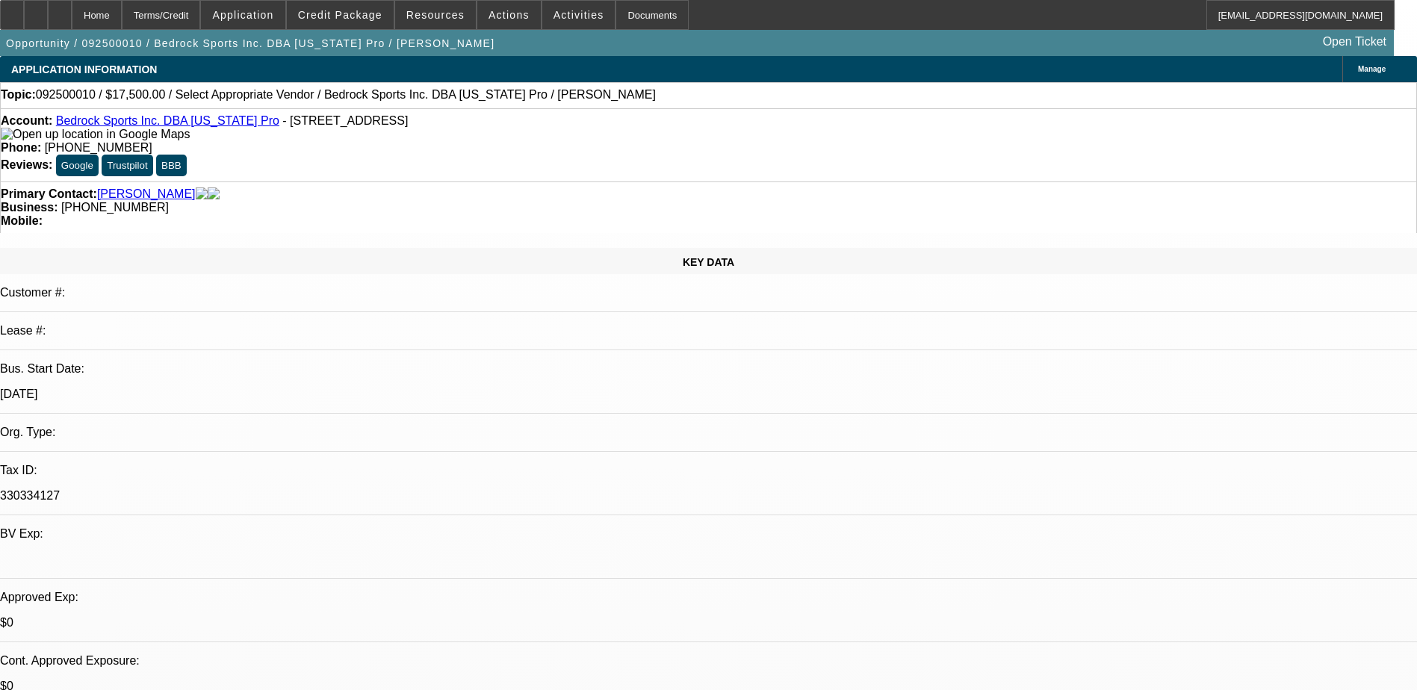
click at [349, 22] on span at bounding box center [340, 15] width 107 height 36
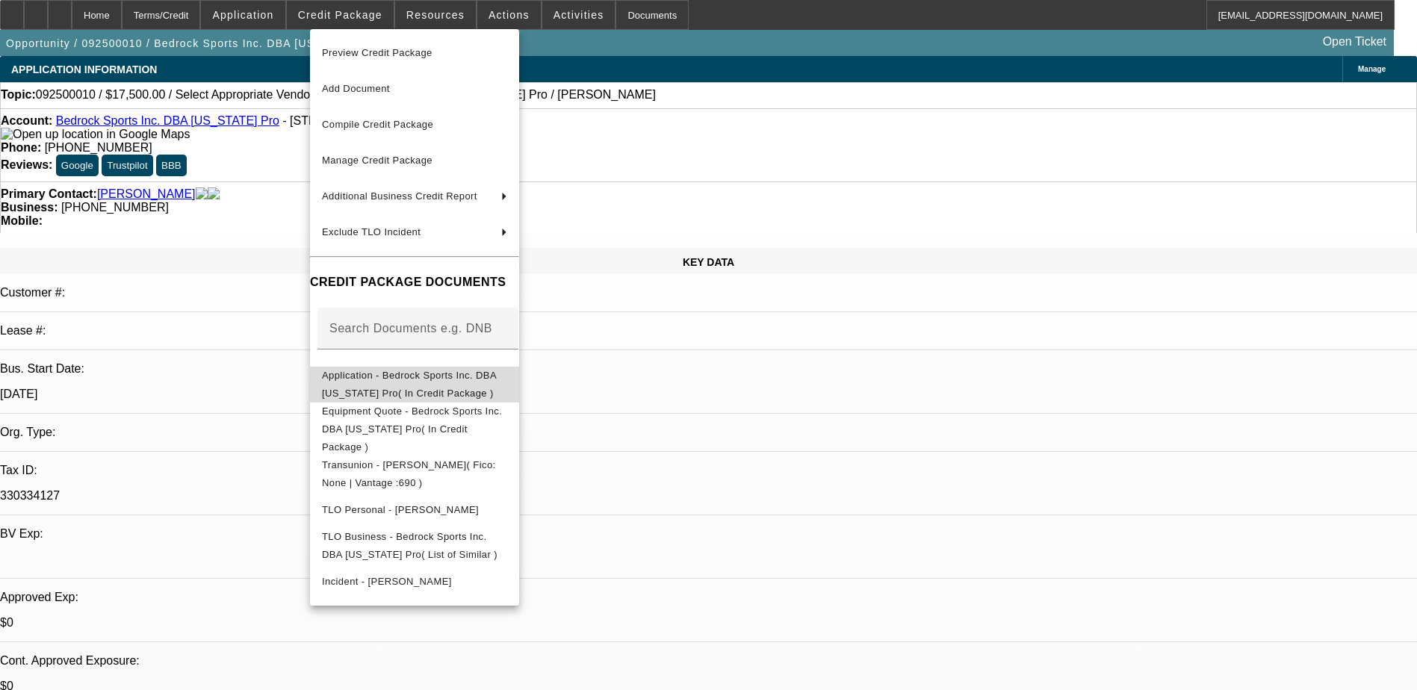
click at [465, 377] on span "Application - Bedrock Sports Inc. DBA California Pro( In Credit Package )" at bounding box center [409, 384] width 174 height 29
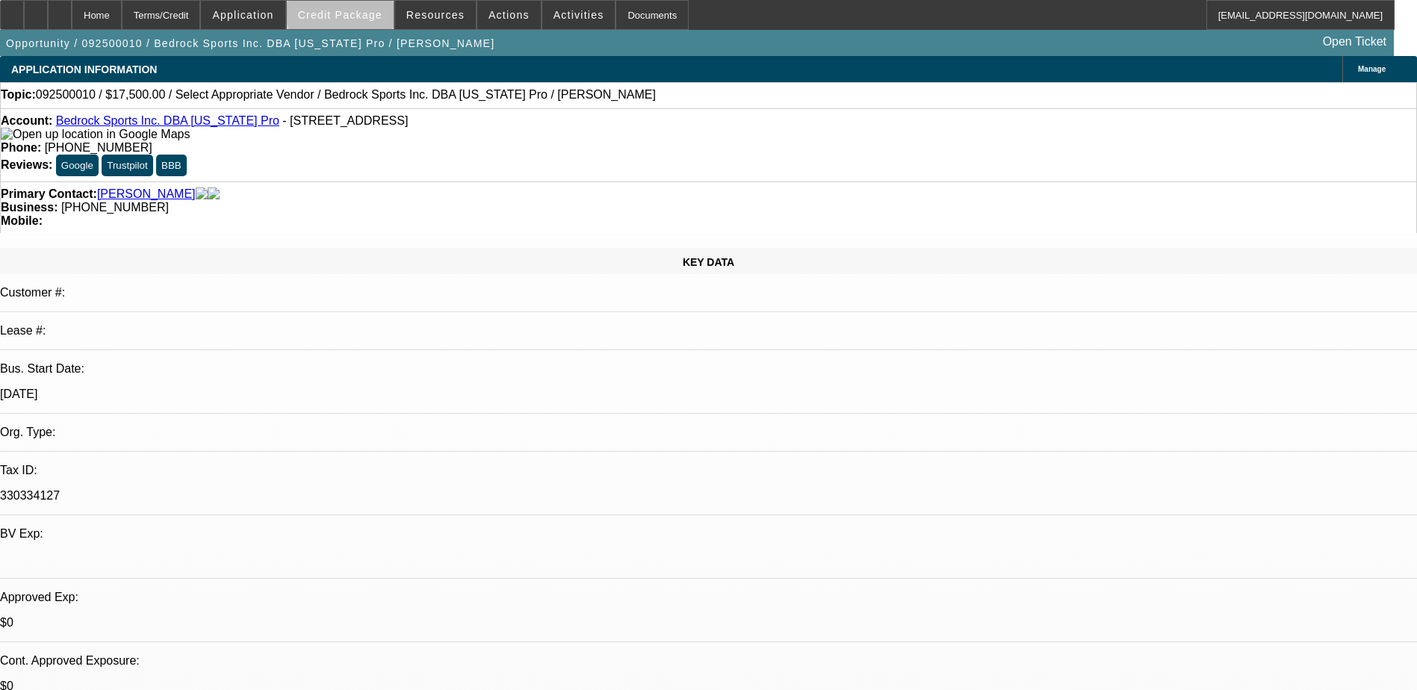
click at [365, 13] on span "Credit Package" at bounding box center [340, 15] width 84 height 12
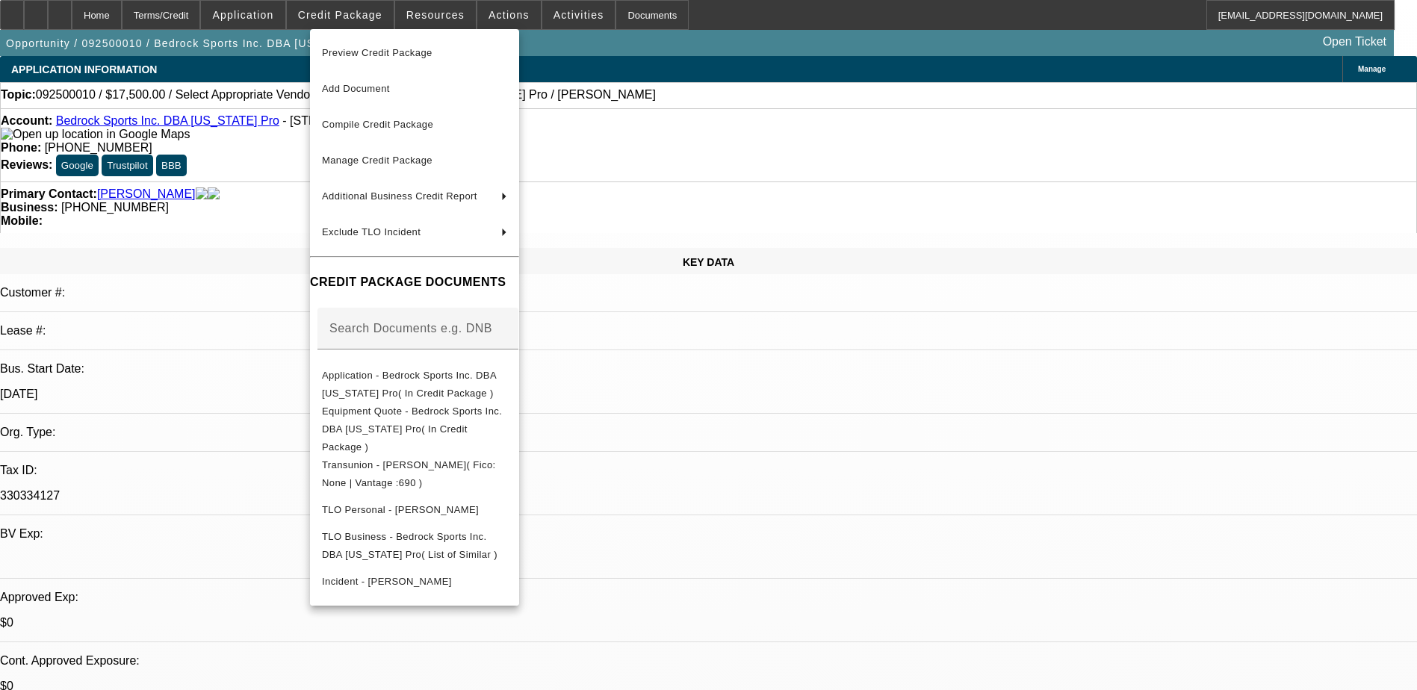
click at [249, 192] on div at bounding box center [708, 345] width 1417 height 690
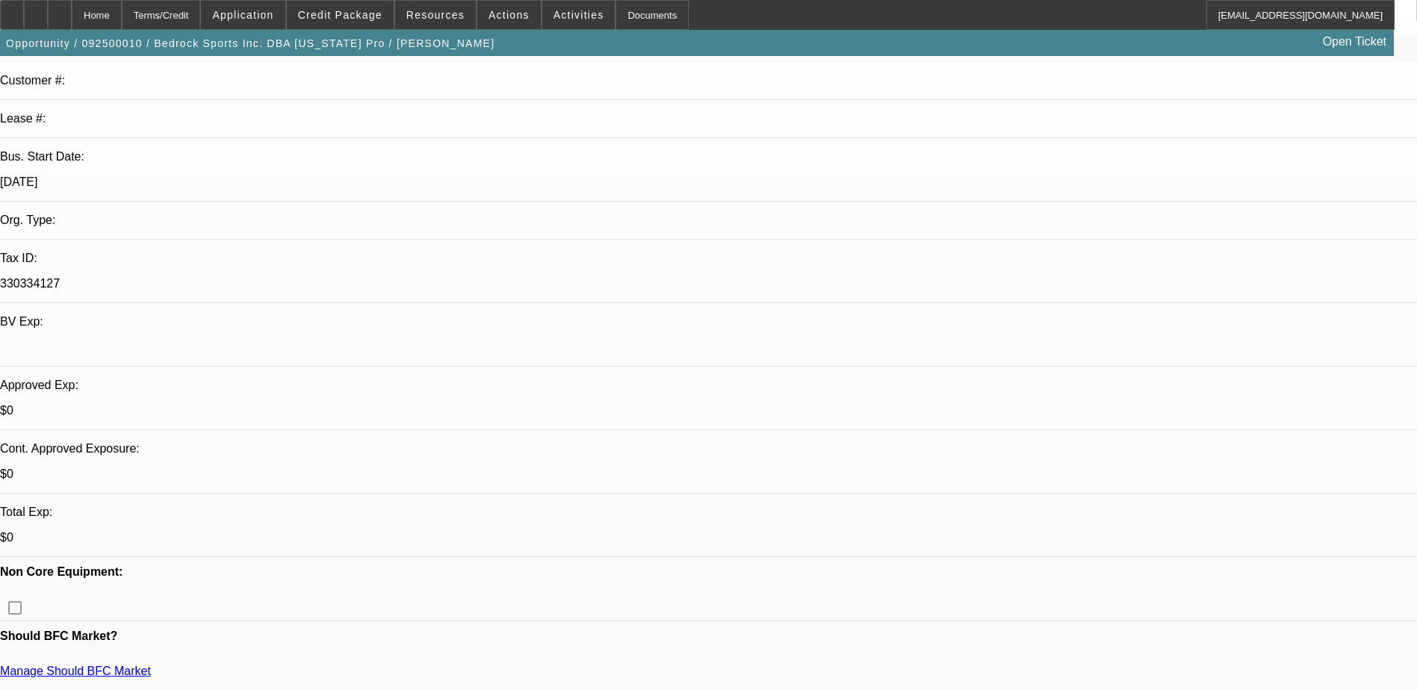
scroll to position [224, 0]
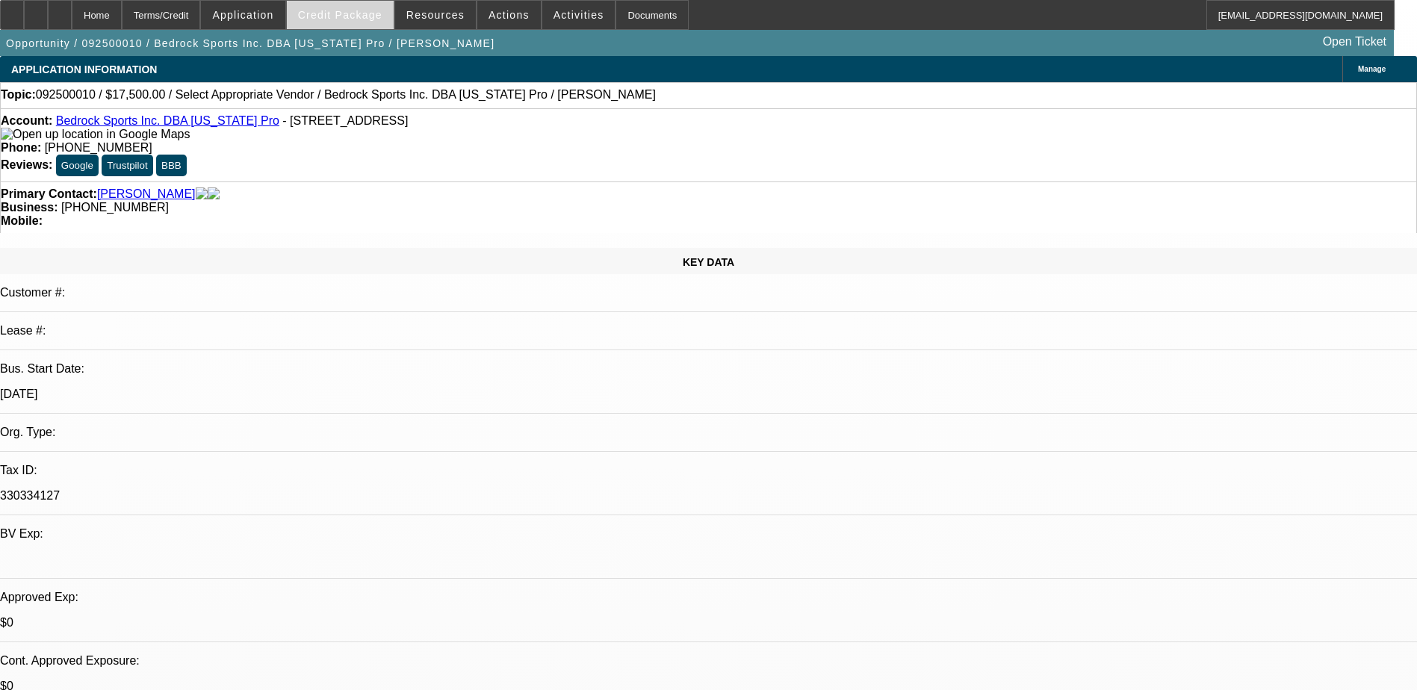
click at [348, 18] on span "Credit Package" at bounding box center [340, 15] width 84 height 12
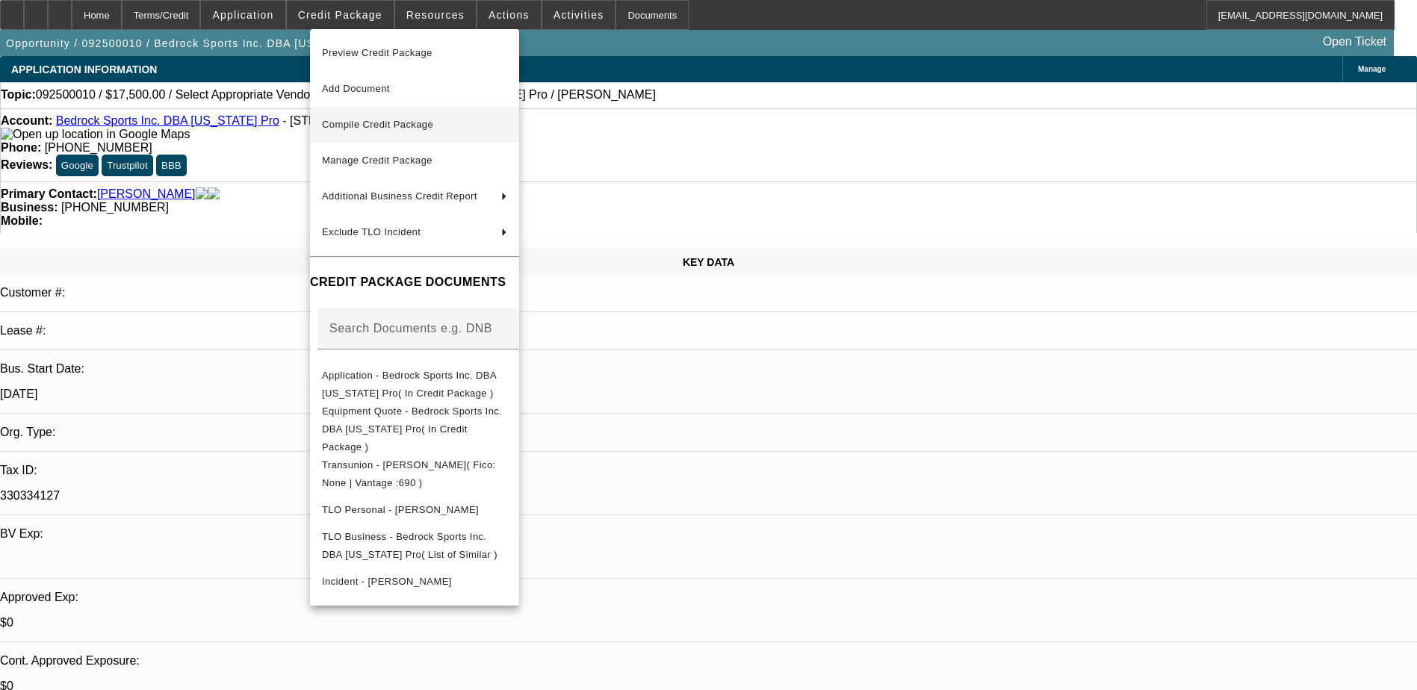
click at [453, 120] on span "Compile Credit Package" at bounding box center [414, 125] width 185 height 18
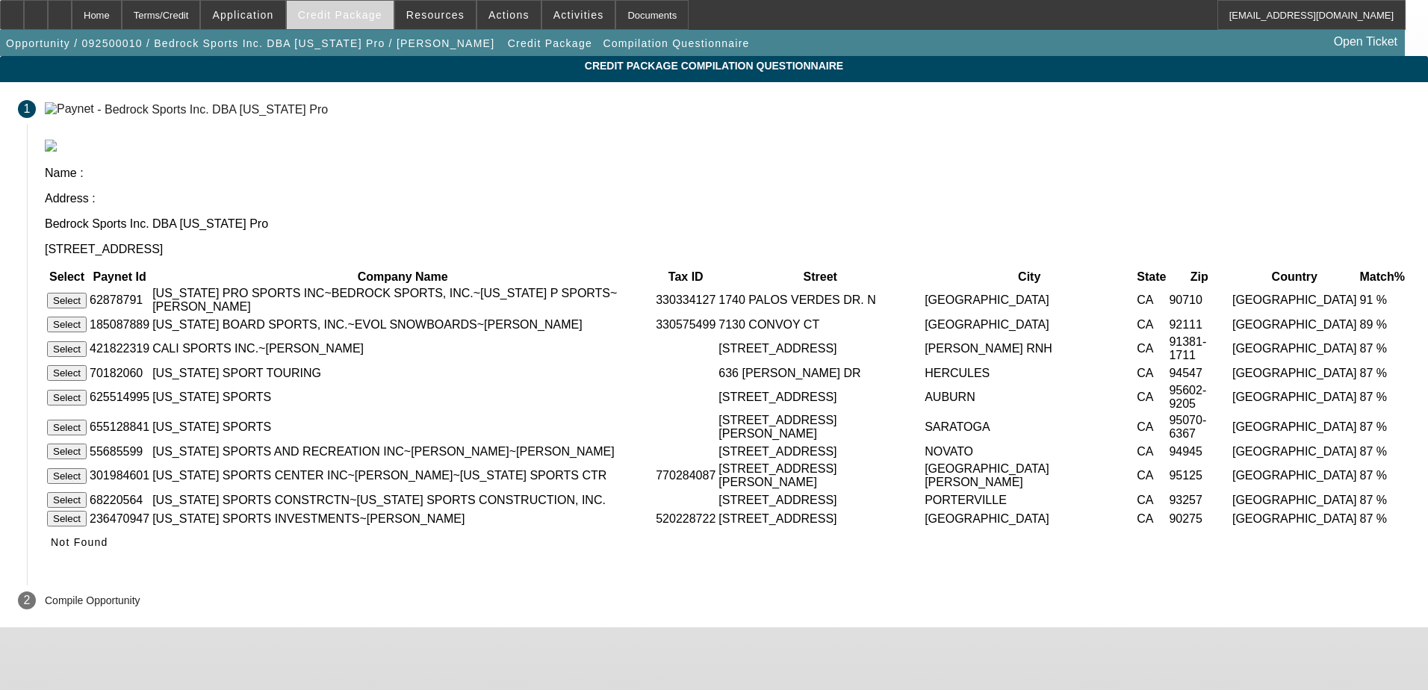
click at [370, 13] on span "Credit Package" at bounding box center [340, 15] width 84 height 12
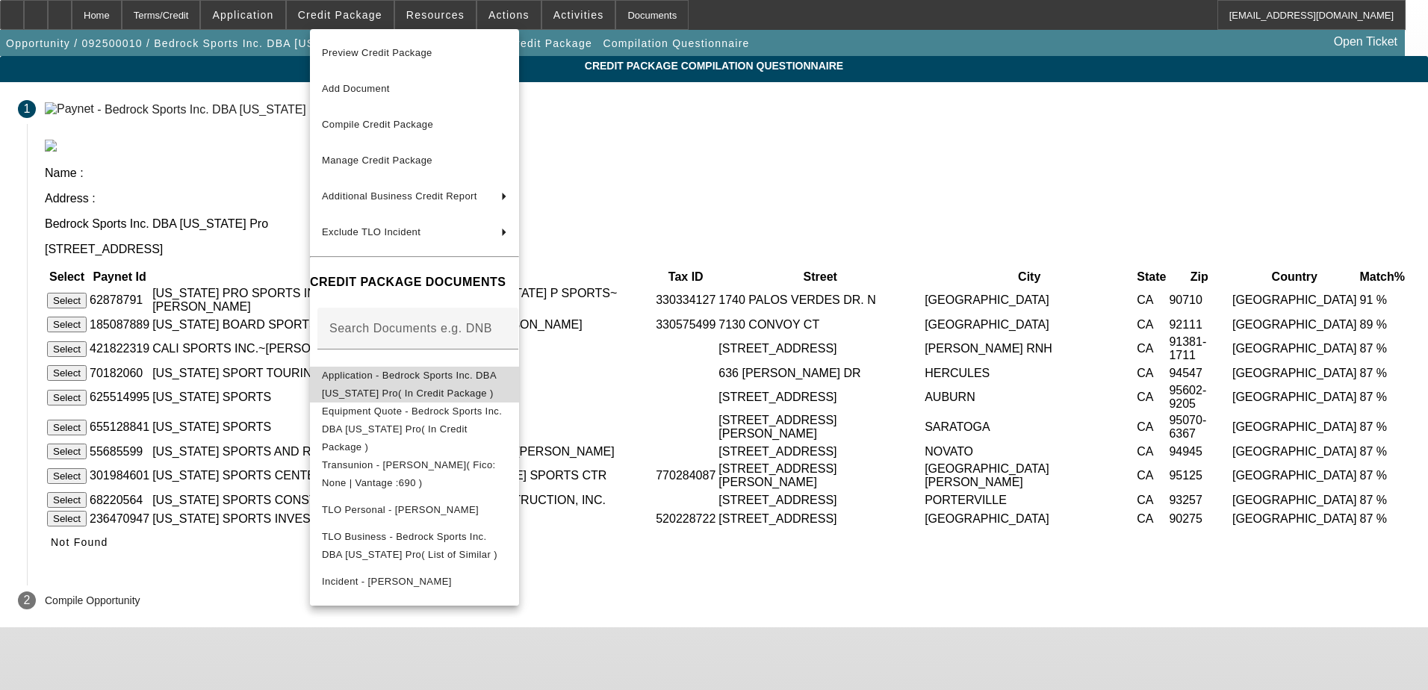
click at [478, 381] on span "Application - Bedrock Sports Inc. DBA California Pro( In Credit Package )" at bounding box center [409, 384] width 174 height 29
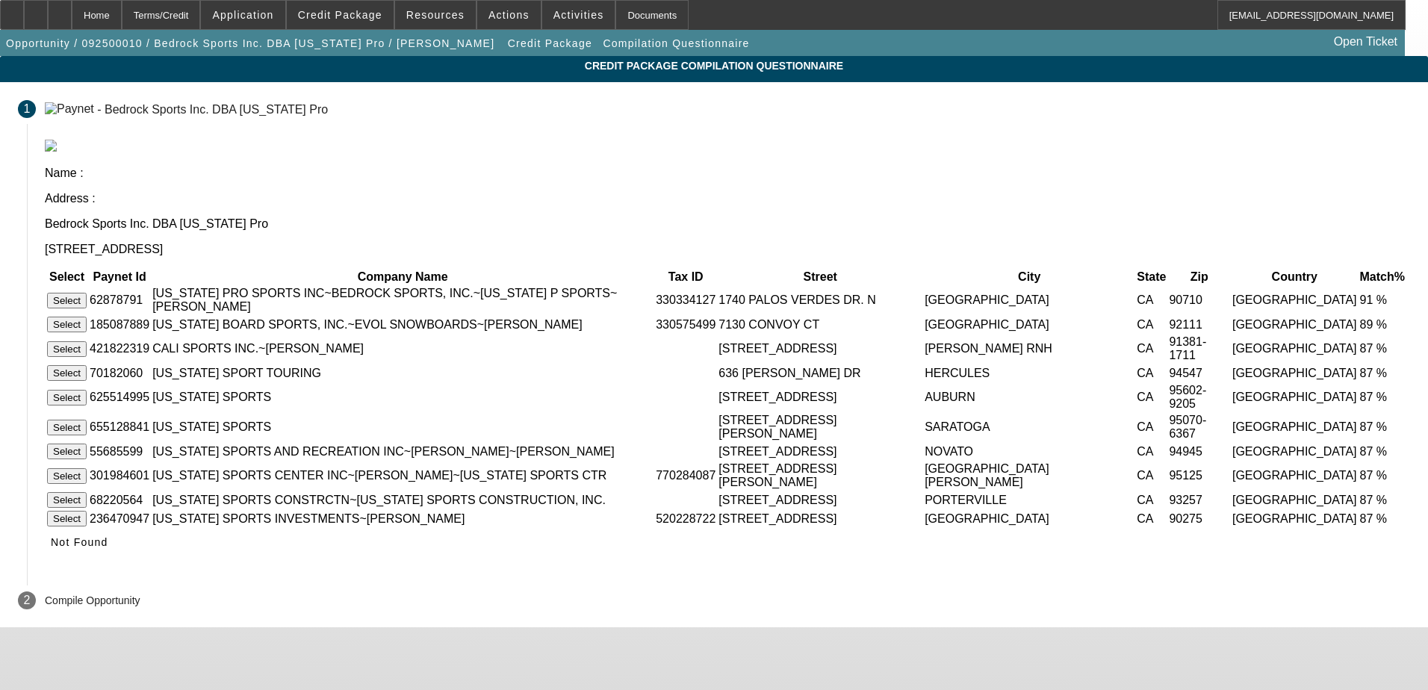
click at [87, 293] on button "Select" at bounding box center [67, 301] width 40 height 16
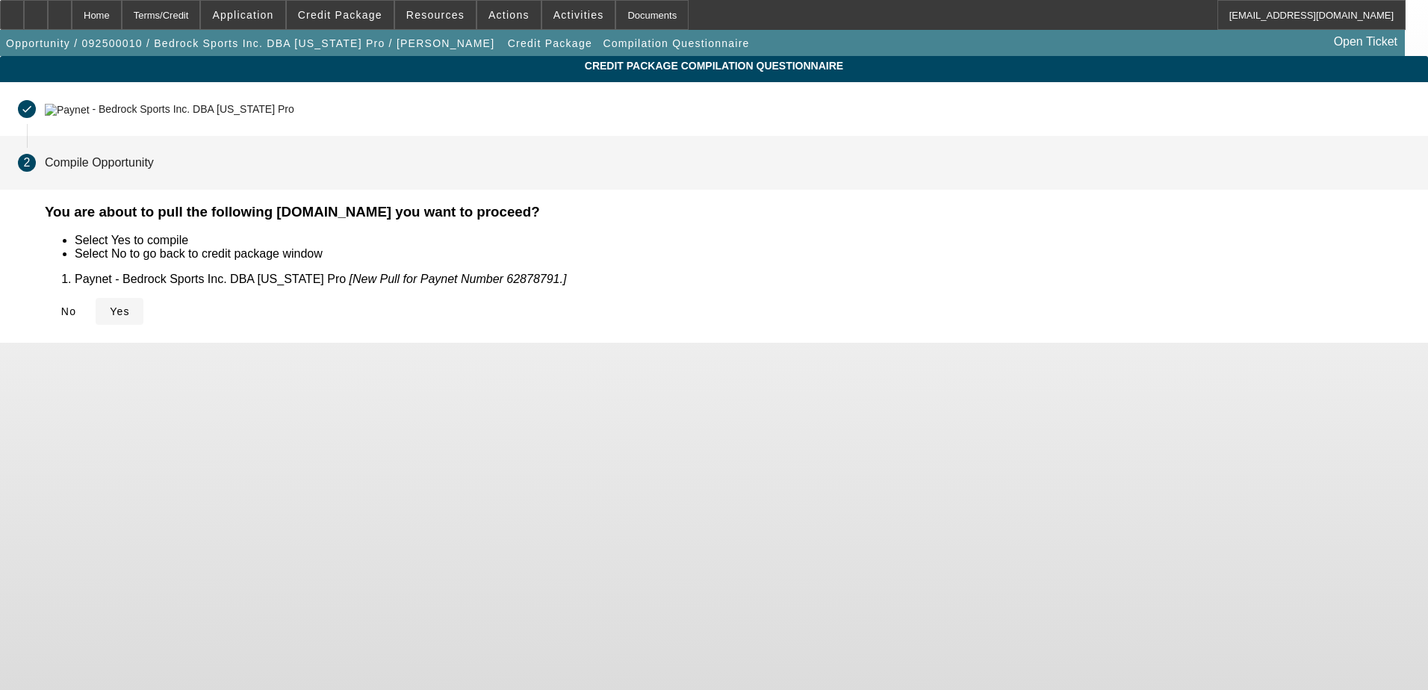
click at [143, 310] on span at bounding box center [120, 312] width 48 height 36
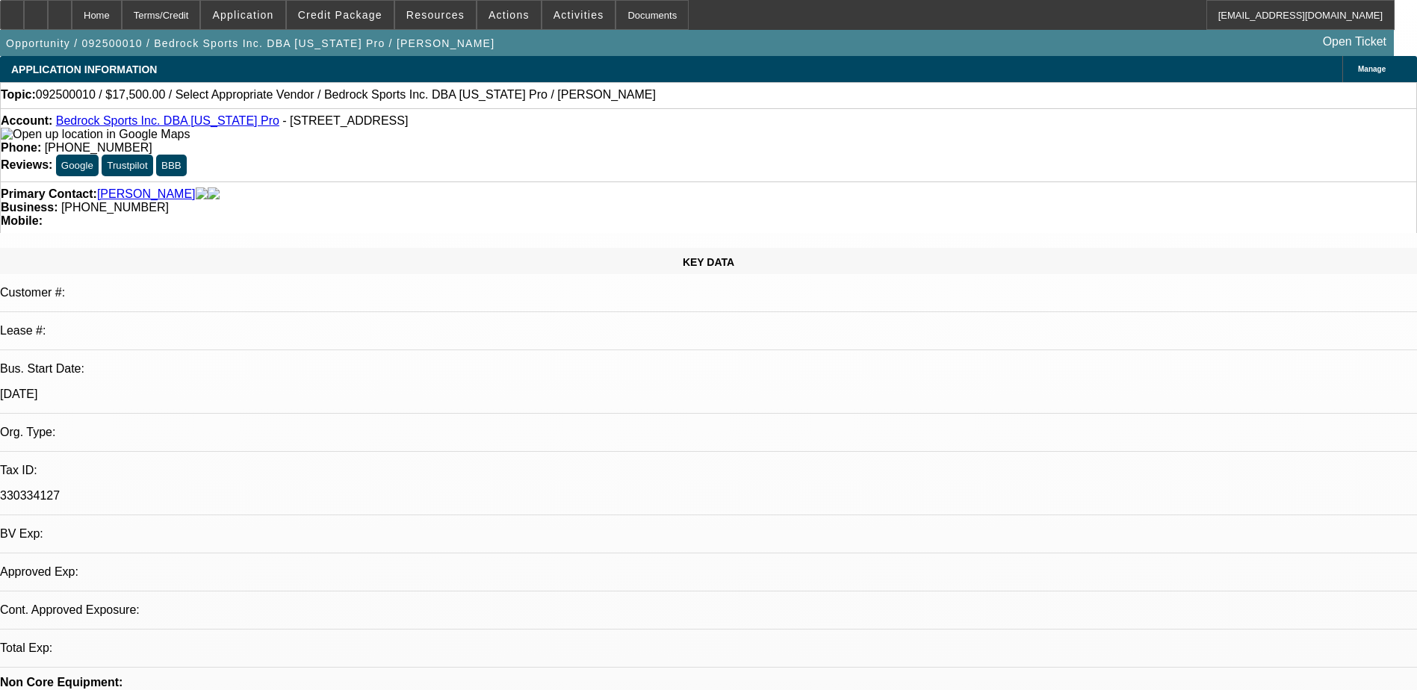
select select "0"
select select "2"
select select "0.1"
select select "4"
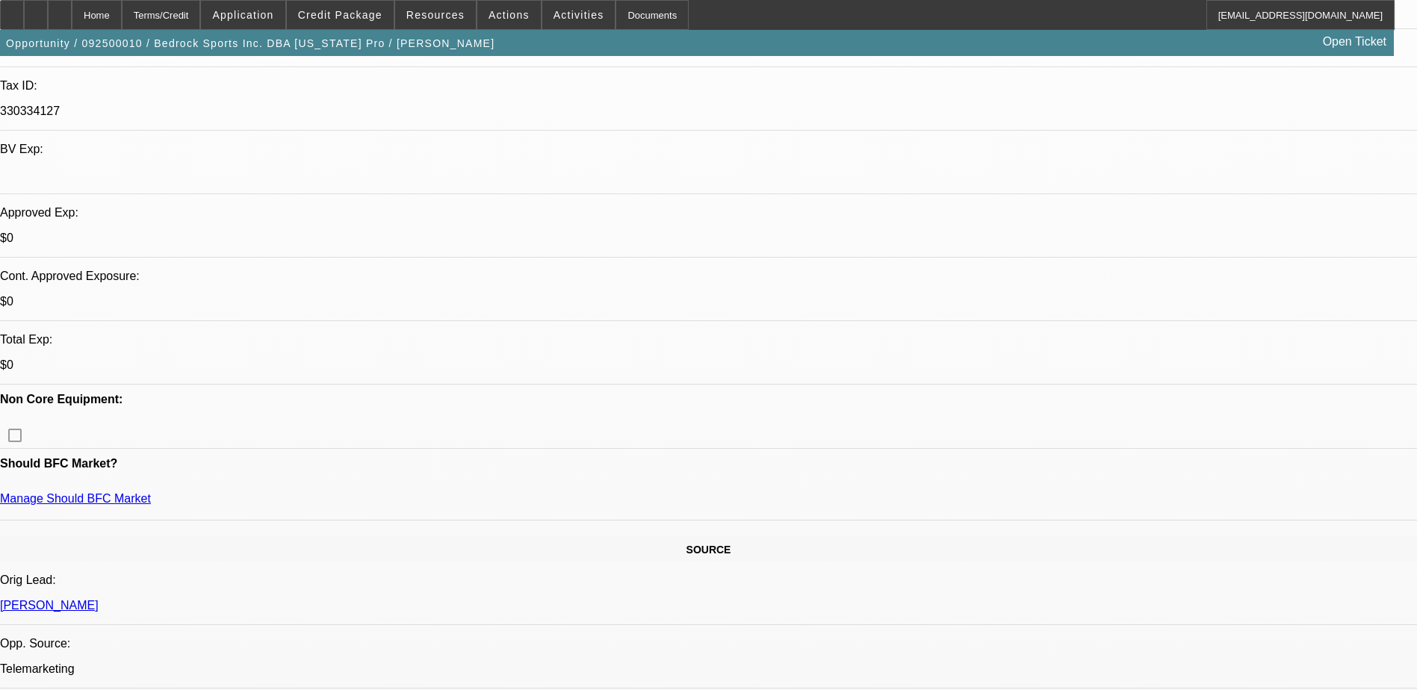
scroll to position [373, 0]
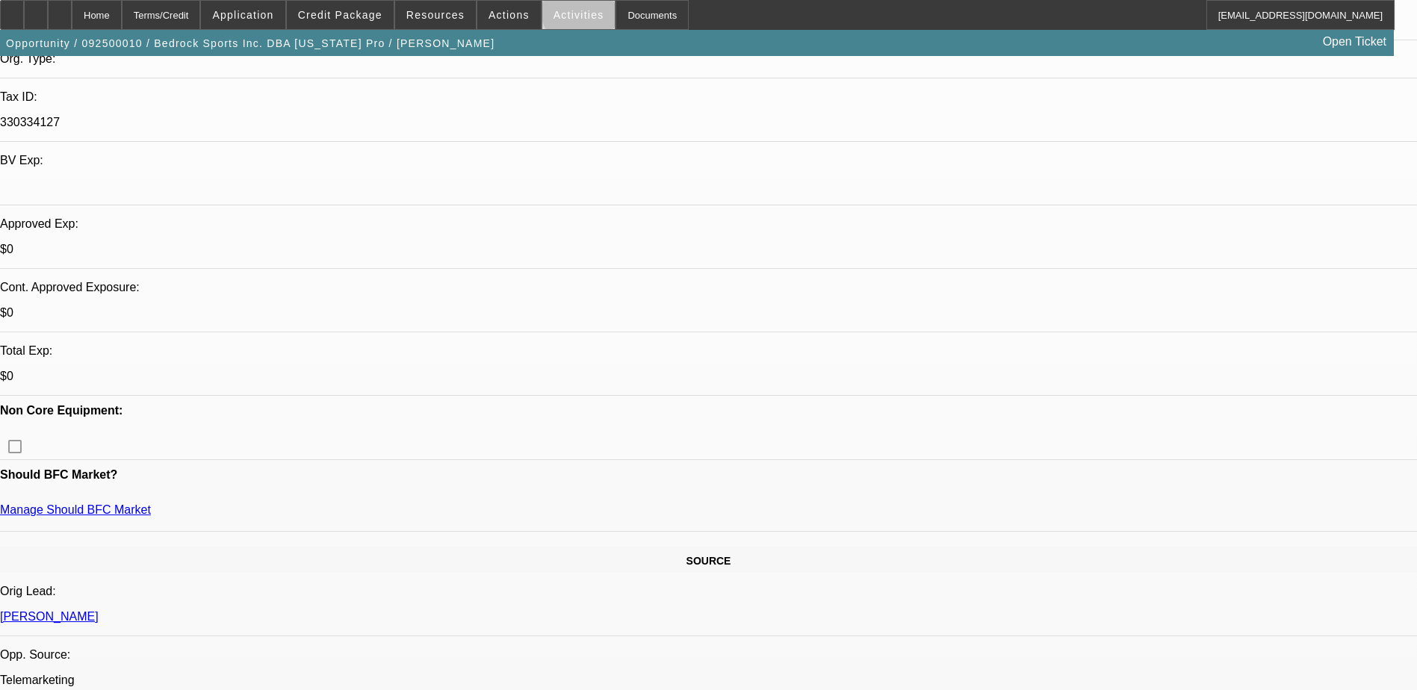
click at [565, 12] on span "Activities" at bounding box center [578, 15] width 51 height 12
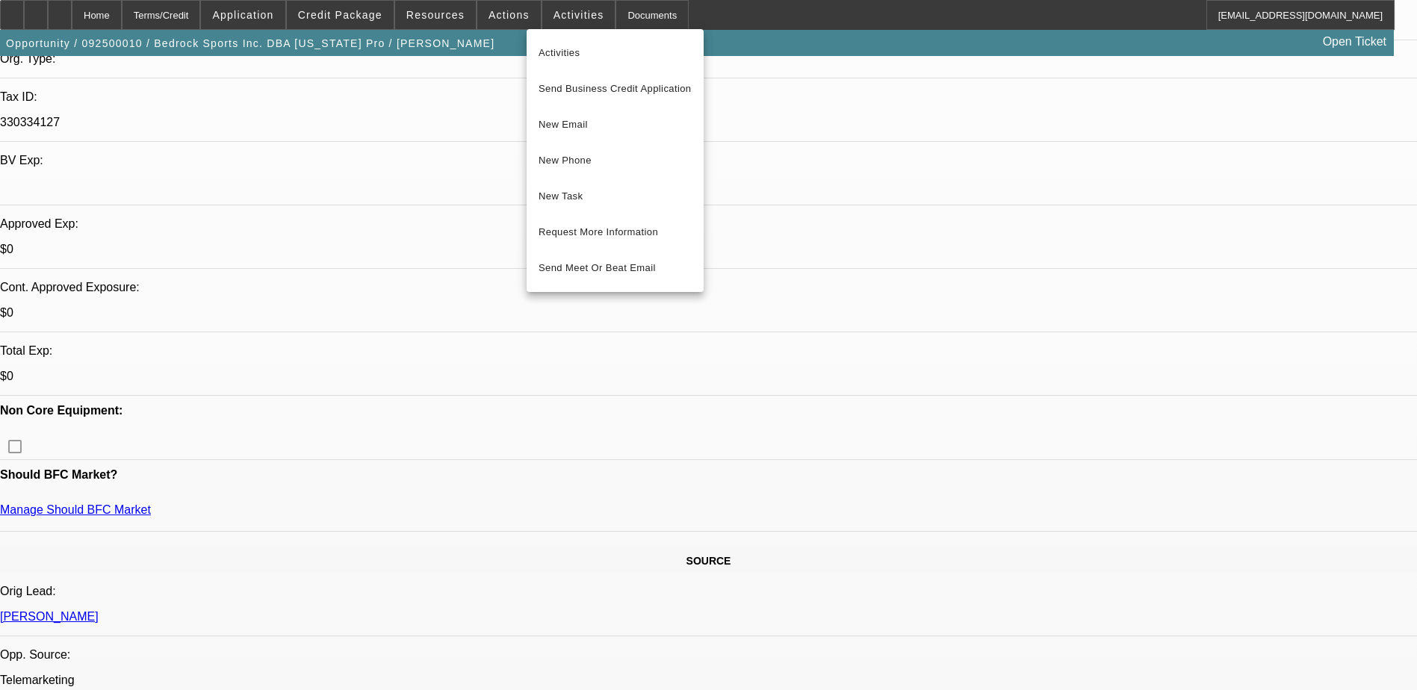
click at [509, 7] on div at bounding box center [708, 345] width 1417 height 690
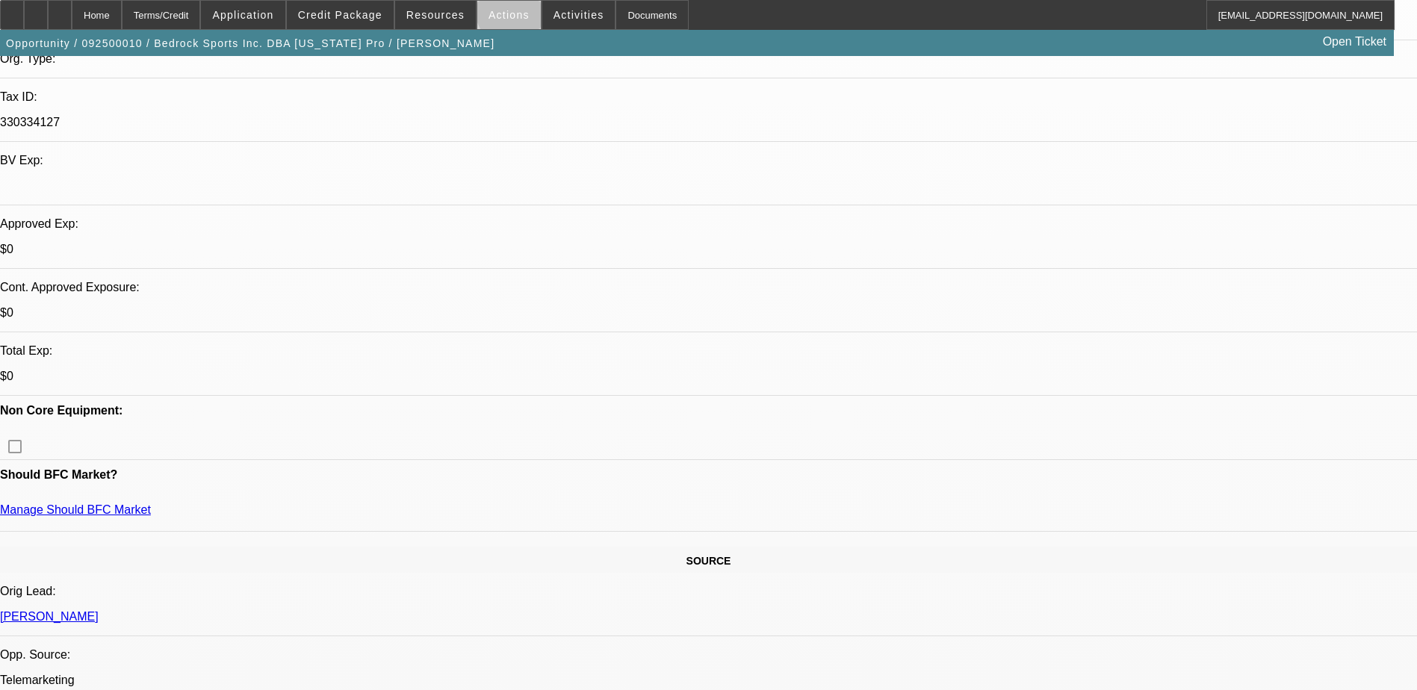
click at [507, 13] on span "Actions" at bounding box center [508, 15] width 41 height 12
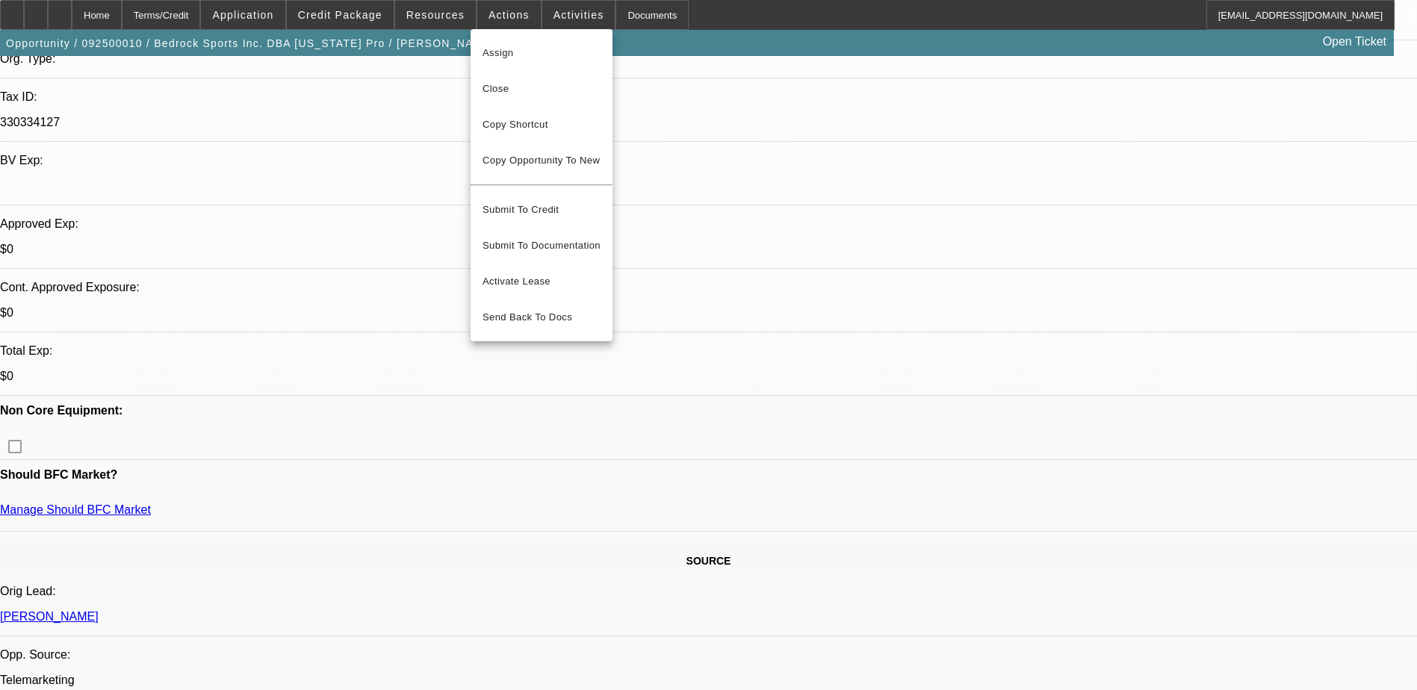
click at [450, 10] on div at bounding box center [708, 345] width 1417 height 690
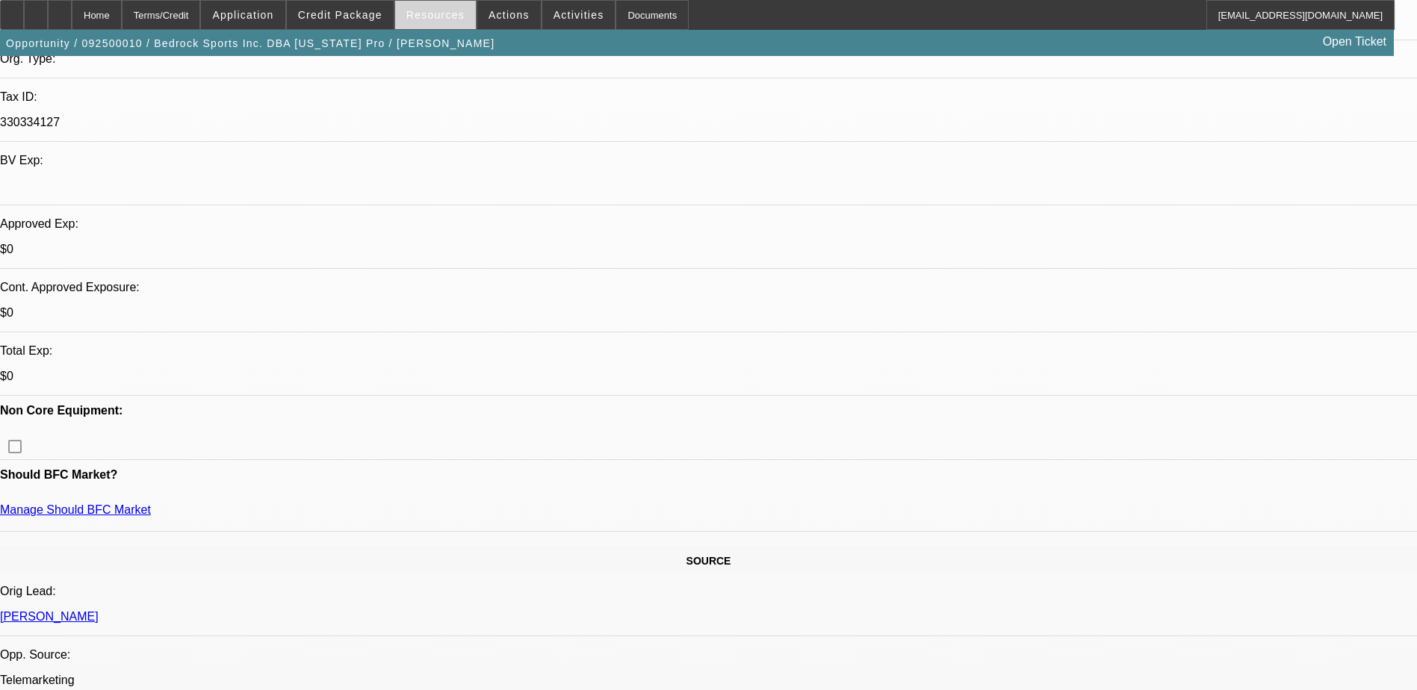
click at [429, 13] on span "Resources" at bounding box center [435, 15] width 58 height 12
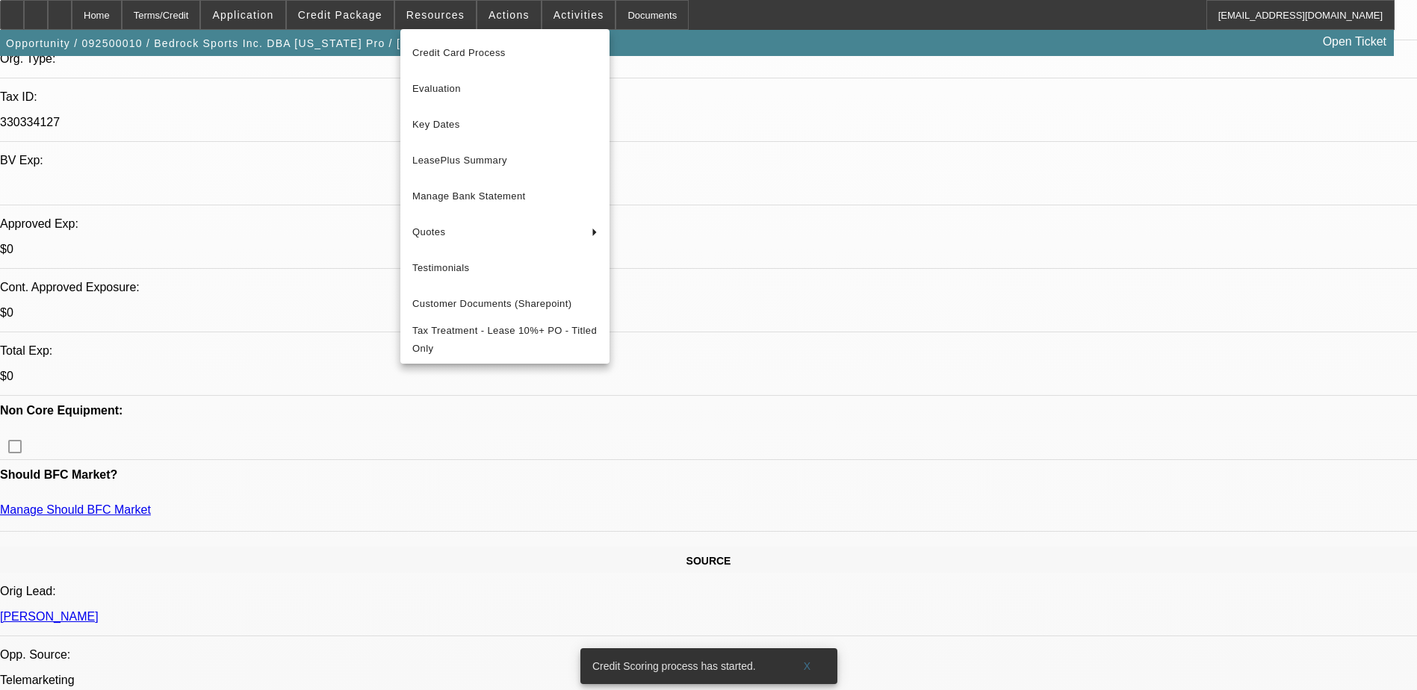
click at [367, 11] on div at bounding box center [708, 345] width 1417 height 690
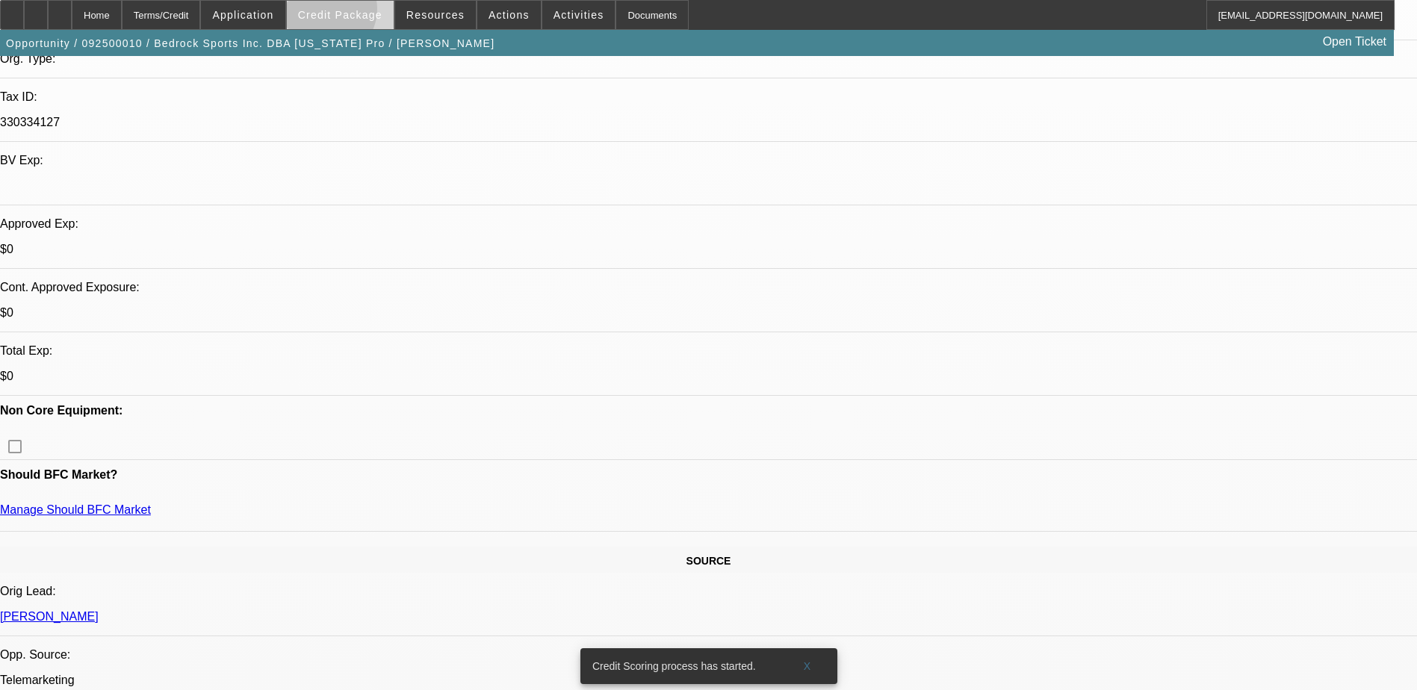
click at [349, 13] on span "Credit Package" at bounding box center [340, 15] width 84 height 12
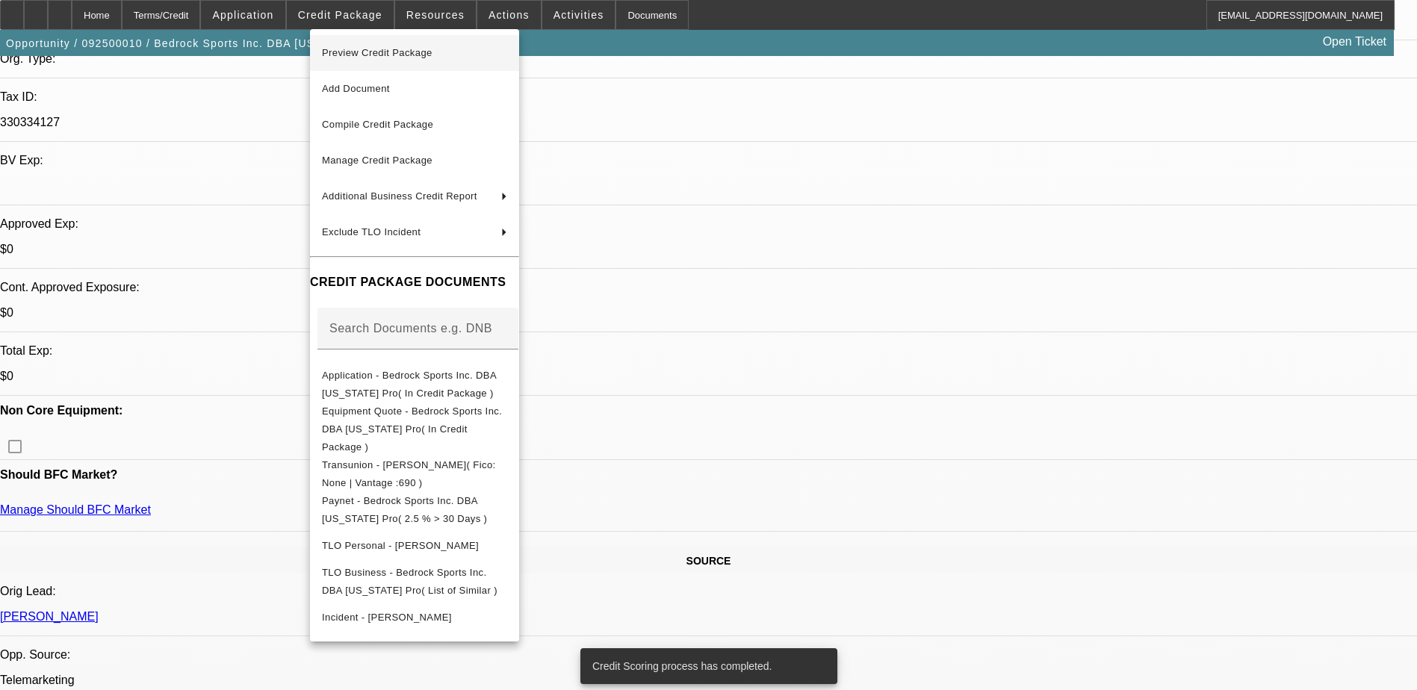
click at [421, 56] on span "Preview Credit Package" at bounding box center [377, 52] width 111 height 11
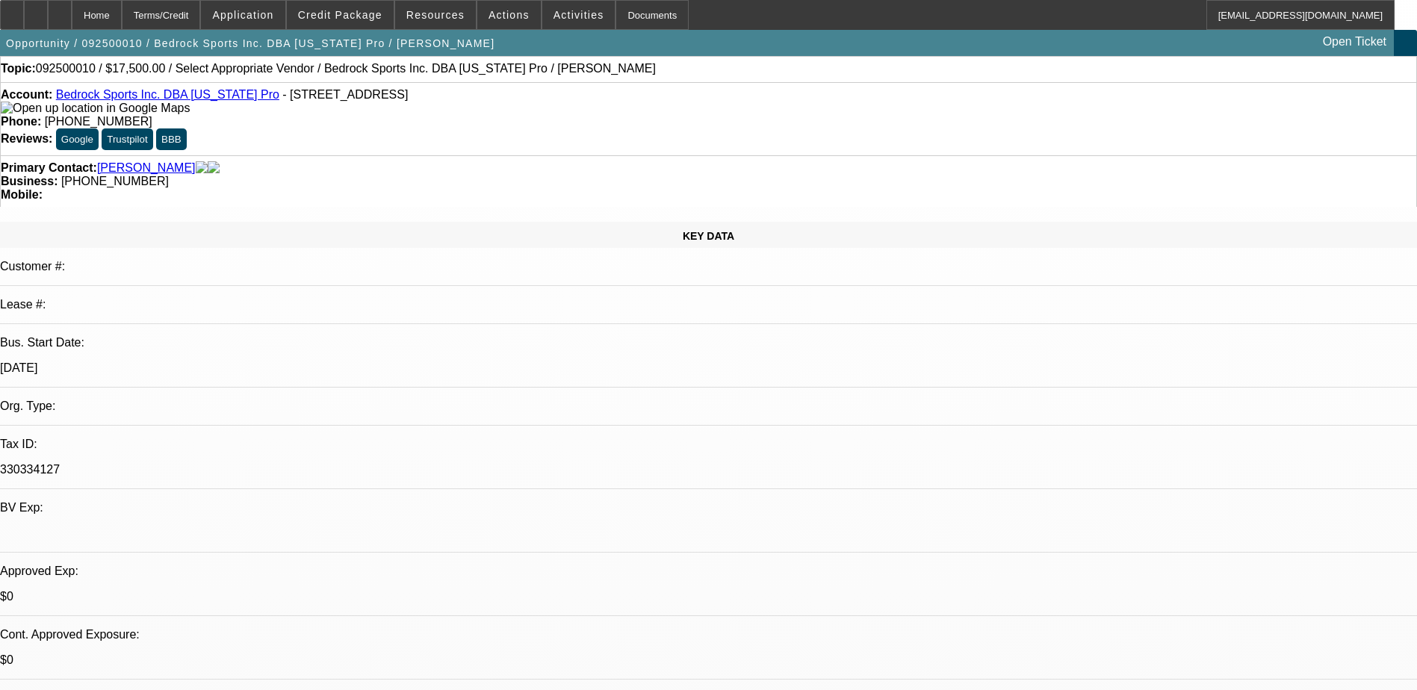
scroll to position [0, 0]
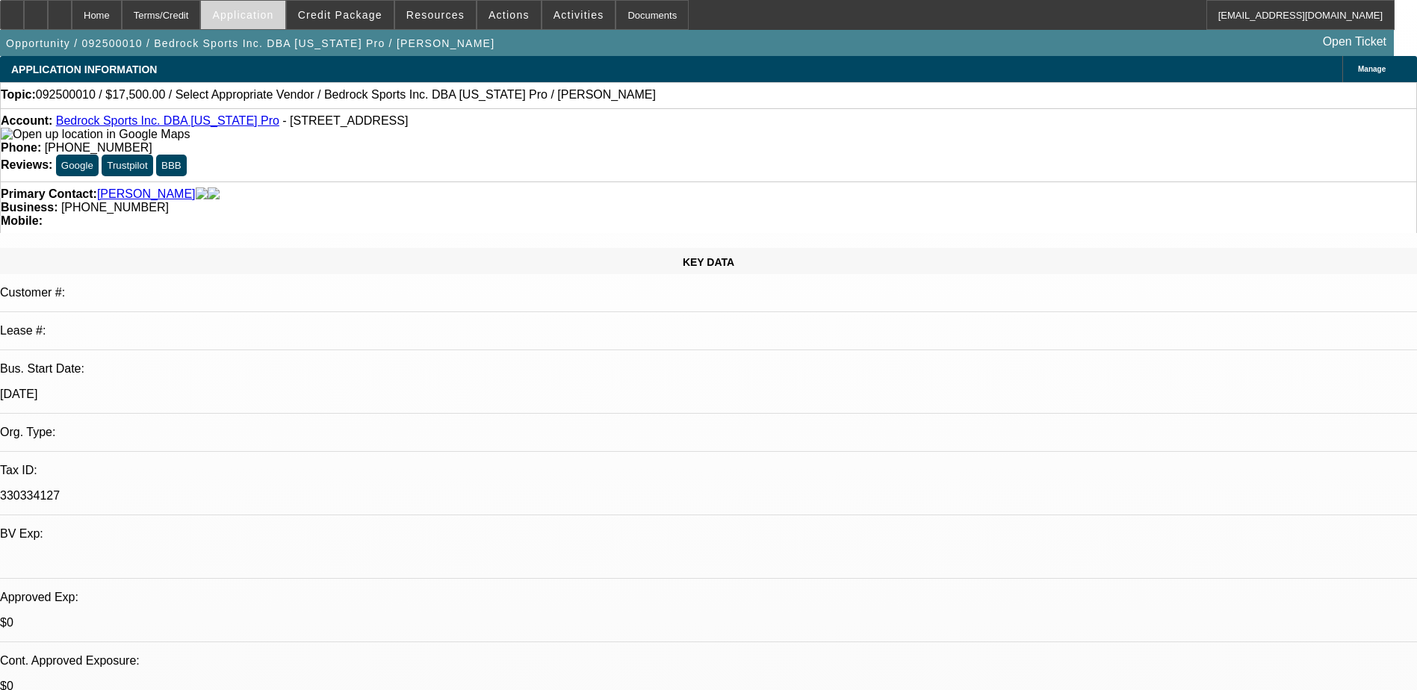
click at [266, 12] on span "Application" at bounding box center [242, 15] width 61 height 12
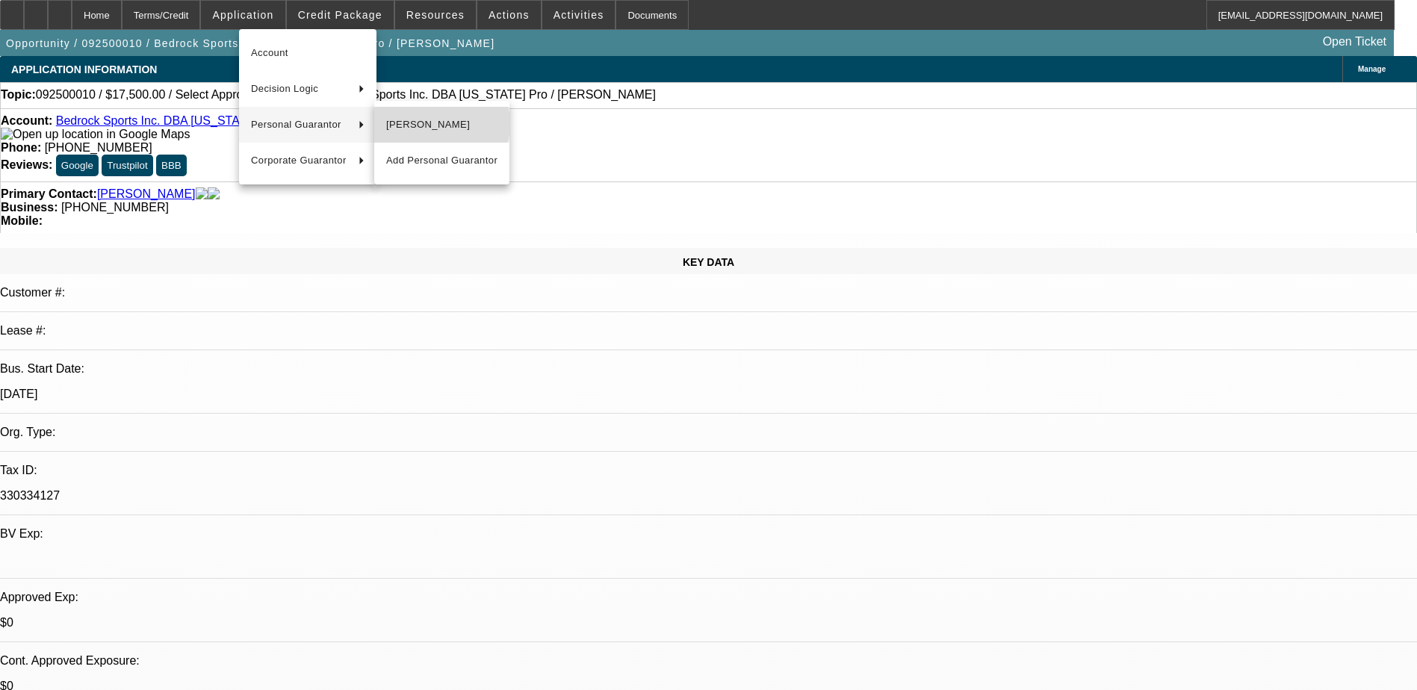
click at [426, 124] on span "[PERSON_NAME]" at bounding box center [441, 125] width 111 height 18
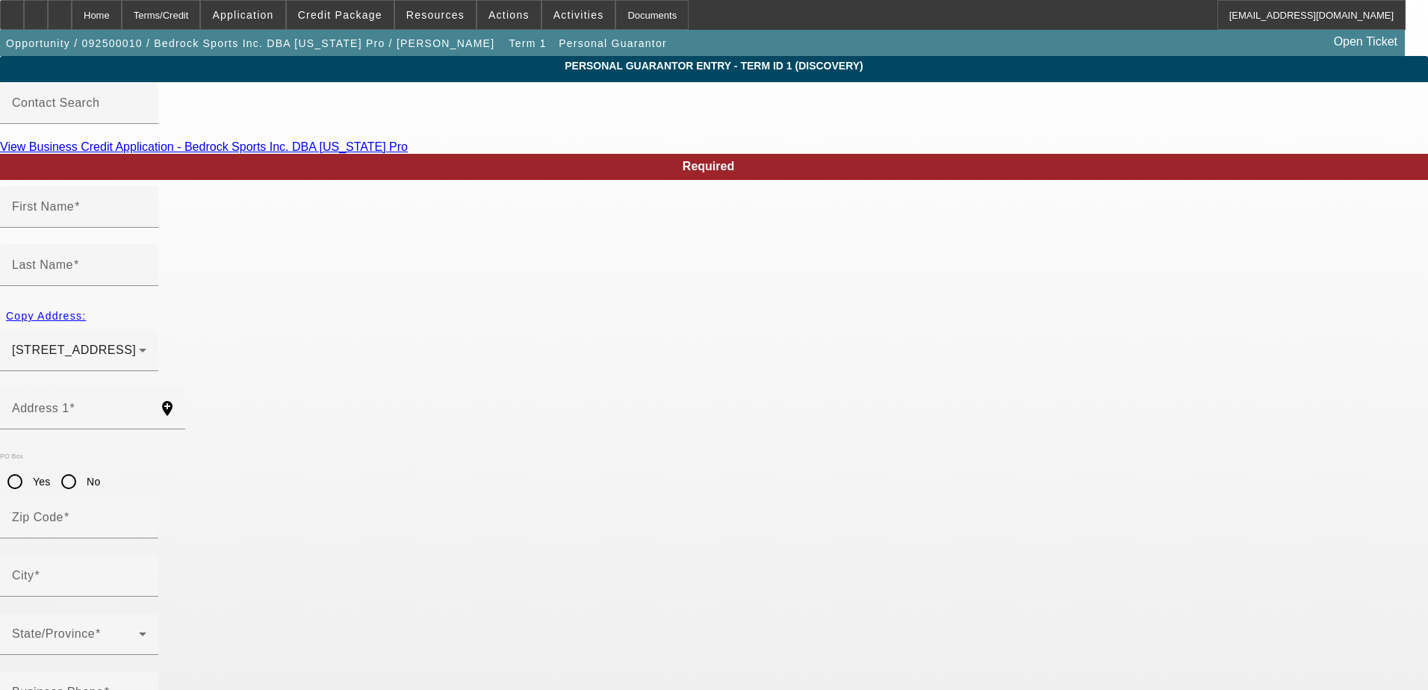
type input "Kim"
type input "Karsh"
type input "5507 Konya Drive"
radio input "true"
type input "90503"
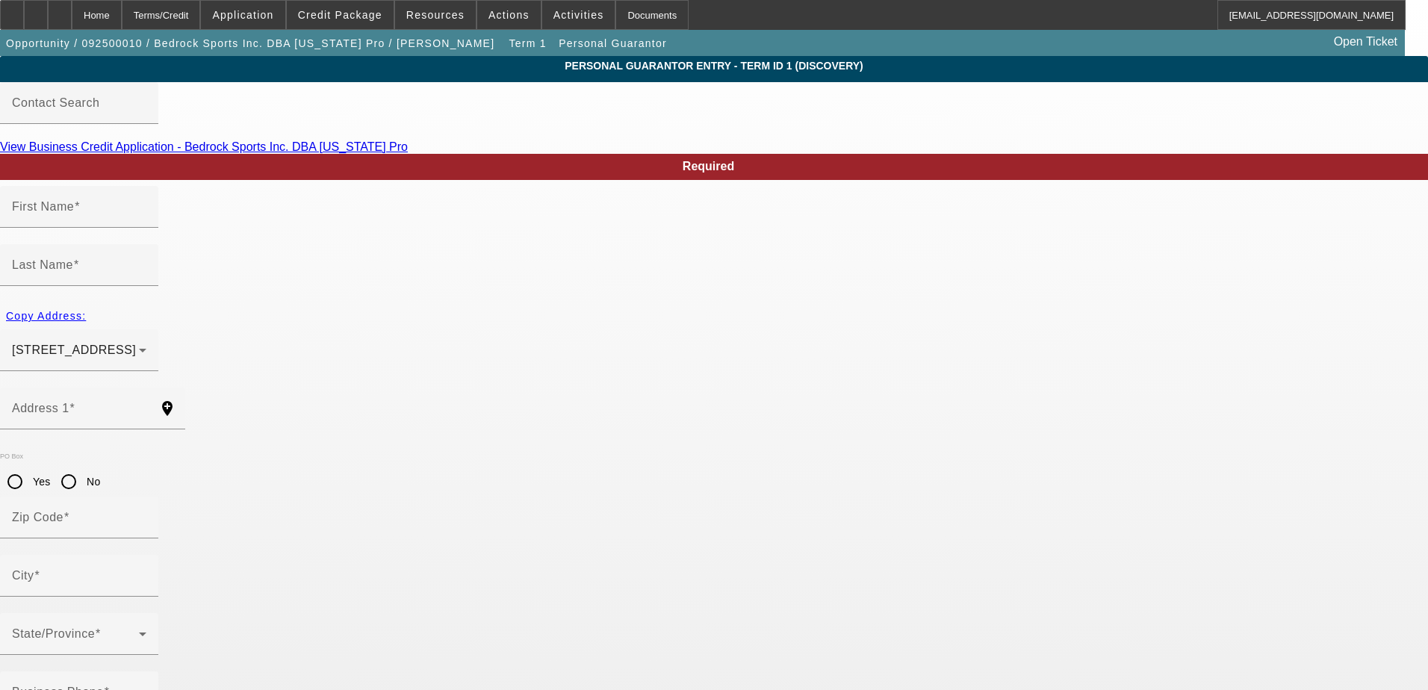
type input "Torrance"
type input "[PHONE_NUMBER]"
type input "100"
type input "calprosports@aol.com"
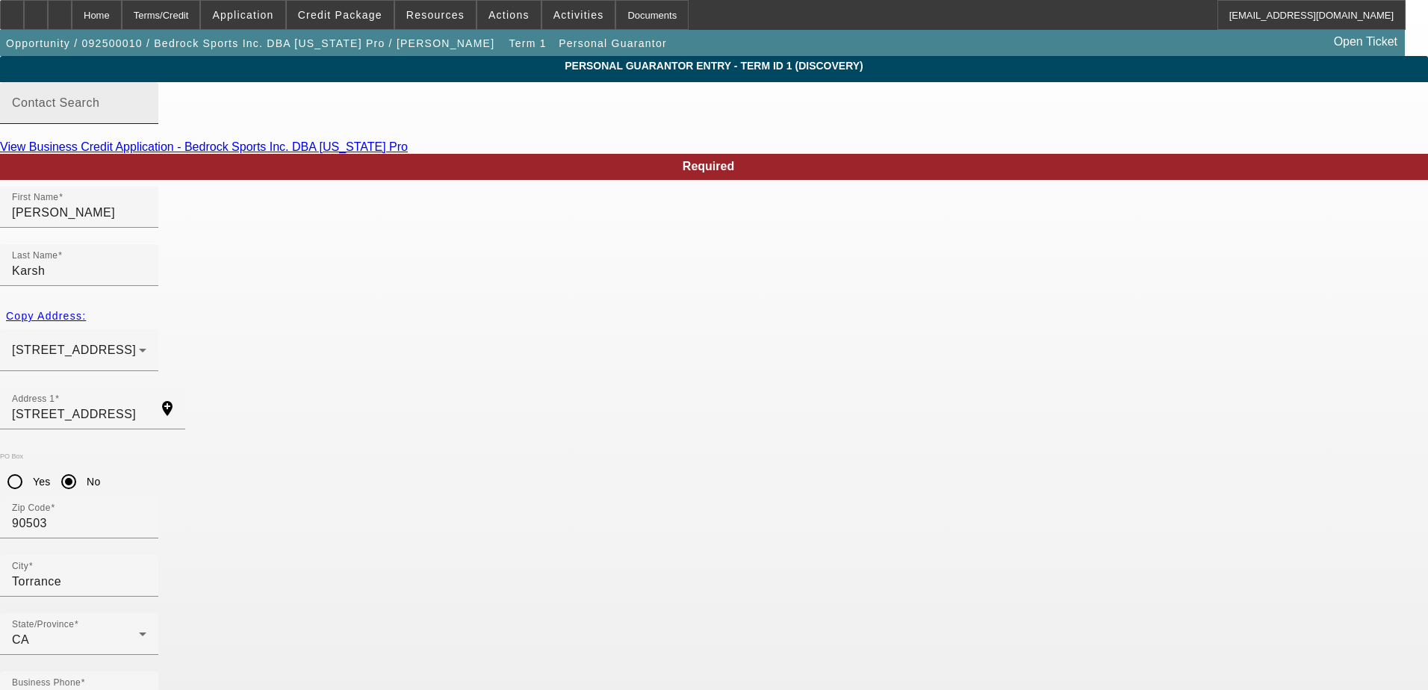
click at [146, 117] on input "Contact Search" at bounding box center [79, 109] width 134 height 18
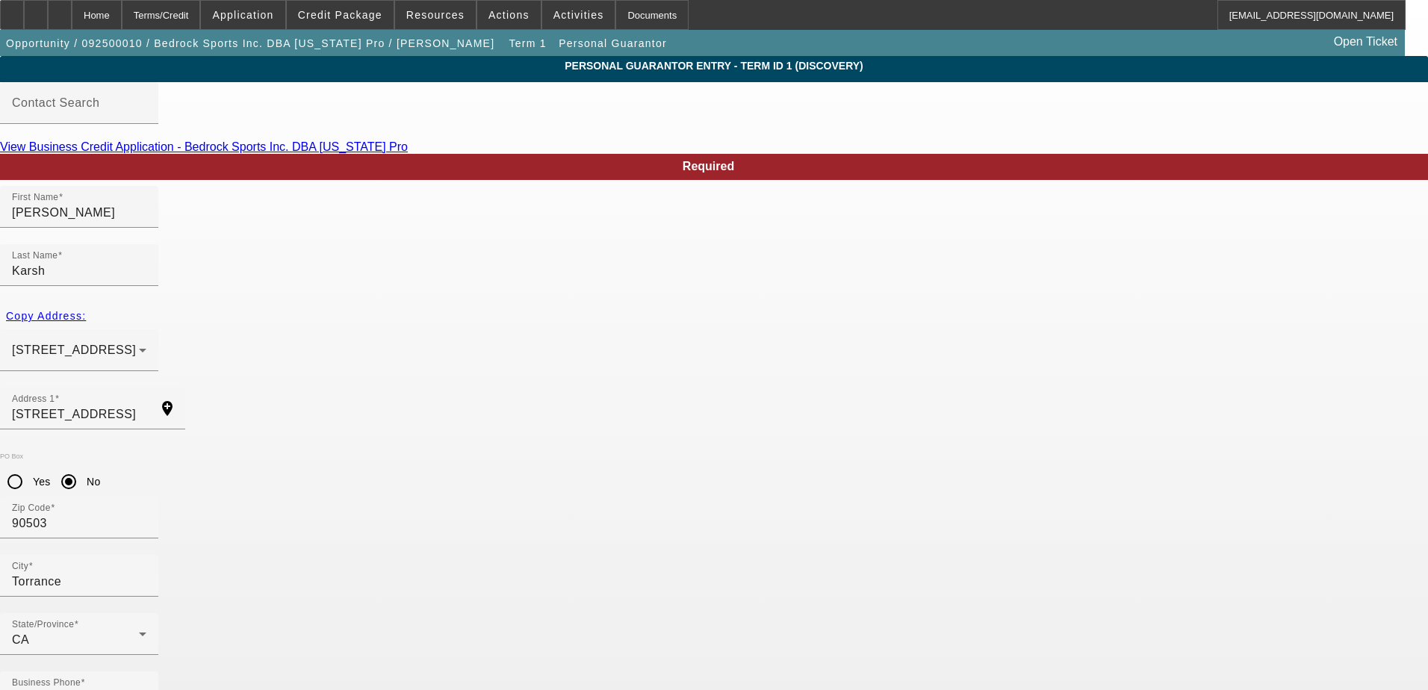
type input "567-08-2797"
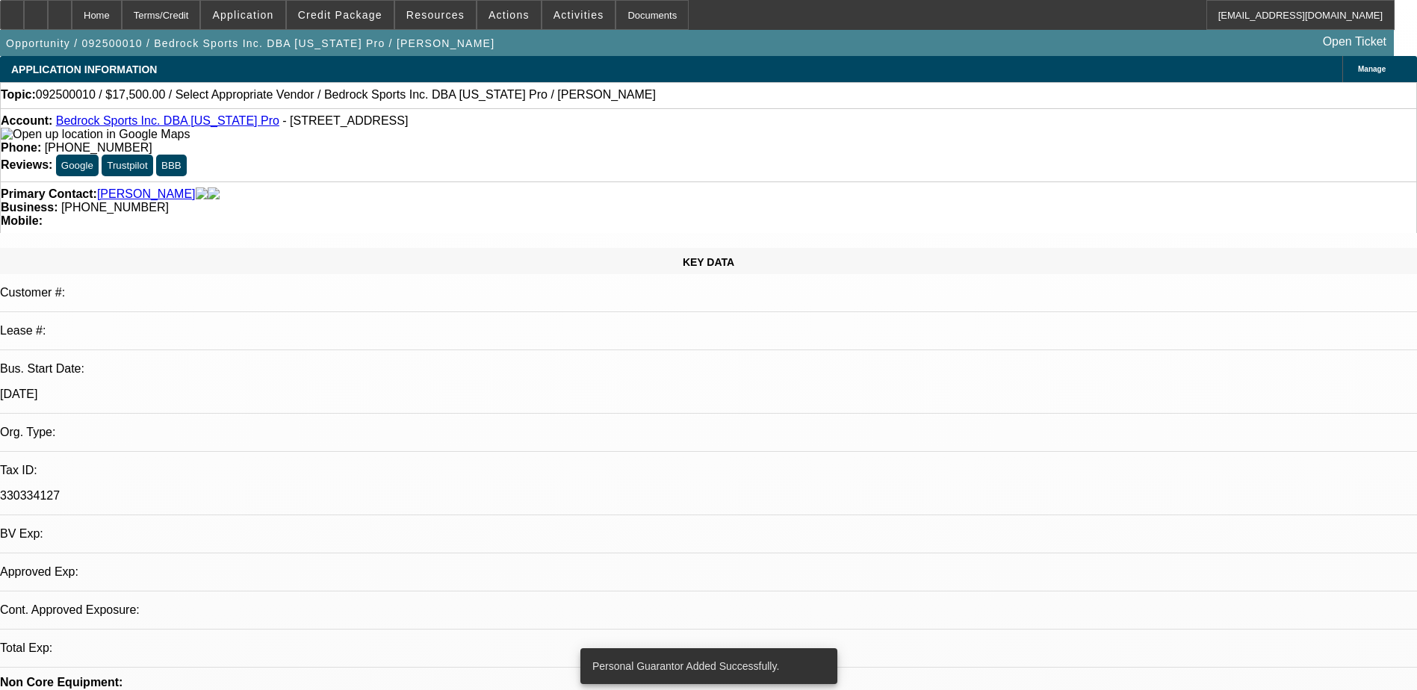
select select "0"
select select "2"
select select "0.1"
select select "4"
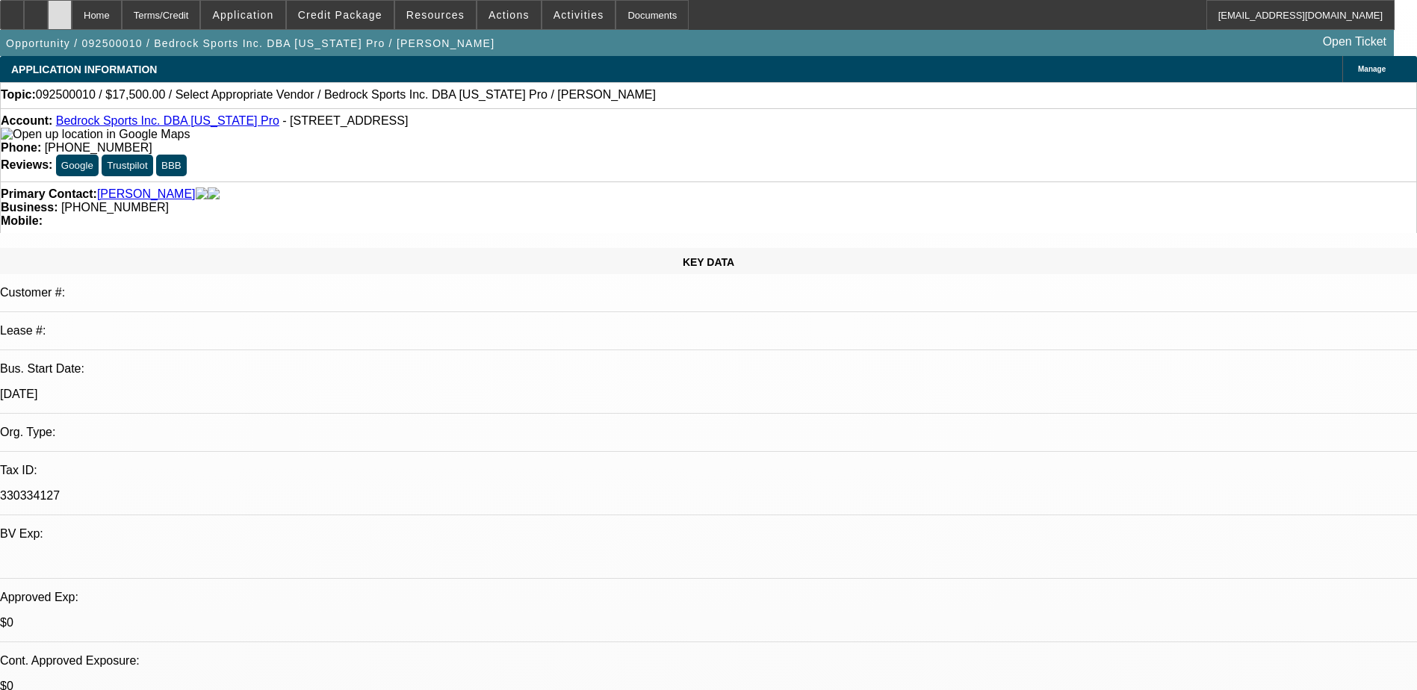
click at [72, 5] on div at bounding box center [60, 15] width 24 height 30
select select "0"
select select "2"
select select "0.1"
select select "1"
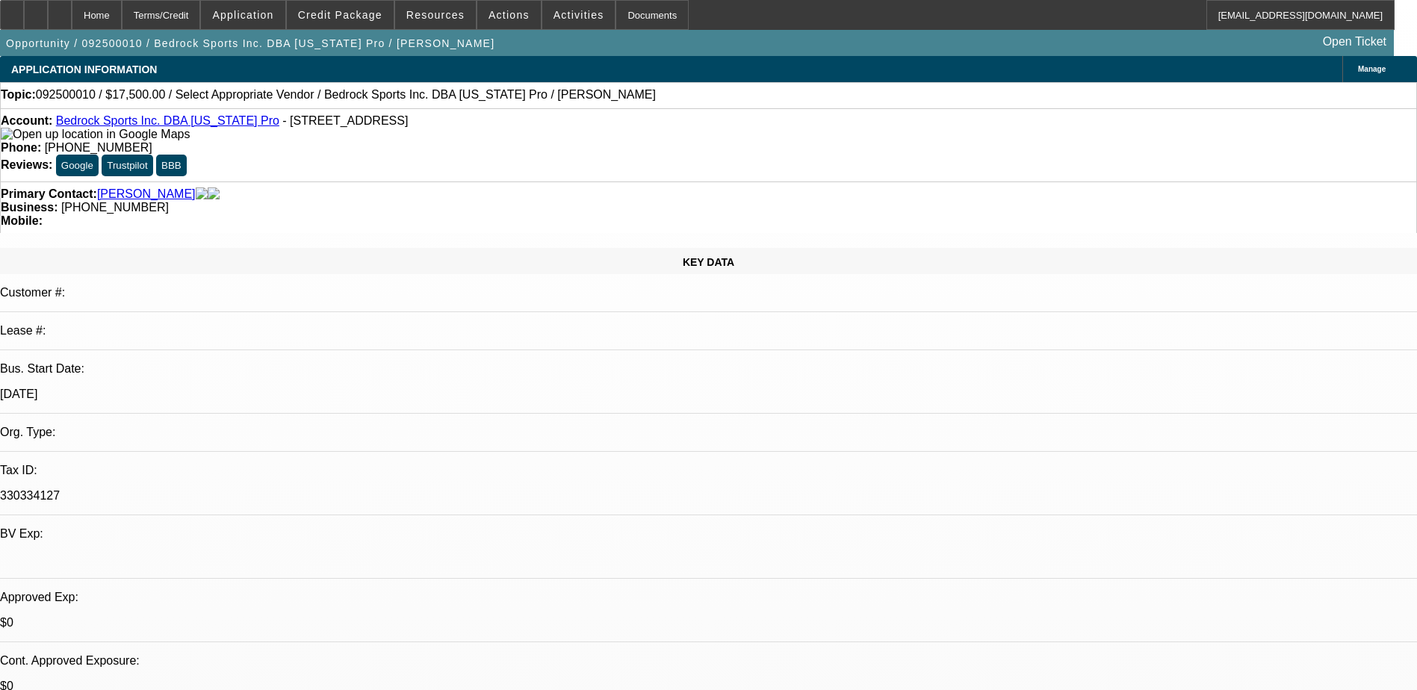
select select "2"
select select "4"
select select "0"
select select "2"
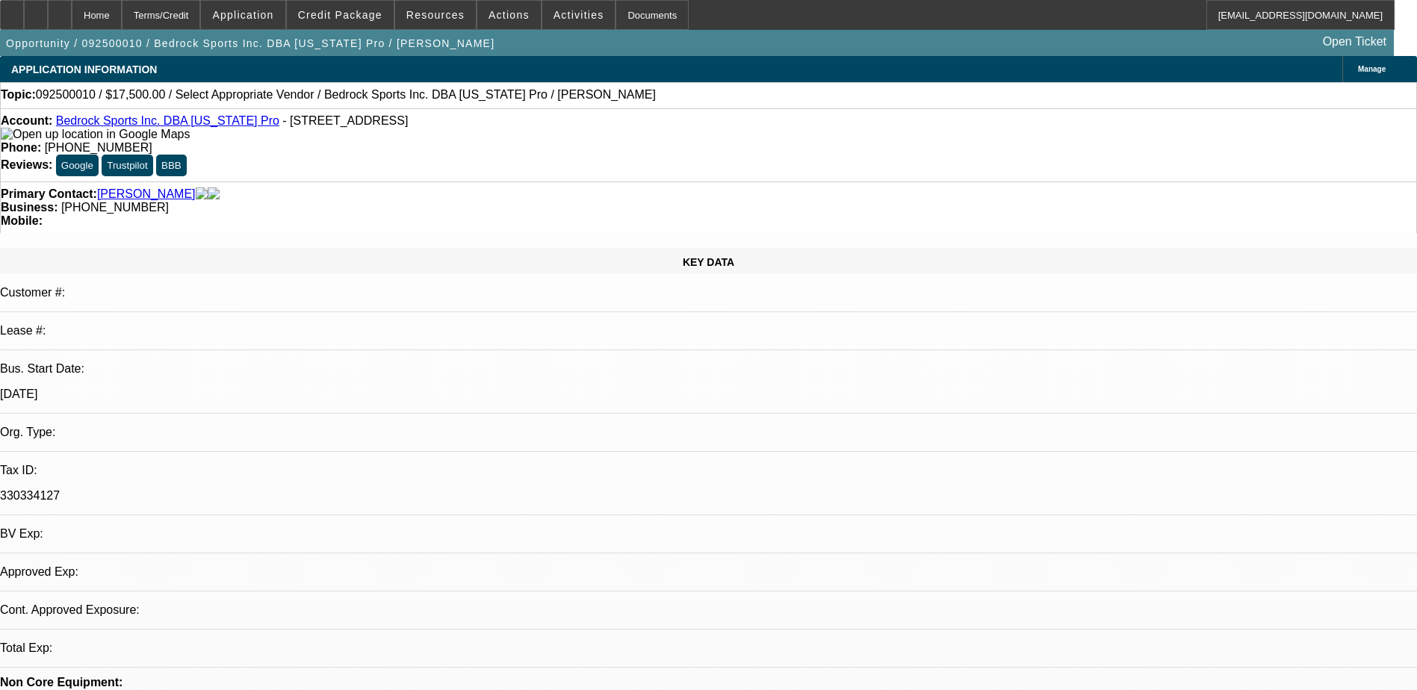
select select "0.1"
select select "4"
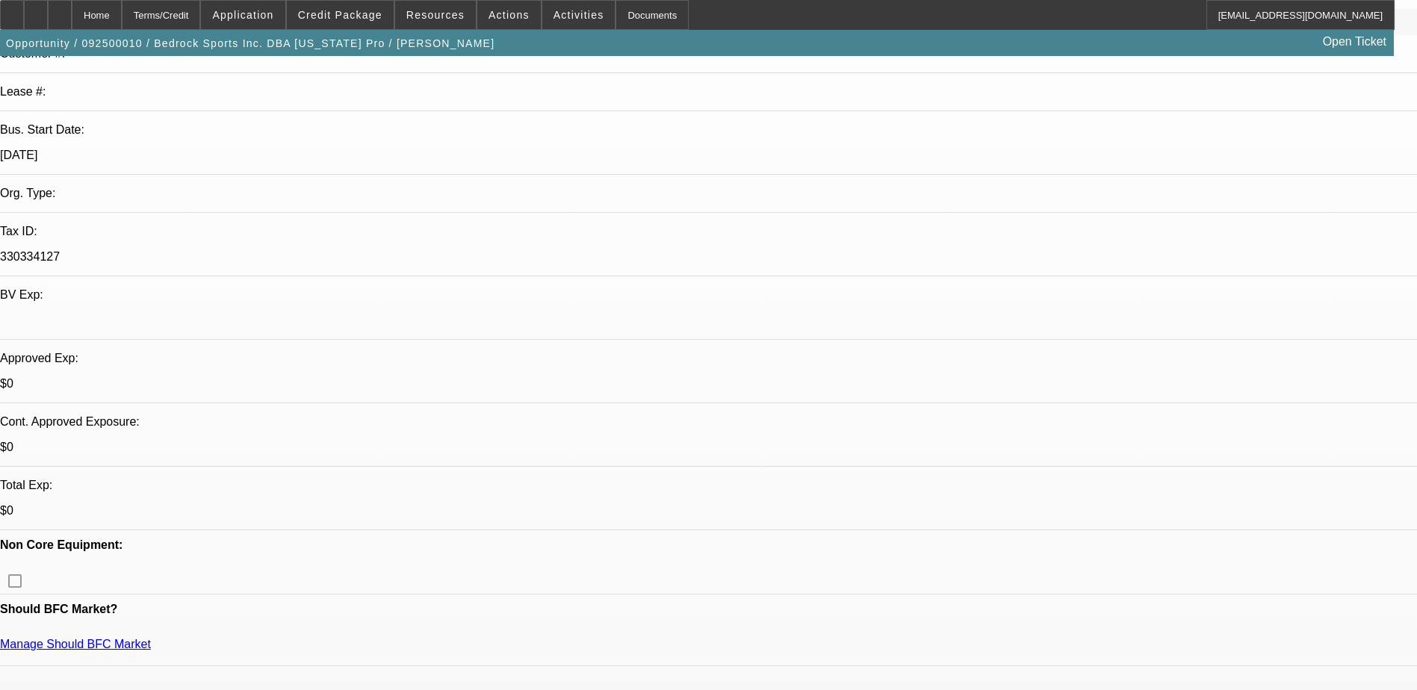
scroll to position [299, 0]
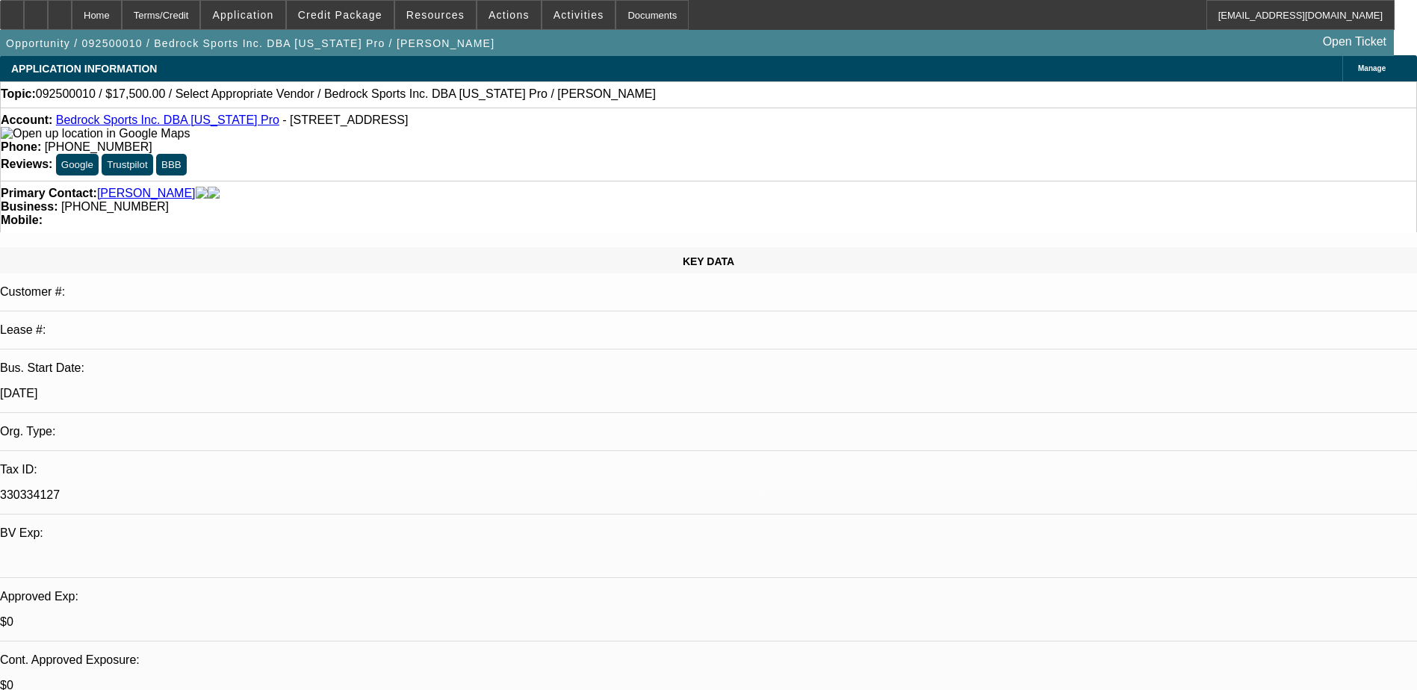
scroll to position [0, 0]
